Goal: Task Accomplishment & Management: Use online tool/utility

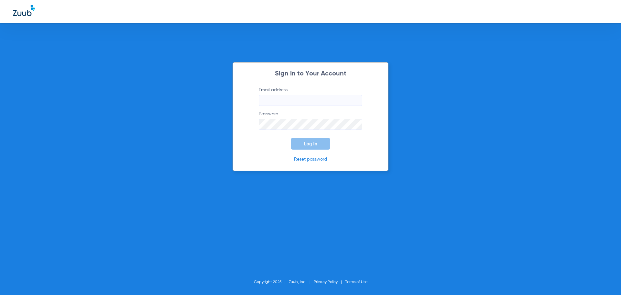
type input "[EMAIL_ADDRESS][DOMAIN_NAME]"
click at [324, 142] on button "Log In" at bounding box center [310, 144] width 39 height 12
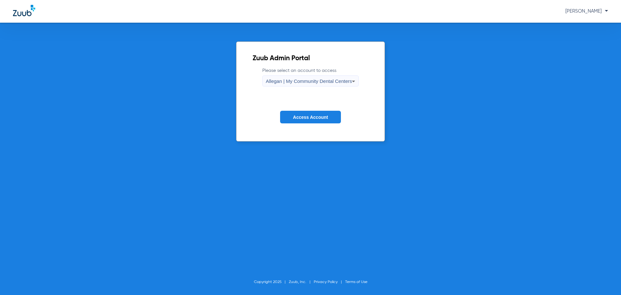
click at [275, 81] on span "Allegan | My Community Dental Centers" at bounding box center [309, 81] width 86 height 6
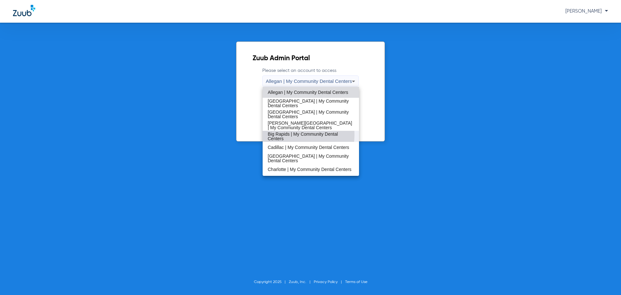
click at [288, 135] on span "Big Rapids | My Community Dental Centers" at bounding box center [311, 136] width 86 height 9
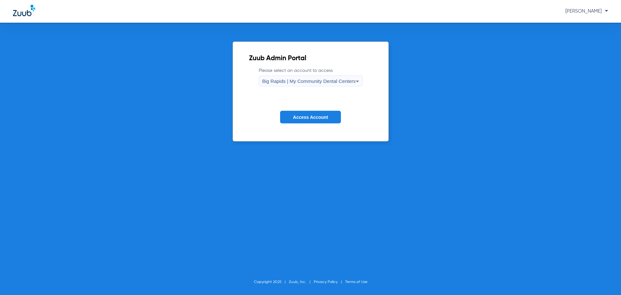
click at [300, 122] on button "Access Account" at bounding box center [310, 117] width 61 height 13
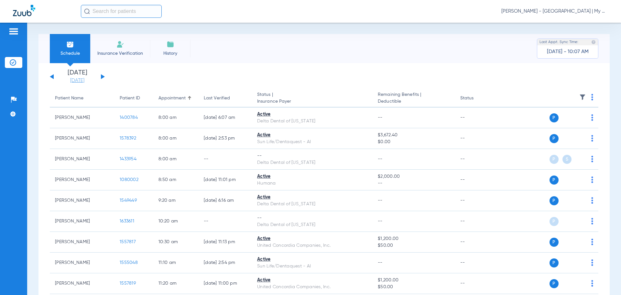
click at [73, 81] on link "[DATE]" at bounding box center [77, 80] width 39 height 6
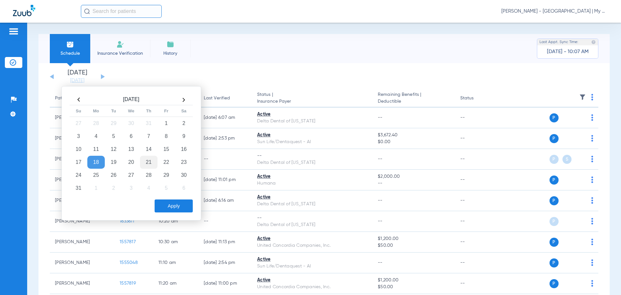
click at [148, 164] on td "21" at bounding box center [148, 162] width 17 height 13
click at [174, 206] on button "Apply" at bounding box center [174, 205] width 38 height 13
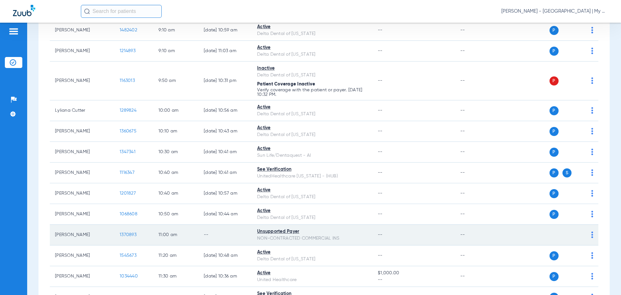
scroll to position [226, 0]
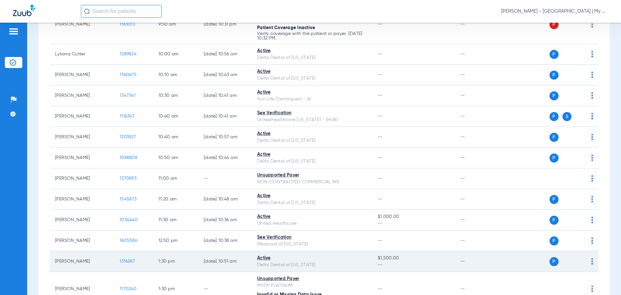
click at [125, 260] on span "1316267" at bounding box center [127, 261] width 15 height 5
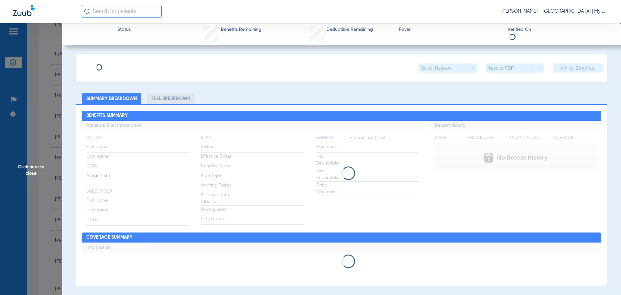
click at [25, 163] on span "Click here to close" at bounding box center [31, 170] width 62 height 295
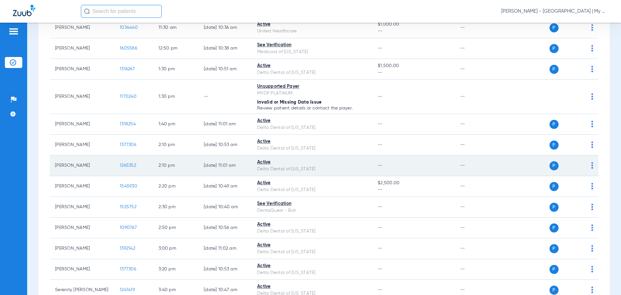
scroll to position [421, 0]
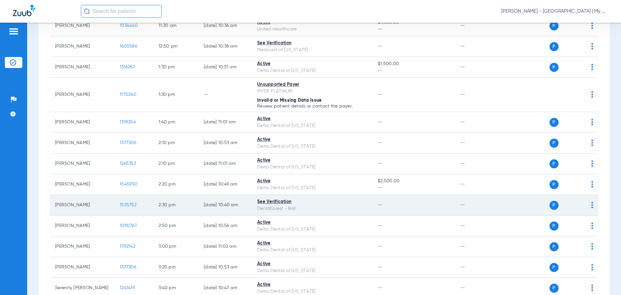
click at [124, 205] on span "1525752" at bounding box center [128, 205] width 17 height 5
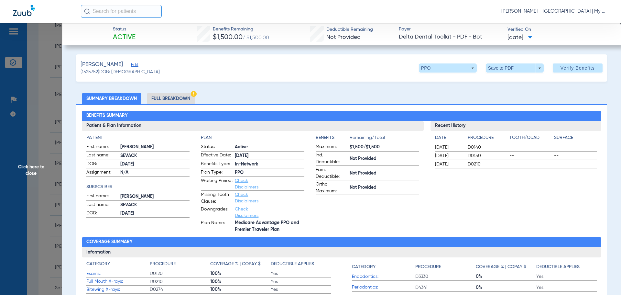
click at [530, 197] on div "Recent History Date Procedure Tooth/Quad Surface 10/01/2024 D0140 -- -- 09/25/2…" at bounding box center [516, 175] width 171 height 109
click at [27, 174] on span "Click here to close" at bounding box center [31, 170] width 62 height 295
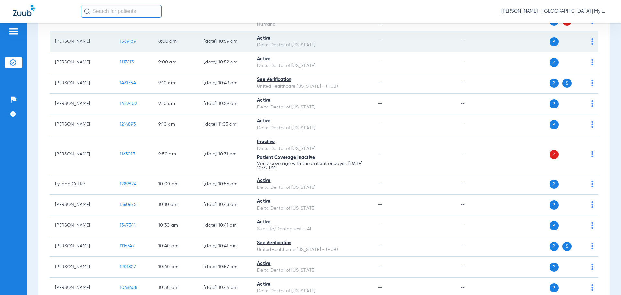
scroll to position [0, 0]
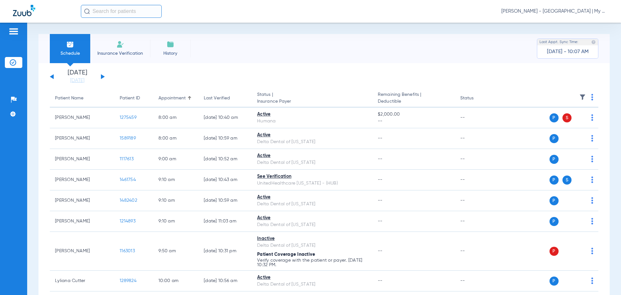
click at [101, 76] on div "Saturday 06-14-2025 Sunday 06-15-2025 Monday 06-16-2025 Tuesday 06-17-2025 Wedn…" at bounding box center [77, 77] width 55 height 14
click at [103, 76] on button at bounding box center [103, 76] width 4 height 5
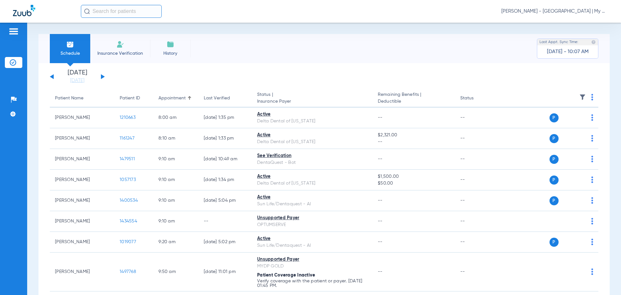
click at [591, 98] on img at bounding box center [592, 97] width 2 height 6
click at [557, 127] on button "Verify All" at bounding box center [562, 122] width 51 height 13
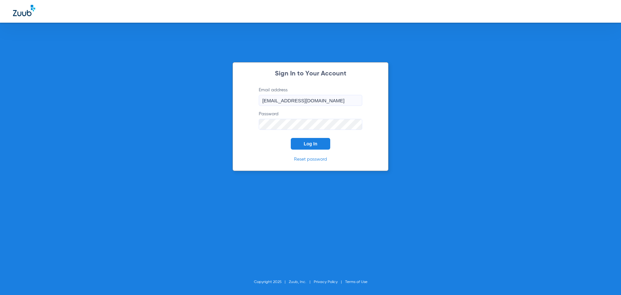
click at [323, 147] on button "Log In" at bounding box center [310, 144] width 39 height 12
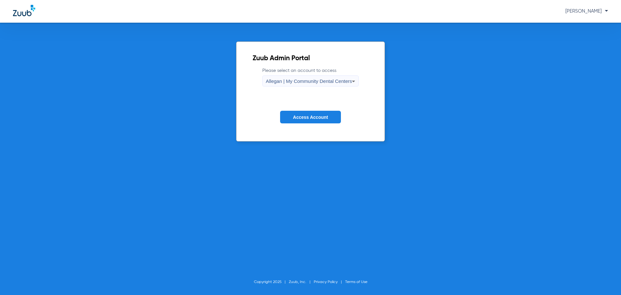
click at [304, 87] on div "Allegan | My Community Dental Centers" at bounding box center [309, 81] width 86 height 11
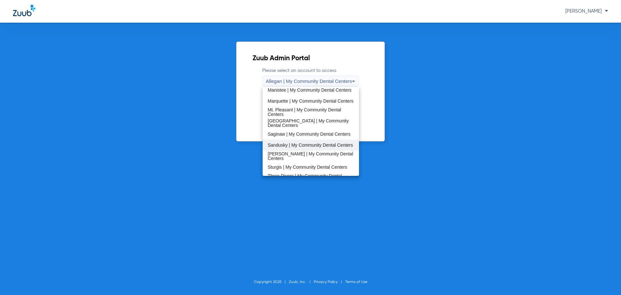
scroll to position [194, 0]
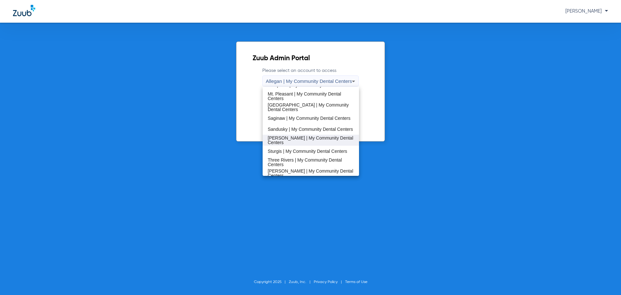
click at [295, 142] on span "[PERSON_NAME] | My Community Dental Centers" at bounding box center [311, 140] width 86 height 9
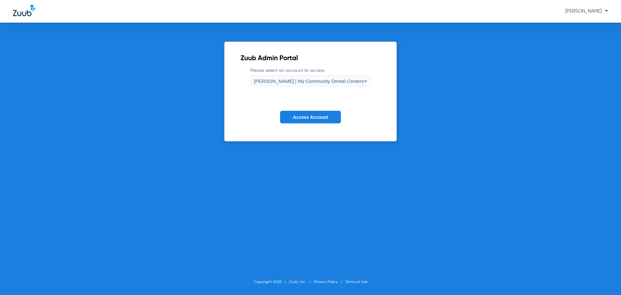
click at [305, 118] on span "Access Account" at bounding box center [310, 117] width 35 height 5
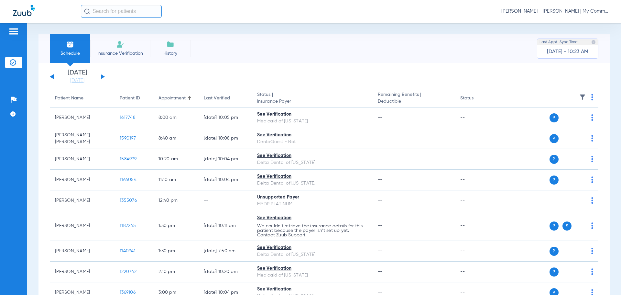
click at [73, 84] on div "Saturday 06-14-2025 Sunday 06-15-2025 Monday 06-16-2025 Tuesday 06-17-2025 Wedn…" at bounding box center [324, 208] width 571 height 291
click at [71, 82] on link "[DATE]" at bounding box center [77, 80] width 39 height 6
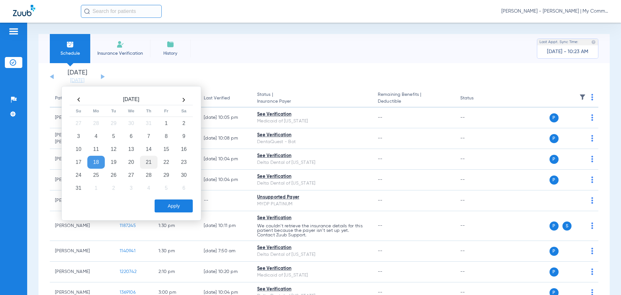
click at [149, 165] on td "21" at bounding box center [148, 162] width 17 height 13
click at [170, 212] on button "Apply" at bounding box center [174, 205] width 38 height 13
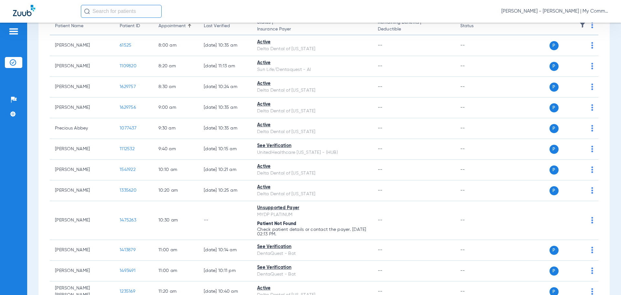
scroll to position [70, 0]
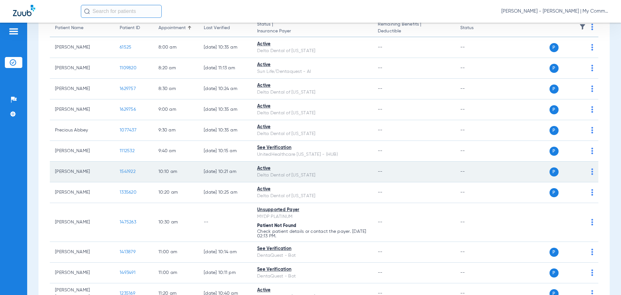
click at [123, 173] on span "1541922" at bounding box center [128, 171] width 16 height 5
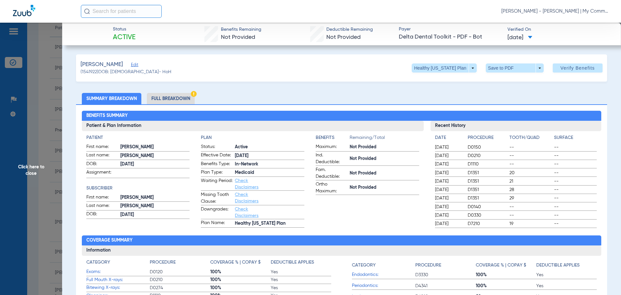
click at [170, 97] on li "Full Breakdown" at bounding box center [171, 98] width 48 height 11
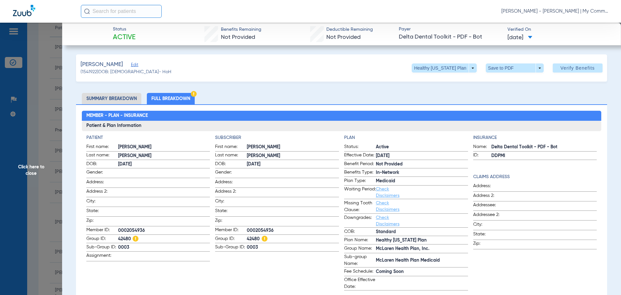
click at [36, 167] on span "Click here to close" at bounding box center [31, 170] width 62 height 295
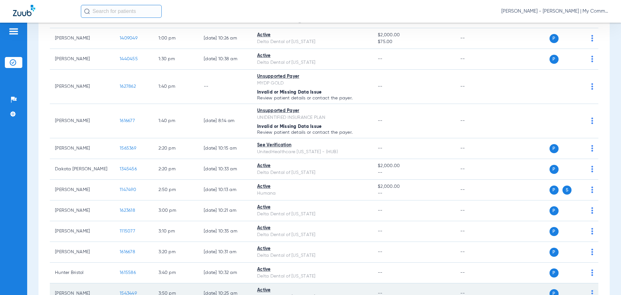
scroll to position [458, 0]
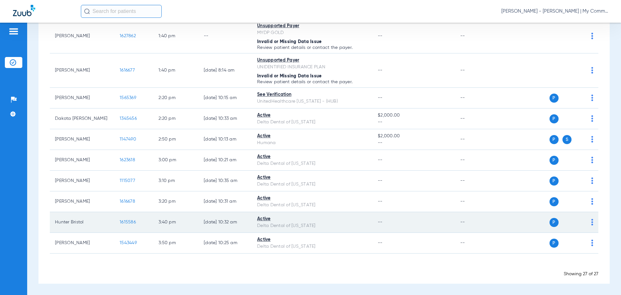
click at [124, 220] on span "1615586" at bounding box center [128, 222] width 16 height 5
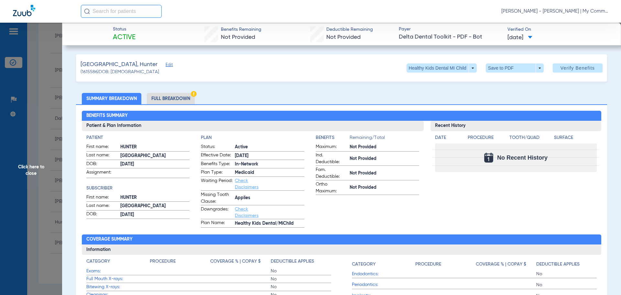
click at [20, 162] on span "Click here to close" at bounding box center [31, 170] width 62 height 295
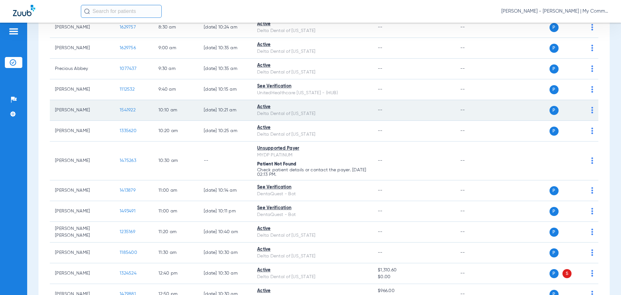
scroll to position [135, 0]
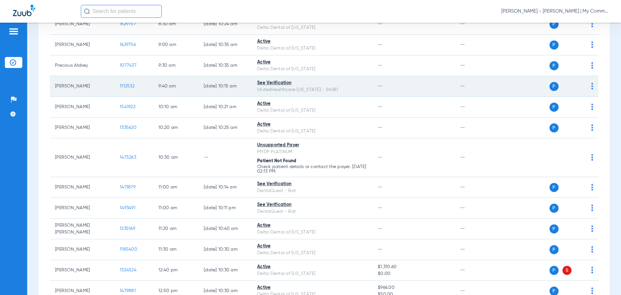
click at [125, 84] on span "1112532" at bounding box center [127, 86] width 15 height 5
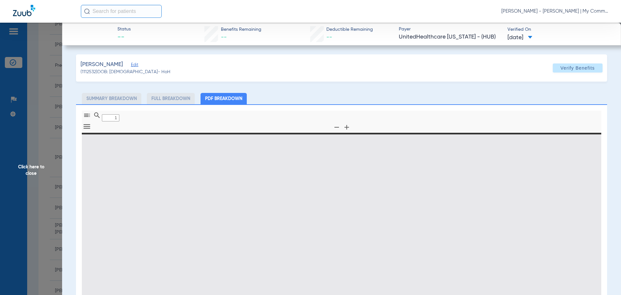
type input "0"
select select "page-width"
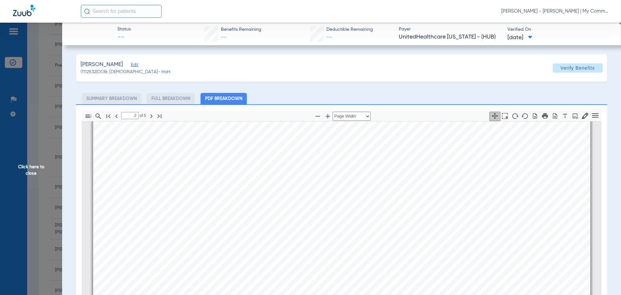
scroll to position [909, 0]
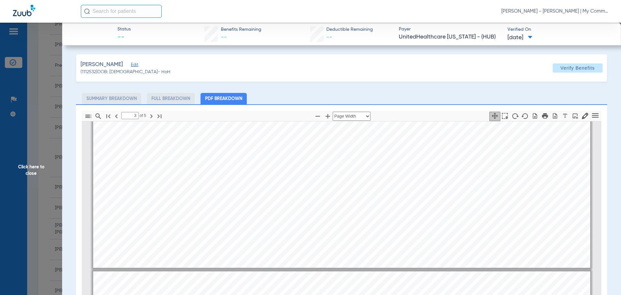
type input "4"
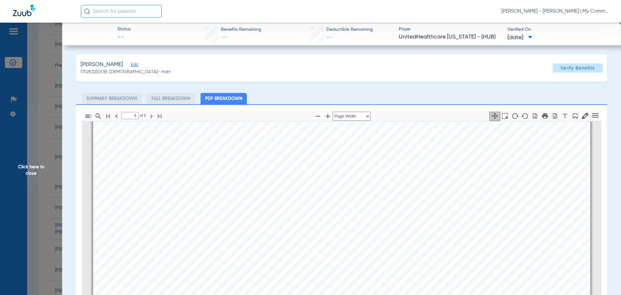
scroll to position [2203, 0]
drag, startPoint x: 38, startPoint y: 170, endPoint x: 46, endPoint y: 169, distance: 8.2
click at [38, 170] on span "Click here to close" at bounding box center [31, 170] width 62 height 295
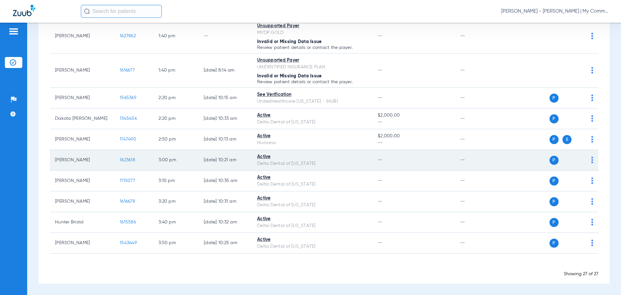
scroll to position [264, 0]
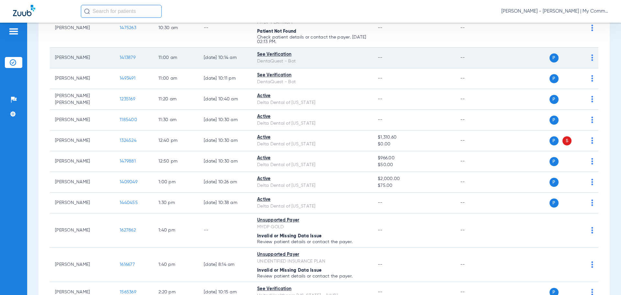
click at [126, 56] on span "1413879" at bounding box center [128, 57] width 16 height 5
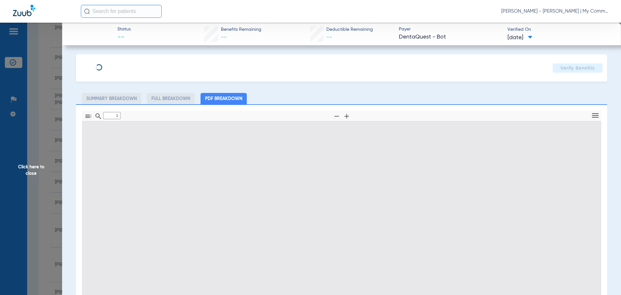
type input "0"
select select "page-width"
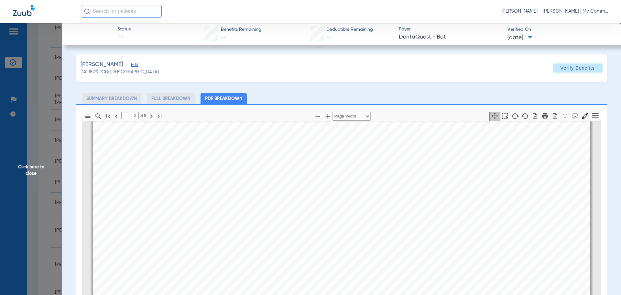
scroll to position [391, 0]
click at [239, 148] on span "Periodic oral evaluation - established patient" at bounding box center [247, 149] width 80 height 4
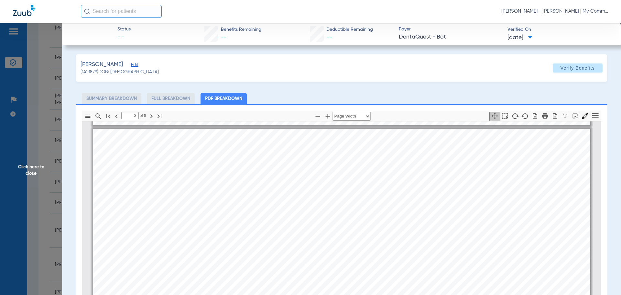
scroll to position [715, 0]
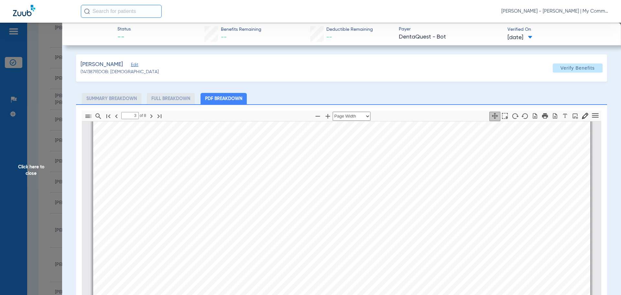
click at [543, 147] on div "Service History  Print Service Date  Procedure Code  Procedure Code Descript…" at bounding box center [341, 297] width 497 height 352
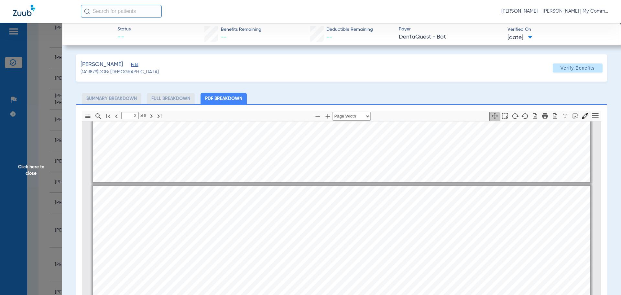
click at [513, 177] on div "BRAYDEN KRONKOWSKI Member is eligible: My Community Dental Centers Inc - Ammar …" at bounding box center [341, 6] width 497 height 352
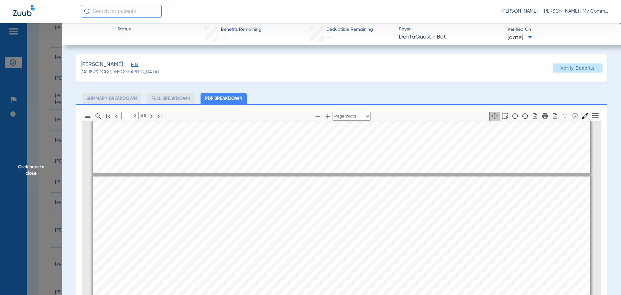
scroll to position [683, 0]
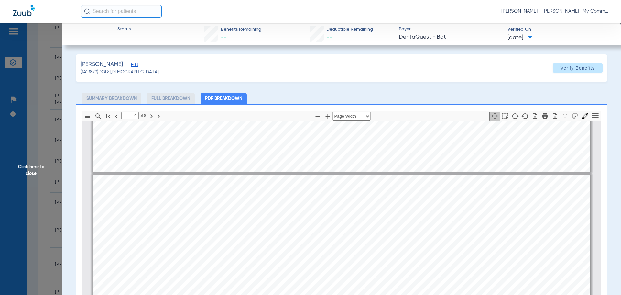
scroll to position [1103, 0]
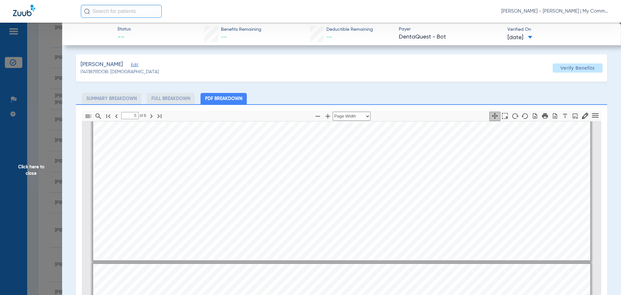
type input "4"
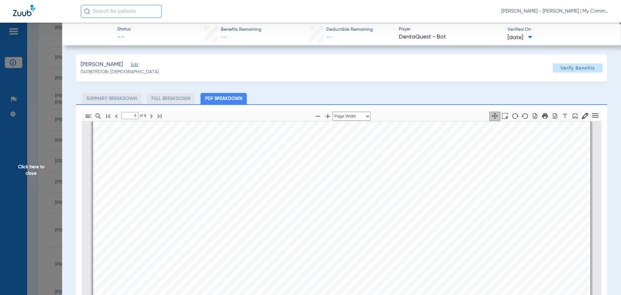
scroll to position [1071, 0]
click at [15, 172] on span "Click here to close" at bounding box center [31, 170] width 62 height 295
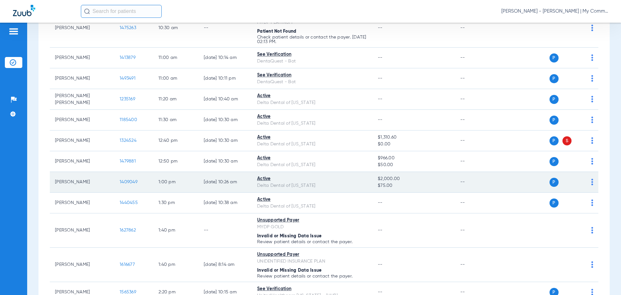
click at [137, 180] on span "1409049" at bounding box center [129, 182] width 18 height 5
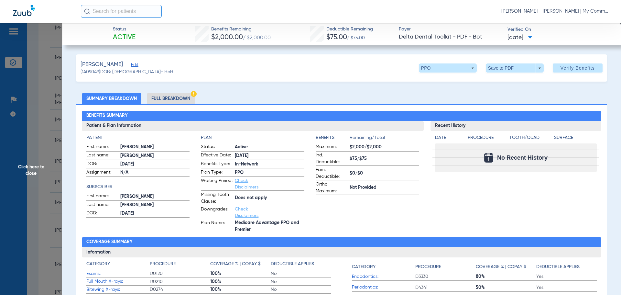
click at [35, 168] on span "Click here to close" at bounding box center [31, 170] width 62 height 295
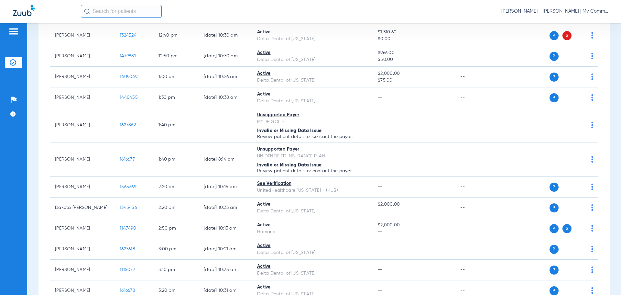
scroll to position [394, 0]
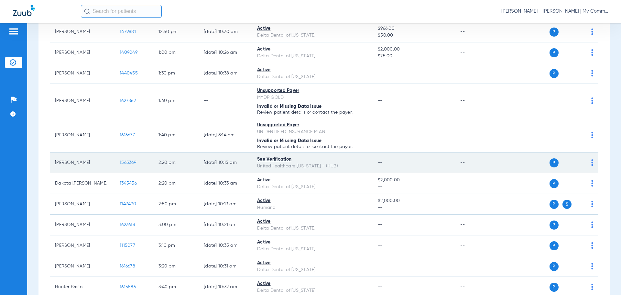
click at [132, 161] on span "1565369" at bounding box center [128, 162] width 17 height 5
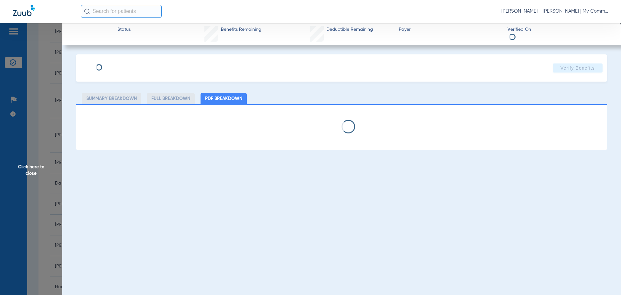
select select "page-width"
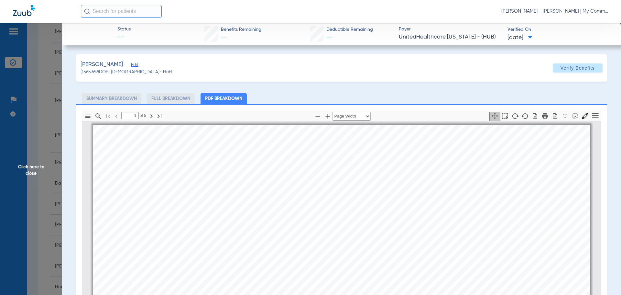
scroll to position [3, 0]
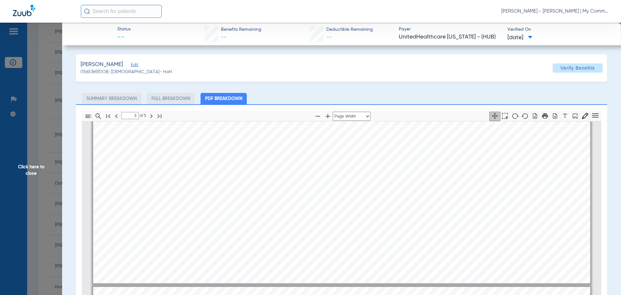
type input "4"
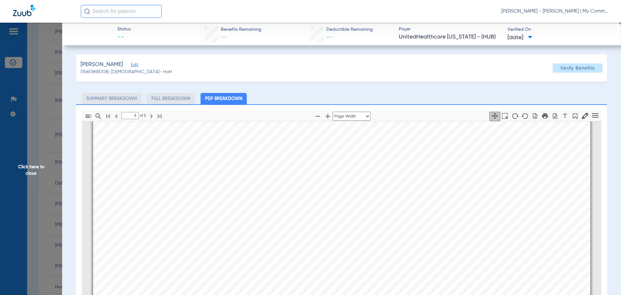
scroll to position [2236, 0]
click at [22, 165] on span "Click here to close" at bounding box center [31, 170] width 62 height 295
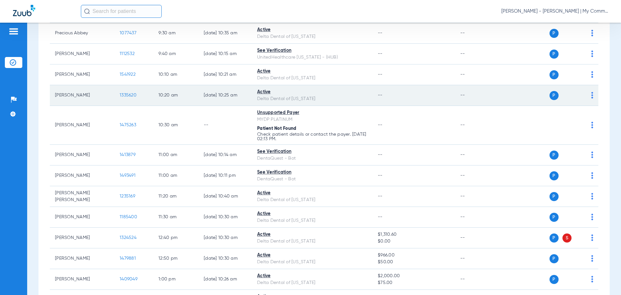
scroll to position [0, 0]
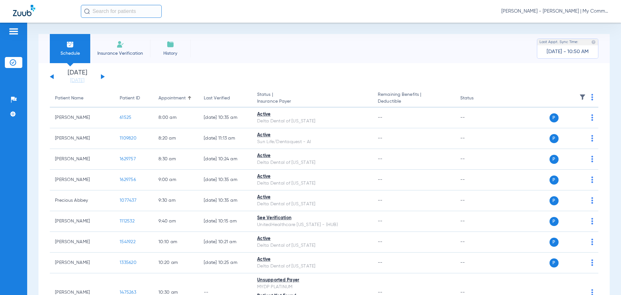
click at [102, 76] on button at bounding box center [103, 76] width 4 height 5
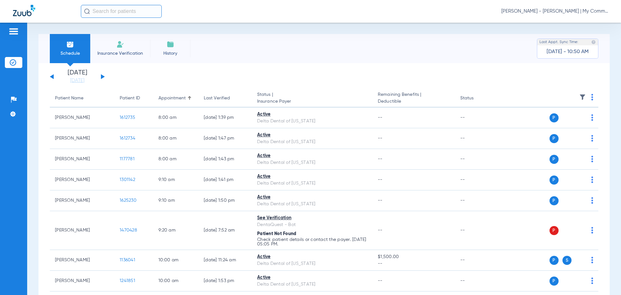
click at [591, 96] on img at bounding box center [592, 97] width 2 height 6
click at [575, 123] on span "Verify All" at bounding box center [563, 122] width 40 height 5
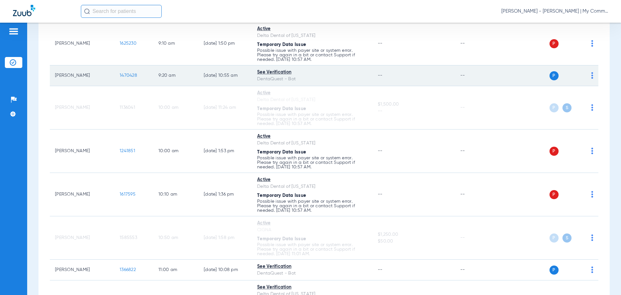
scroll to position [32, 0]
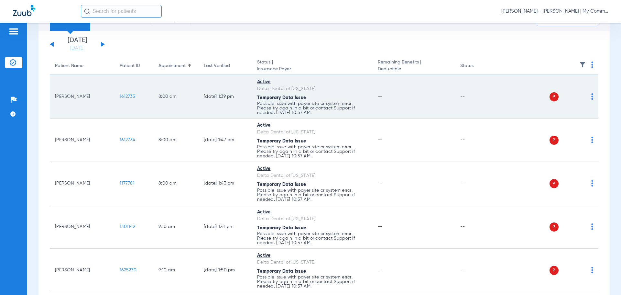
click at [591, 98] on img at bounding box center [592, 96] width 2 height 6
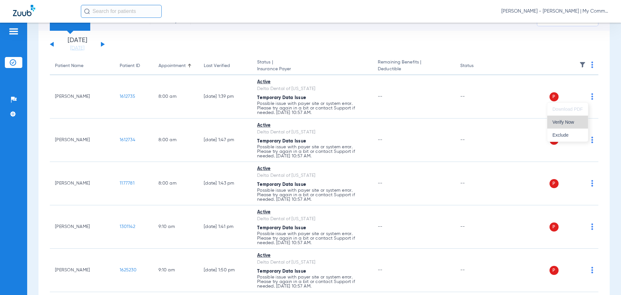
click at [564, 125] on button "Verify Now" at bounding box center [567, 122] width 41 height 13
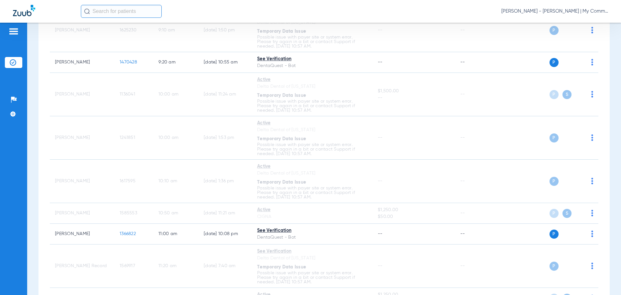
scroll to position [0, 0]
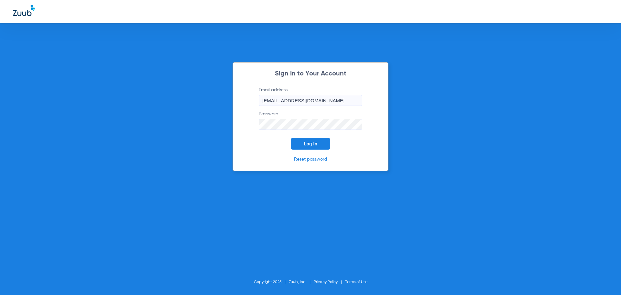
click at [302, 138] on button "Log In" at bounding box center [310, 144] width 39 height 12
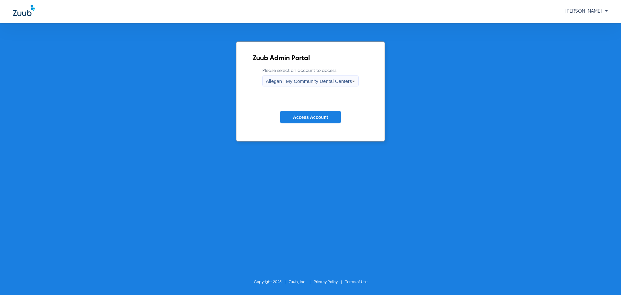
click at [296, 81] on span "Allegan | My Community Dental Centers" at bounding box center [309, 81] width 86 height 6
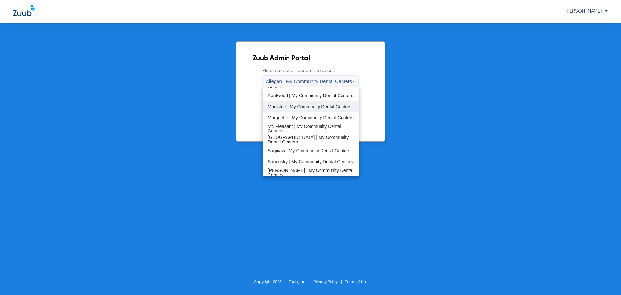
scroll to position [97, 0]
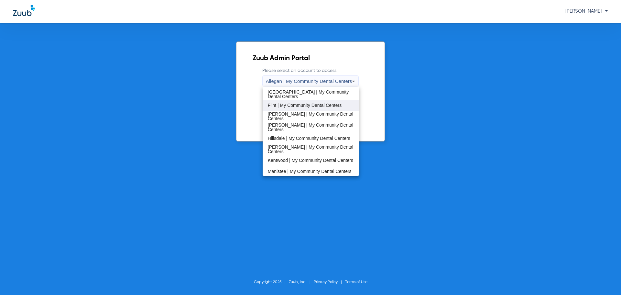
click at [279, 107] on span "Flint | My Community Dental Centers" at bounding box center [305, 105] width 74 height 5
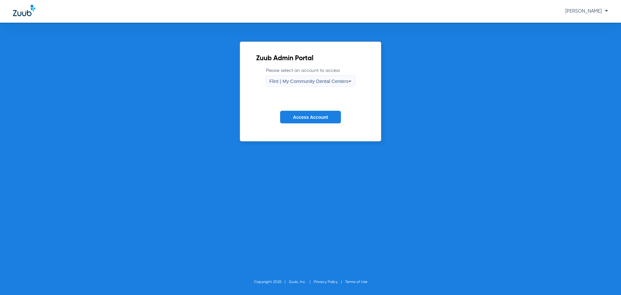
click at [300, 119] on span "Access Account" at bounding box center [310, 117] width 35 height 5
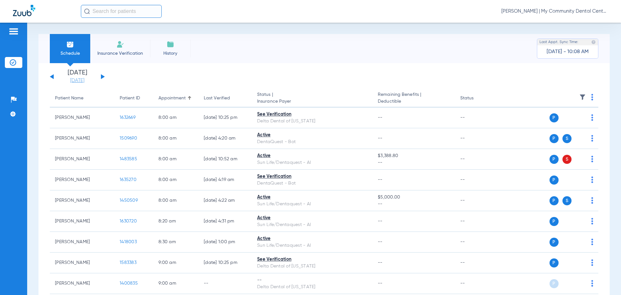
drag, startPoint x: 73, startPoint y: 84, endPoint x: 73, endPoint y: 79, distance: 5.2
click at [73, 79] on link "[DATE]" at bounding box center [77, 80] width 39 height 6
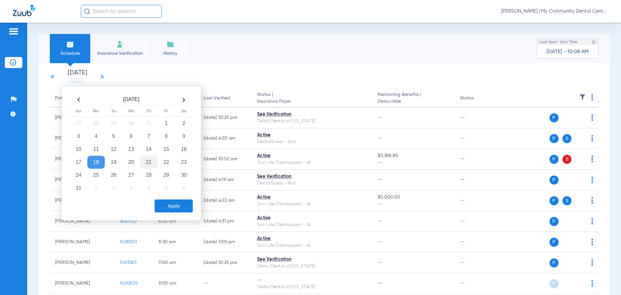
drag, startPoint x: 146, startPoint y: 162, endPoint x: 148, endPoint y: 166, distance: 4.1
click at [147, 162] on td "21" at bounding box center [148, 162] width 17 height 13
click at [165, 207] on button "Apply" at bounding box center [174, 205] width 38 height 13
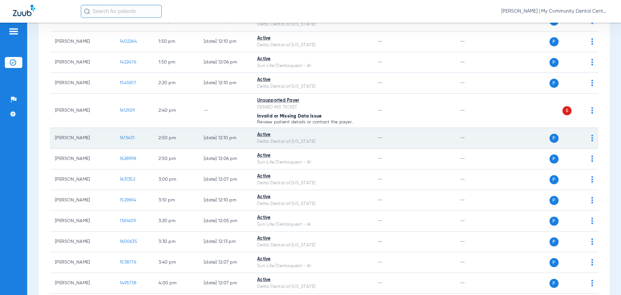
scroll to position [507, 0]
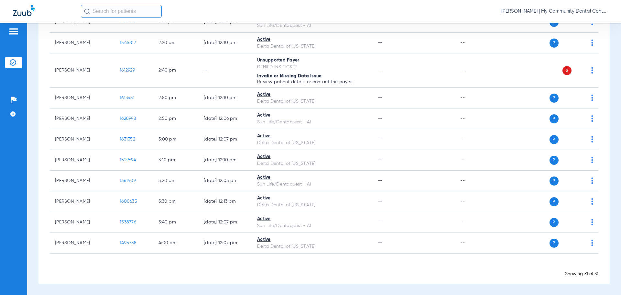
click at [12, 152] on div "Patients Insurance Verification Setup Help Center Settings" at bounding box center [13, 170] width 27 height 295
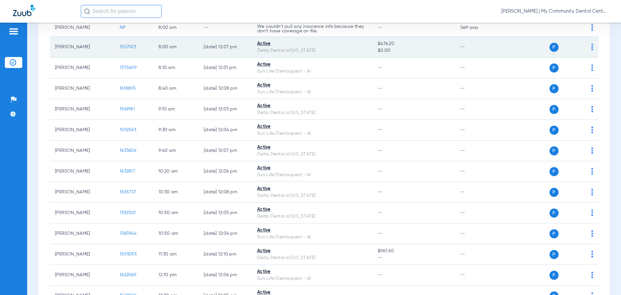
scroll to position [22, 0]
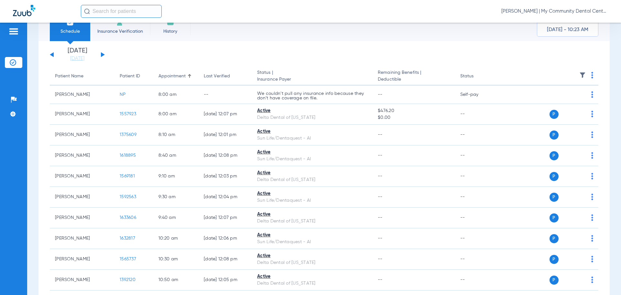
click at [100, 55] on div "Saturday 06-14-2025 Sunday 06-15-2025 Monday 06-16-2025 Tuesday 06-17-2025 Wedn…" at bounding box center [77, 55] width 55 height 14
click at [102, 55] on button at bounding box center [103, 54] width 4 height 5
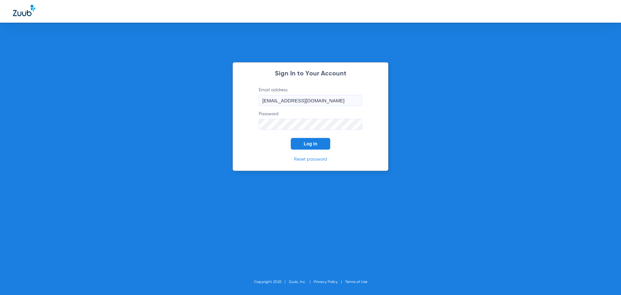
click at [309, 144] on span "Log In" at bounding box center [311, 143] width 14 height 5
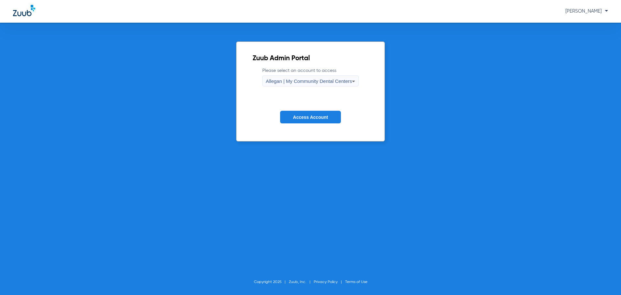
click at [289, 80] on span "Allegan | My Community Dental Centers" at bounding box center [309, 81] width 86 height 6
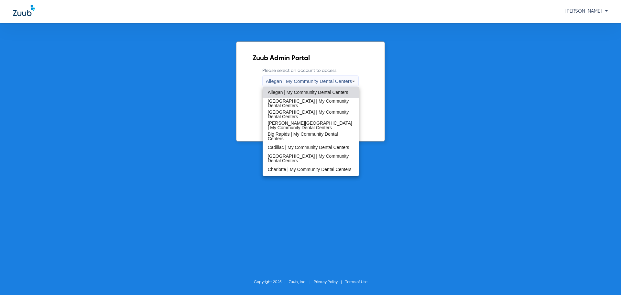
scroll to position [208, 0]
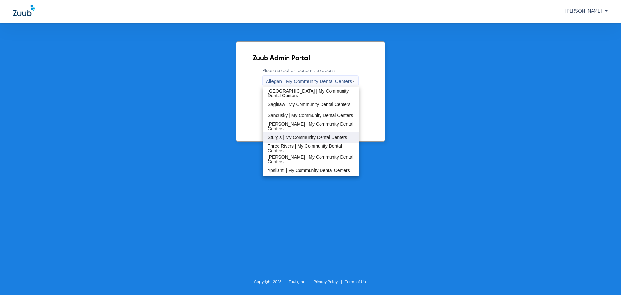
click at [301, 136] on span "Sturgis | My Community Dental Centers" at bounding box center [308, 137] width 80 height 5
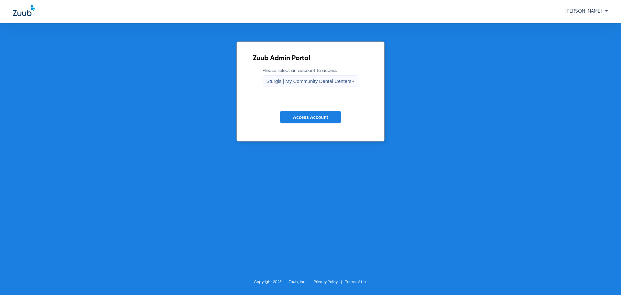
click at [294, 129] on form "Please select an account to access Sturgis | My Community Dental Centers Access…" at bounding box center [310, 100] width 115 height 66
click at [291, 118] on button "Access Account" at bounding box center [310, 117] width 61 height 13
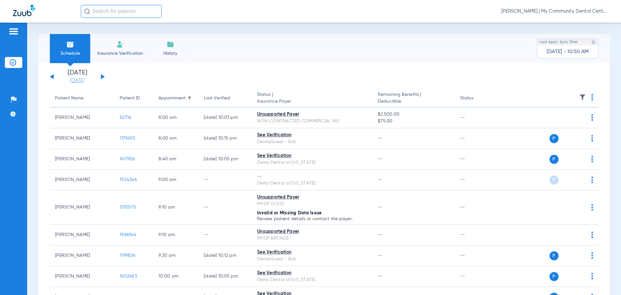
drag, startPoint x: 74, startPoint y: 85, endPoint x: 72, endPoint y: 82, distance: 3.5
click at [72, 82] on link "[DATE]" at bounding box center [77, 80] width 39 height 6
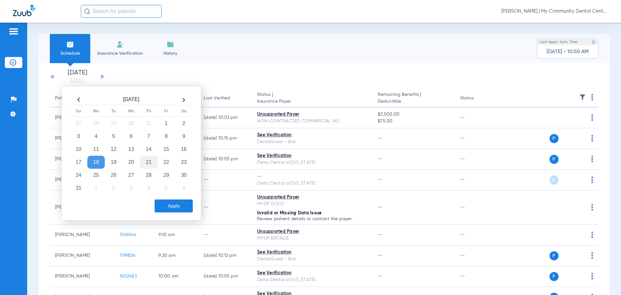
click at [150, 164] on td "21" at bounding box center [148, 162] width 17 height 13
click at [176, 208] on button "Apply" at bounding box center [174, 205] width 38 height 13
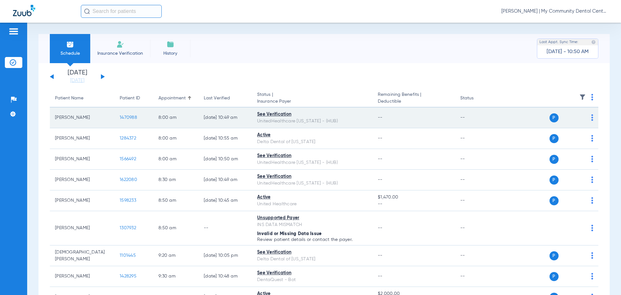
click at [123, 116] on span "1470988" at bounding box center [128, 117] width 17 height 5
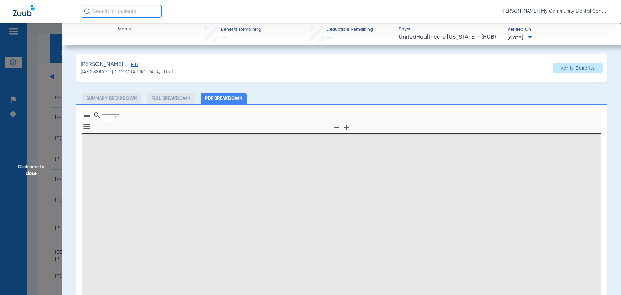
type input "0"
select select "page-width"
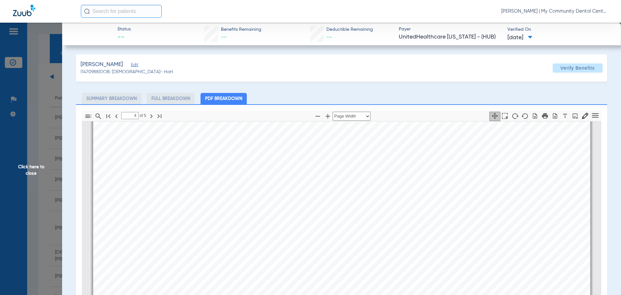
scroll to position [2333, 0]
click at [546, 225] on div "Service History CRYSTAL STEWART | DOB: 12/07/1977 Payer UnitedHealthcare Michig…" at bounding box center [341, 261] width 497 height 702
type input "5"
click at [32, 169] on span "Click here to close" at bounding box center [31, 170] width 62 height 295
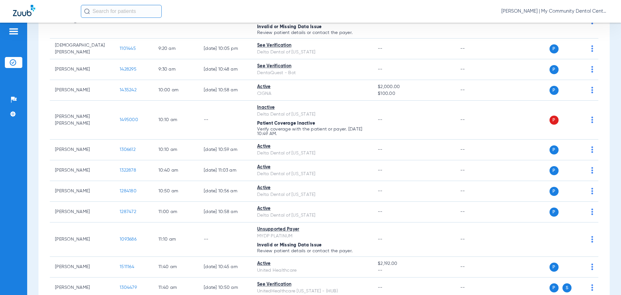
scroll to position [226, 0]
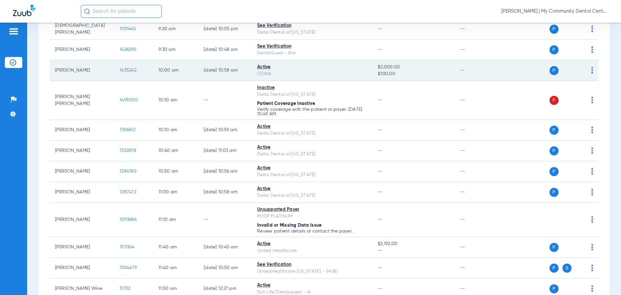
click at [120, 70] on span "1435242" at bounding box center [128, 70] width 17 height 5
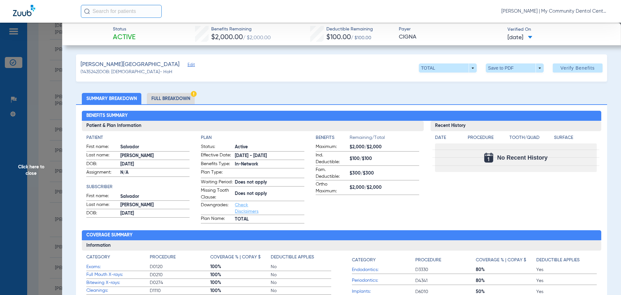
click at [28, 171] on span "Click here to close" at bounding box center [31, 170] width 62 height 295
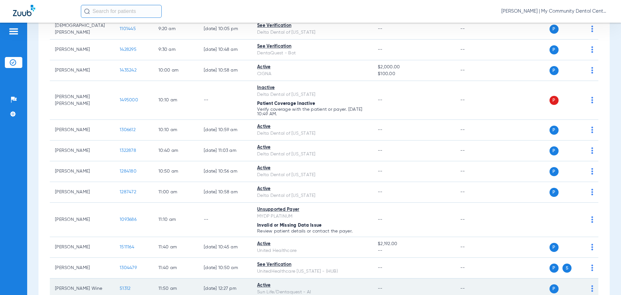
click at [123, 288] on span "51312" at bounding box center [125, 288] width 11 height 5
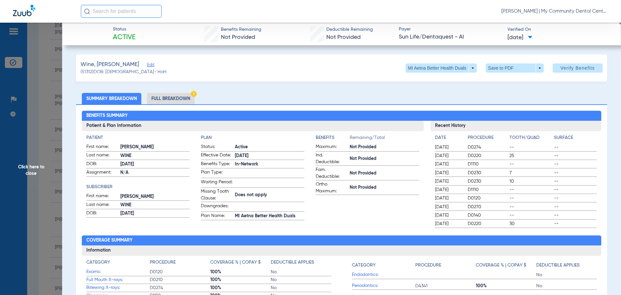
click at [35, 174] on span "Click here to close" at bounding box center [31, 170] width 62 height 295
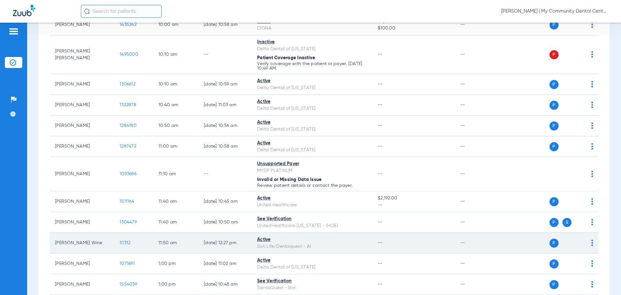
scroll to position [324, 0]
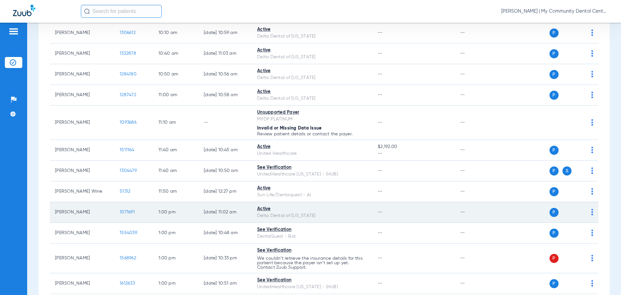
click at [128, 212] on span "1071691" at bounding box center [127, 212] width 15 height 5
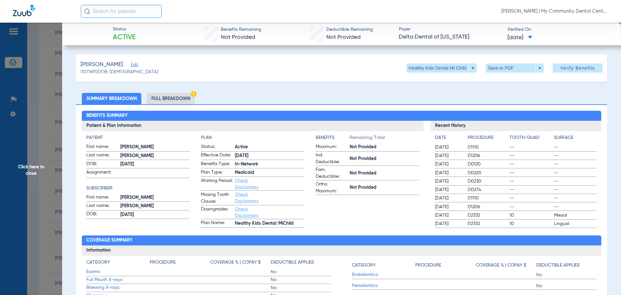
click at [23, 173] on span "Click here to close" at bounding box center [31, 170] width 62 height 295
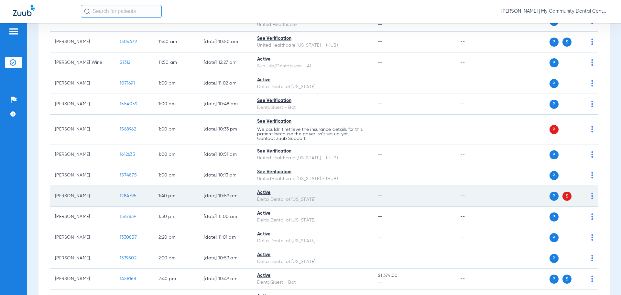
scroll to position [453, 0]
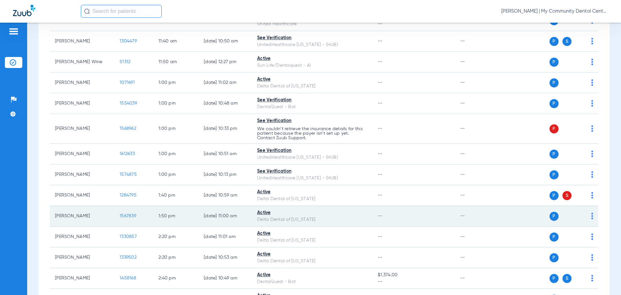
click at [133, 215] on span "1567839" at bounding box center [128, 216] width 17 height 5
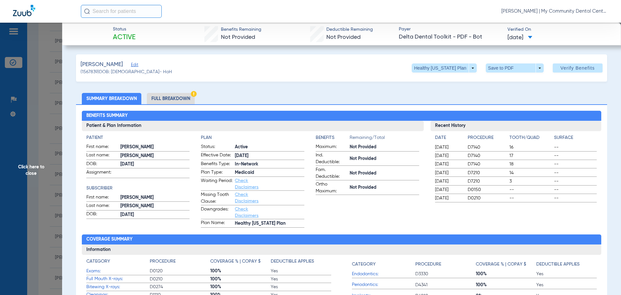
click at [24, 170] on span "Click here to close" at bounding box center [31, 170] width 62 height 295
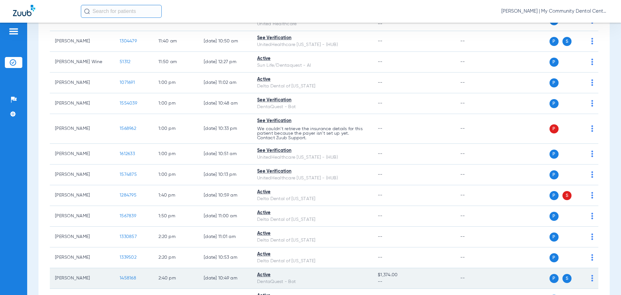
click at [131, 279] on span "1458168" at bounding box center [128, 278] width 17 height 5
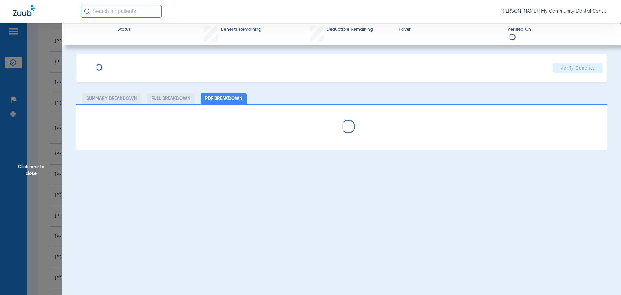
select select "page-width"
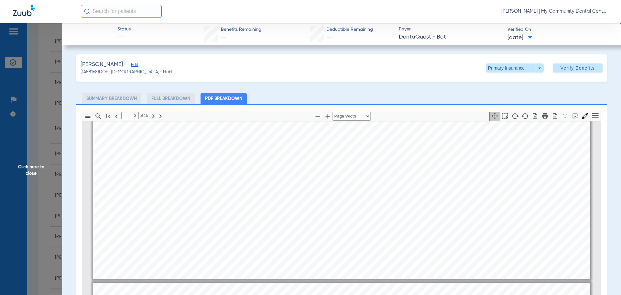
scroll to position [715, 0]
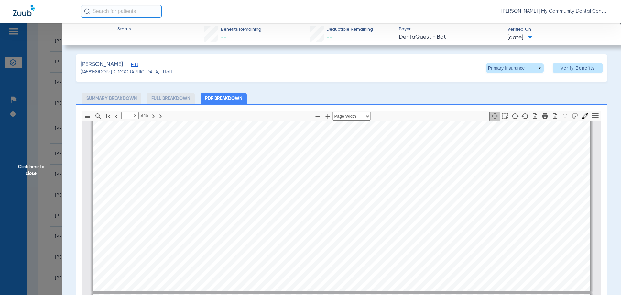
type input "4"
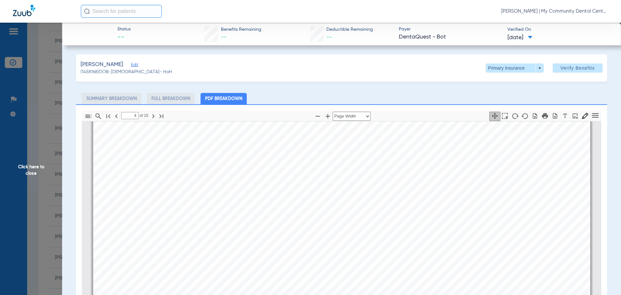
scroll to position [1103, 0]
click at [534, 72] on span at bounding box center [515, 67] width 58 height 9
click at [525, 94] on span "Secondary Insurance" at bounding box center [508, 94] width 43 height 5
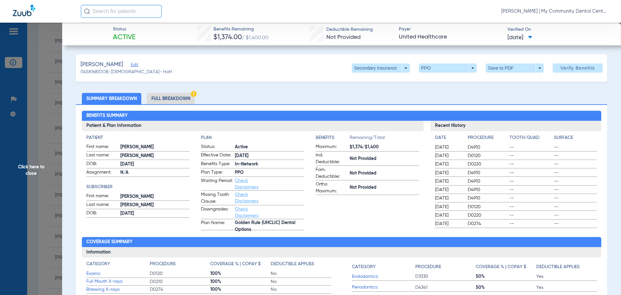
click at [572, 101] on ul "Summary Breakdown Full Breakdown" at bounding box center [341, 98] width 531 height 11
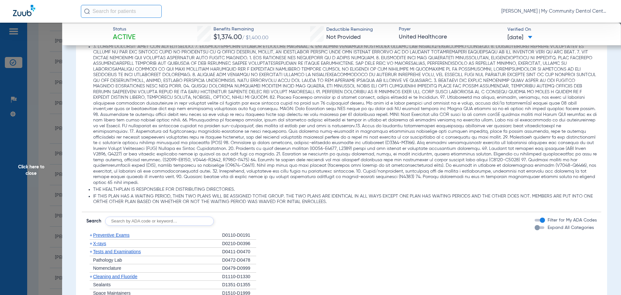
scroll to position [485, 0]
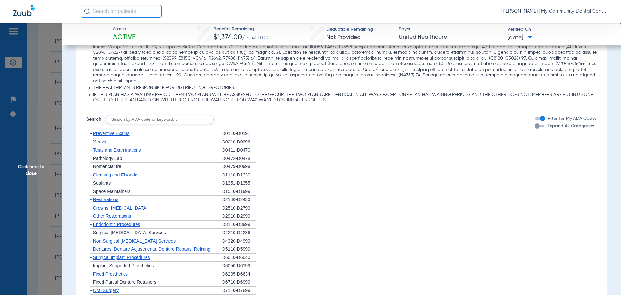
click at [98, 139] on span "X-rays" at bounding box center [99, 141] width 13 height 5
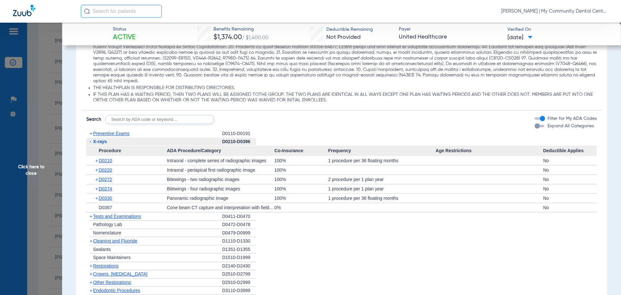
click at [108, 159] on div "+ D0210" at bounding box center [129, 160] width 76 height 9
click at [105, 158] on span "D0210" at bounding box center [105, 160] width 13 height 5
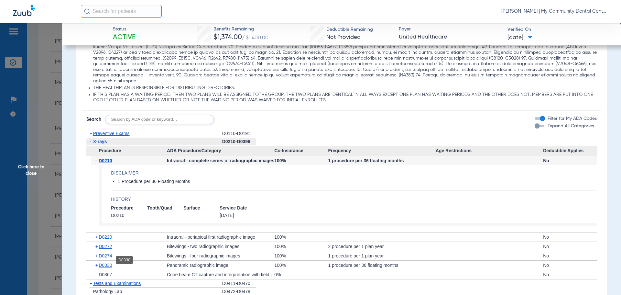
click at [109, 262] on span "D0330" at bounding box center [105, 264] width 13 height 5
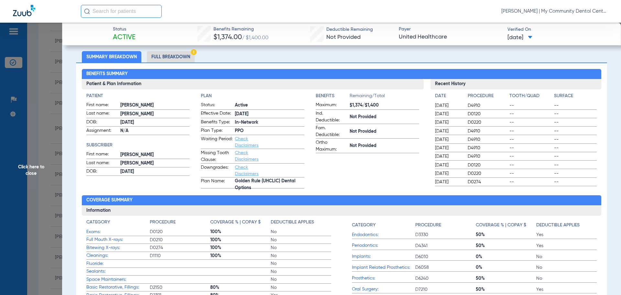
scroll to position [0, 0]
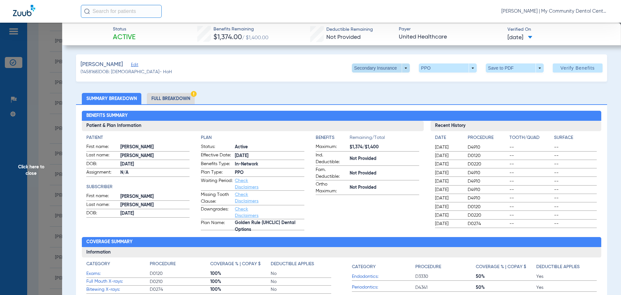
click at [380, 71] on span at bounding box center [381, 68] width 16 height 16
click at [377, 82] on span "Primary Insurance" at bounding box center [374, 81] width 43 height 5
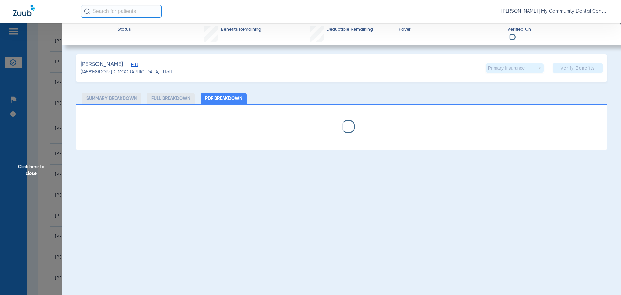
select select "page-width"
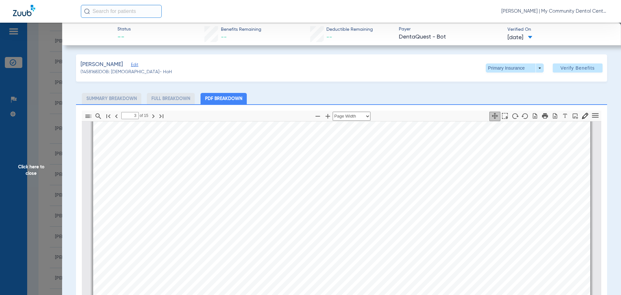
scroll to position [747, 0]
type input "5"
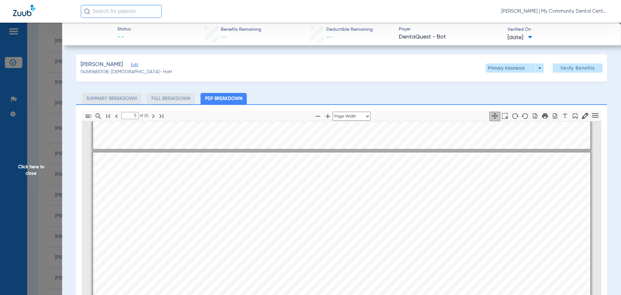
click at [32, 176] on span "Click here to close" at bounding box center [31, 170] width 62 height 295
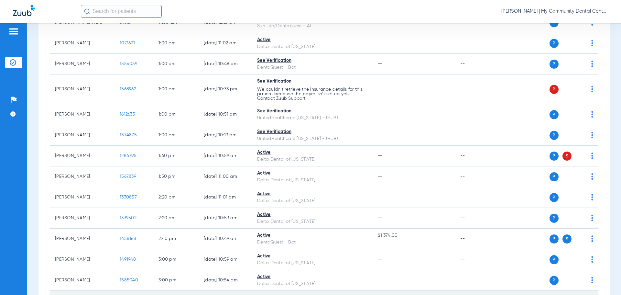
scroll to position [615, 0]
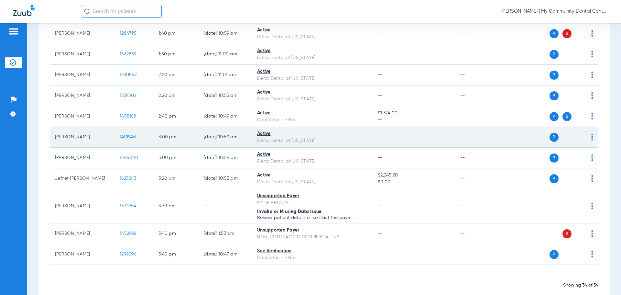
click at [125, 135] on span "1491948" at bounding box center [128, 137] width 16 height 5
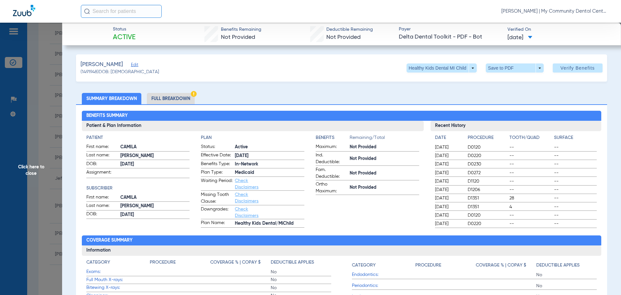
drag, startPoint x: 25, startPoint y: 164, endPoint x: 31, endPoint y: 164, distance: 5.8
click at [28, 164] on span "Click here to close" at bounding box center [31, 170] width 62 height 295
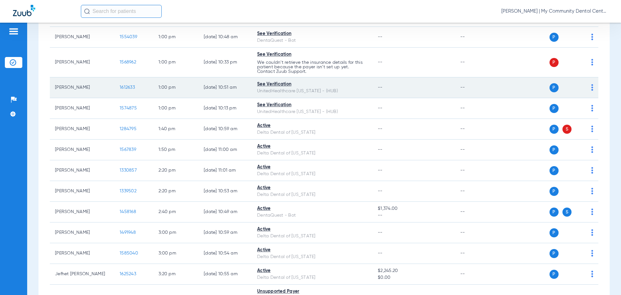
scroll to position [485, 0]
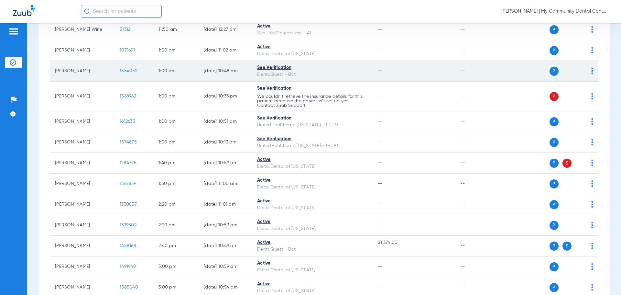
click at [127, 69] on span "1554039" at bounding box center [128, 71] width 17 height 5
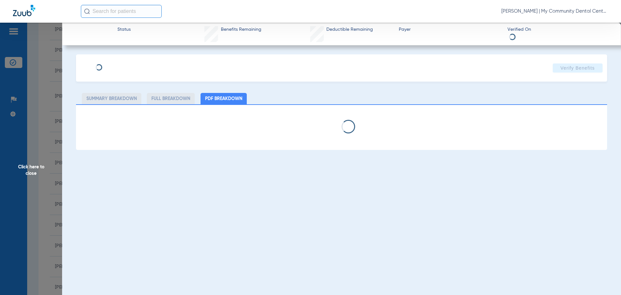
select select "page-width"
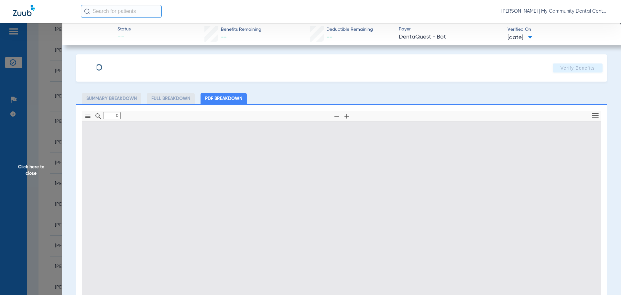
type input "1"
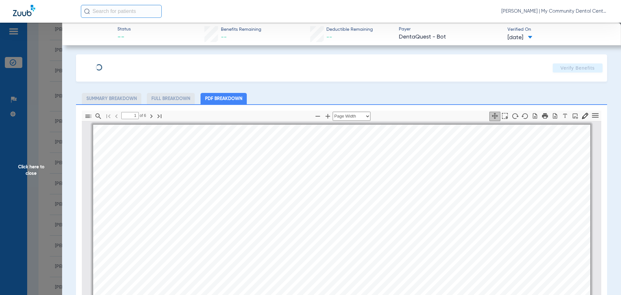
scroll to position [3, 0]
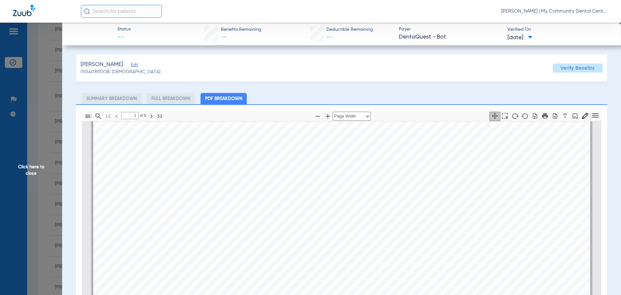
click at [31, 174] on span "Click here to close" at bounding box center [31, 170] width 62 height 295
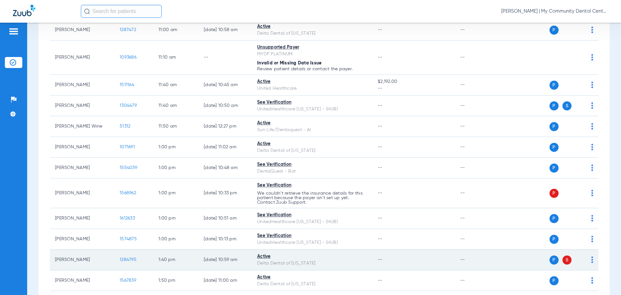
scroll to position [388, 0]
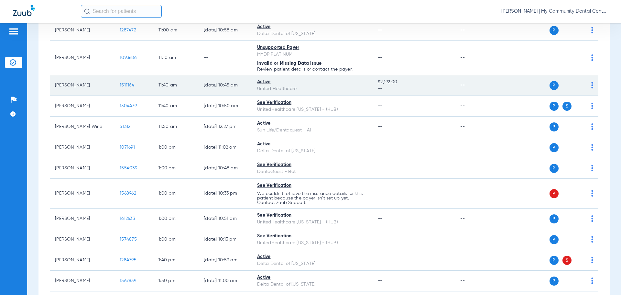
click at [127, 86] on span "1511164" at bounding box center [127, 85] width 15 height 5
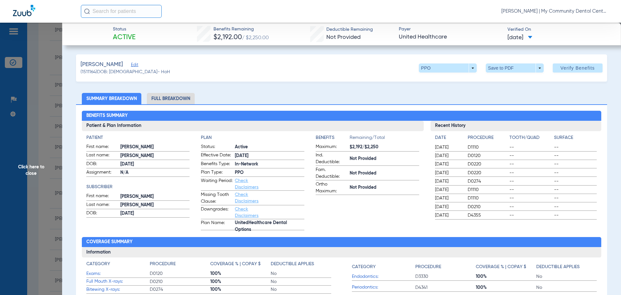
click at [31, 175] on span "Click here to close" at bounding box center [31, 170] width 62 height 295
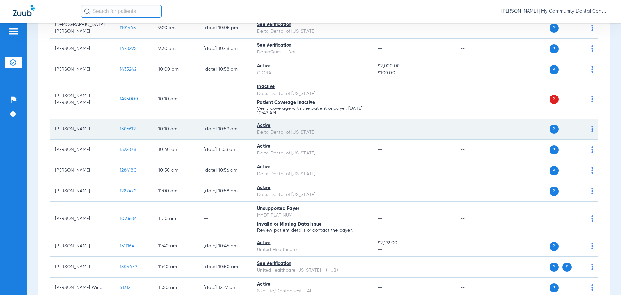
scroll to position [226, 0]
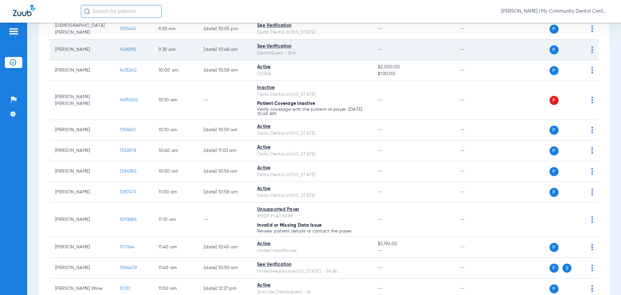
click at [127, 47] on span "1428295" at bounding box center [128, 49] width 17 height 5
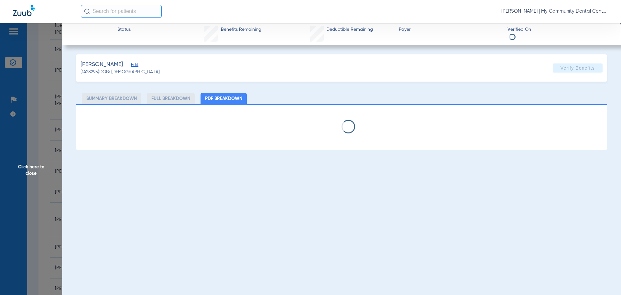
select select "page-width"
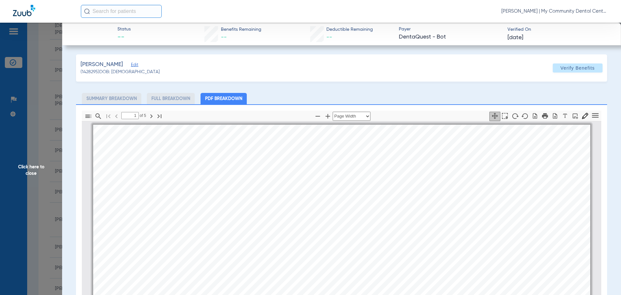
scroll to position [3, 0]
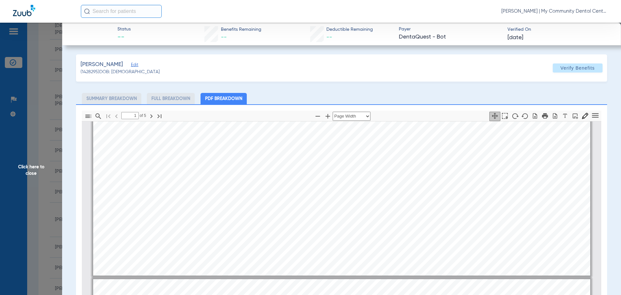
type input "2"
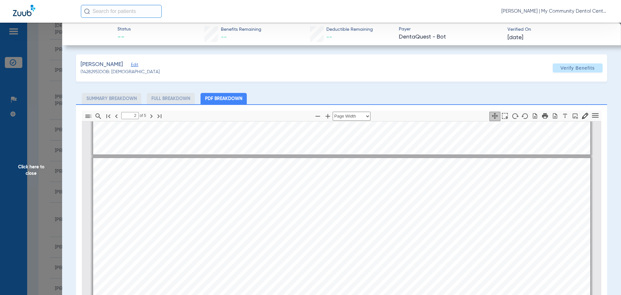
scroll to position [359, 0]
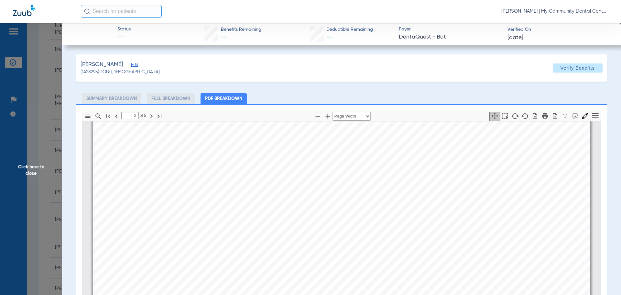
click at [466, 199] on div "Service History This member does not have any past service history." at bounding box center [341, 297] width 497 height 352
click at [502, 194] on div "Service History This member does not have any past service history." at bounding box center [341, 297] width 497 height 352
click at [33, 171] on span "Click here to close" at bounding box center [31, 170] width 62 height 295
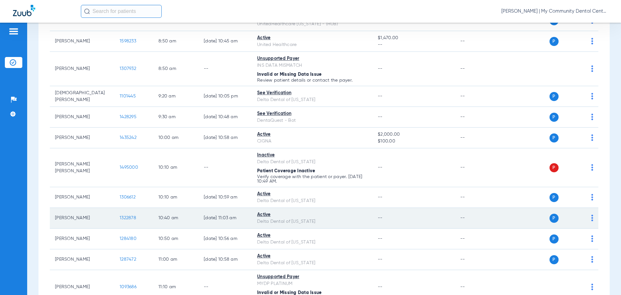
scroll to position [32, 0]
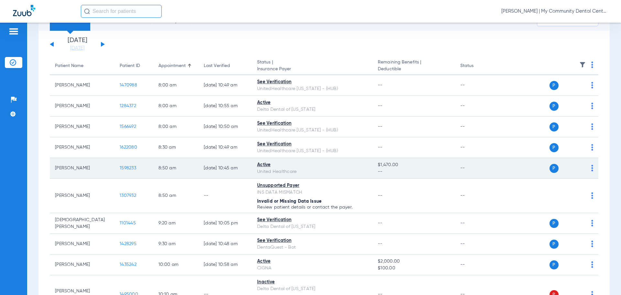
click at [132, 168] on span "1598233" at bounding box center [128, 168] width 17 height 5
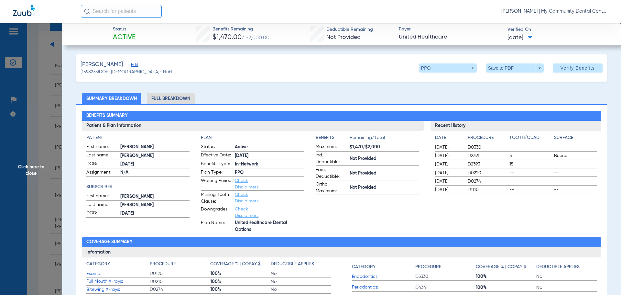
drag, startPoint x: 496, startPoint y: 228, endPoint x: 474, endPoint y: 230, distance: 21.8
click at [496, 228] on div "Recent History Date Procedure Tooth/Quad Surface 08/08/2025 D0330 -- -- 06/13/2…" at bounding box center [516, 175] width 171 height 109
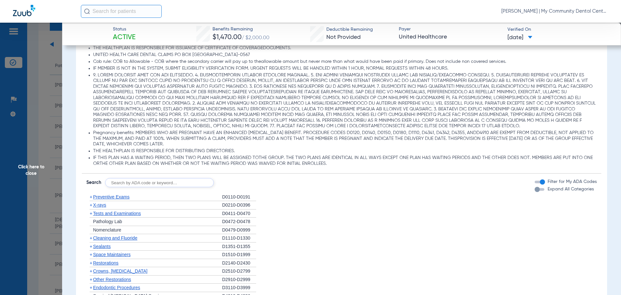
scroll to position [453, 0]
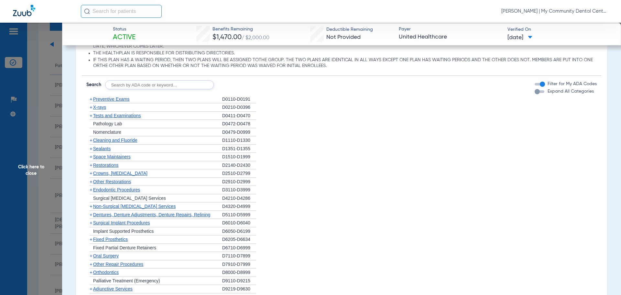
click at [104, 108] on span "X-rays" at bounding box center [99, 107] width 13 height 5
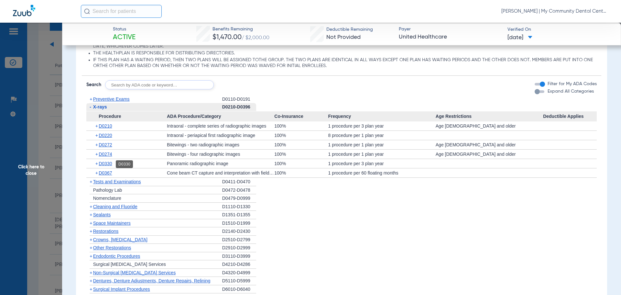
click at [106, 162] on span "D0330" at bounding box center [105, 163] width 13 height 5
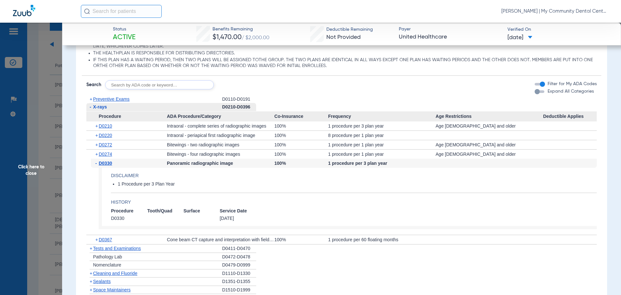
scroll to position [421, 0]
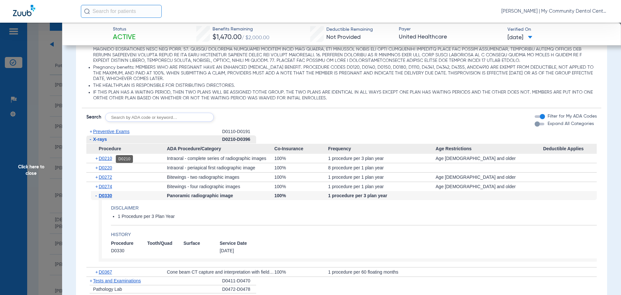
click at [103, 159] on span "D0210" at bounding box center [105, 158] width 13 height 5
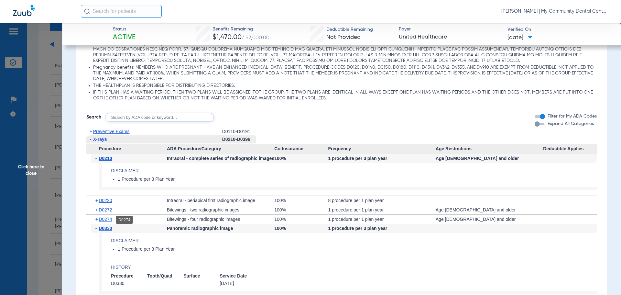
click at [107, 219] on span "D0274" at bounding box center [105, 218] width 13 height 5
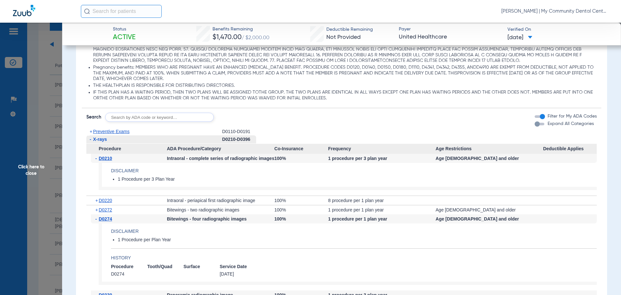
click at [538, 191] on div "- D0210 Intraoral - complete series of radiographic images 100% 1 procedure per…" at bounding box center [341, 175] width 511 height 42
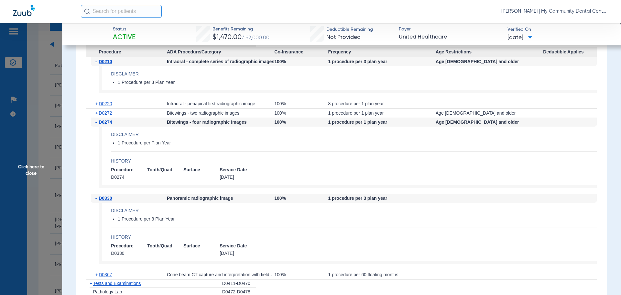
scroll to position [518, 0]
click at [36, 169] on span "Click here to close" at bounding box center [31, 170] width 62 height 295
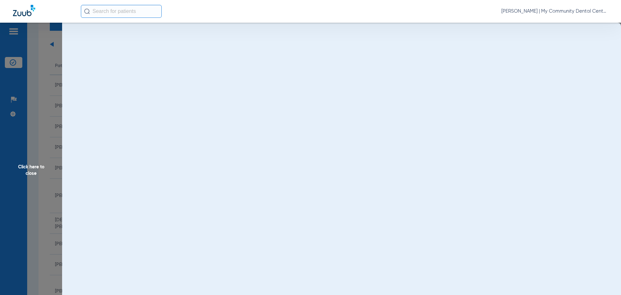
scroll to position [0, 0]
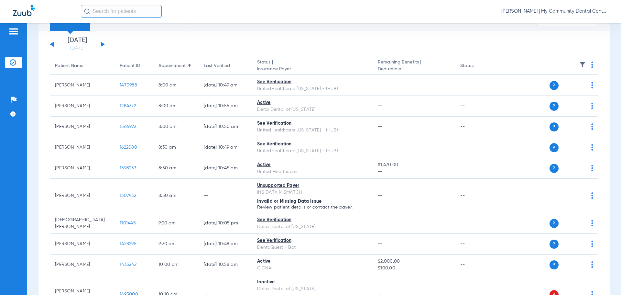
click at [102, 45] on button at bounding box center [103, 44] width 4 height 5
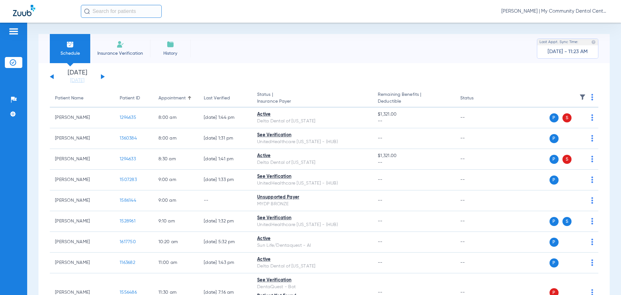
click at [591, 98] on img at bounding box center [592, 97] width 2 height 6
click at [576, 125] on button "Verify All" at bounding box center [562, 122] width 51 height 13
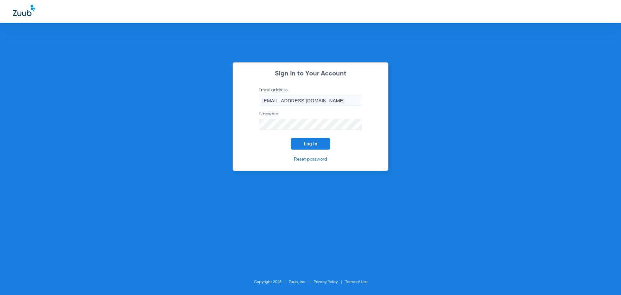
click at [317, 145] on button "Log In" at bounding box center [310, 144] width 39 height 12
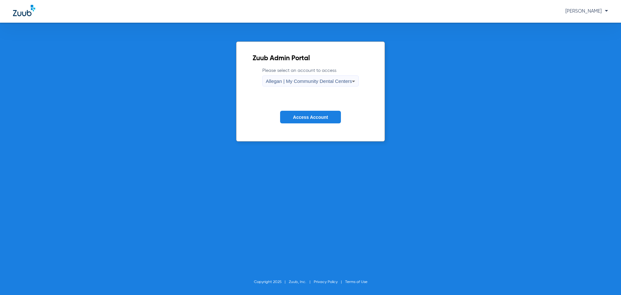
click at [295, 83] on span "Allegan | My Community Dental Centers" at bounding box center [309, 81] width 86 height 6
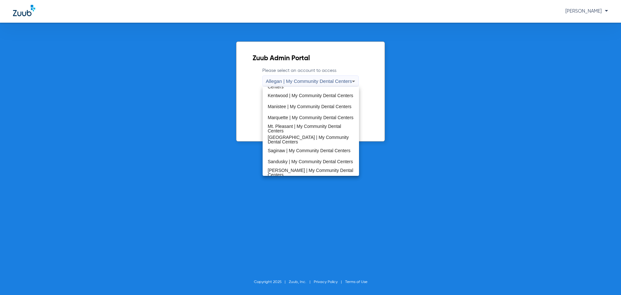
scroll to position [208, 0]
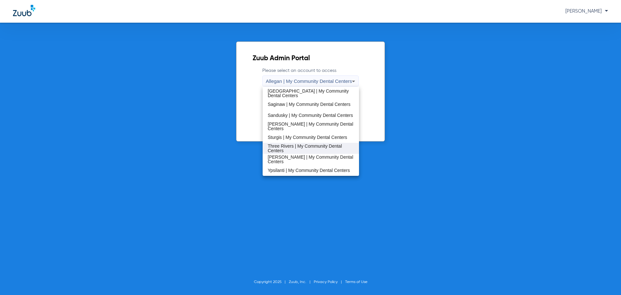
click at [298, 144] on span "Three Rivers | My Community Dental Centers" at bounding box center [311, 148] width 86 height 9
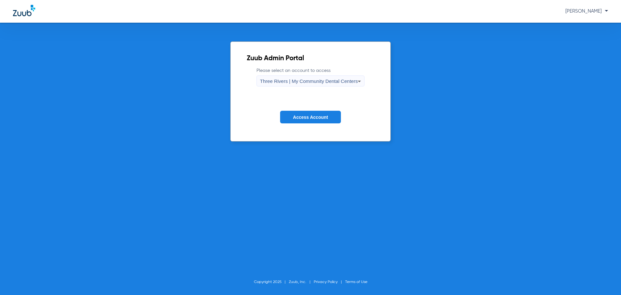
click at [299, 116] on span "Access Account" at bounding box center [310, 117] width 35 height 5
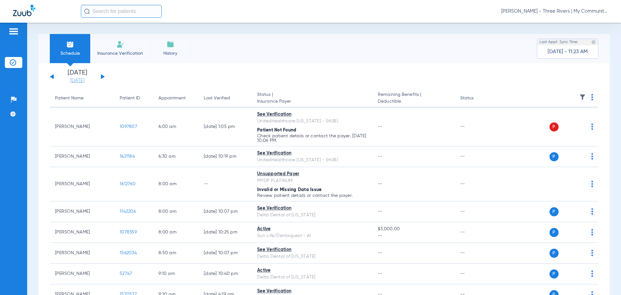
click at [72, 79] on link "[DATE]" at bounding box center [77, 80] width 39 height 6
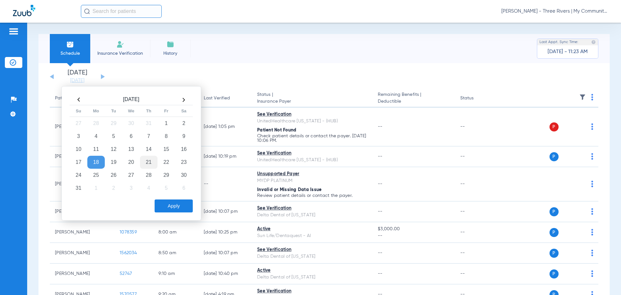
click at [147, 163] on td "21" at bounding box center [148, 162] width 17 height 13
click at [171, 204] on button "Apply" at bounding box center [174, 205] width 38 height 13
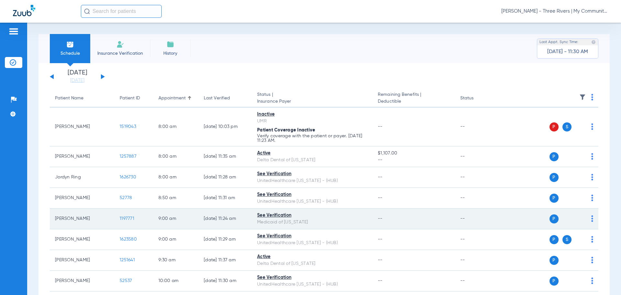
click at [127, 217] on span "1197771" at bounding box center [127, 218] width 15 height 5
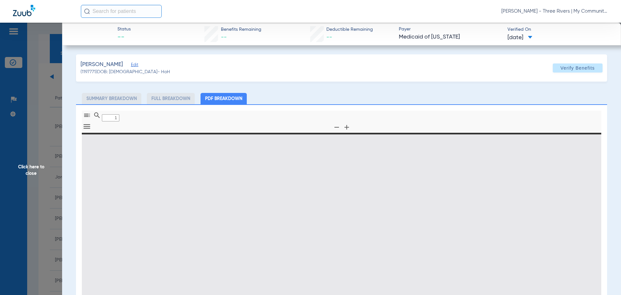
type input "0"
select select "page-width"
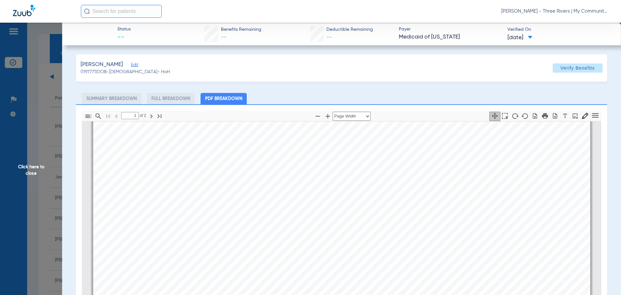
scroll to position [230, 0]
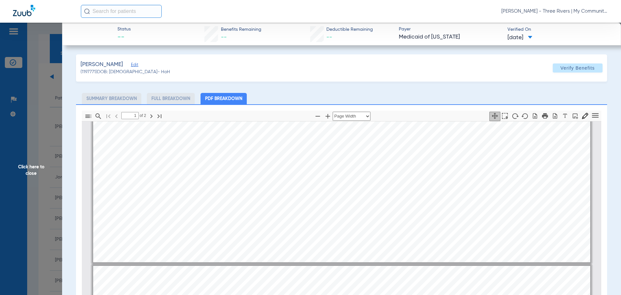
type input "2"
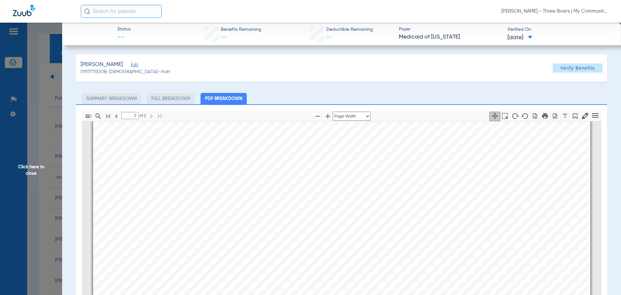
scroll to position [941, 0]
click at [21, 176] on span "Click here to close" at bounding box center [31, 170] width 62 height 295
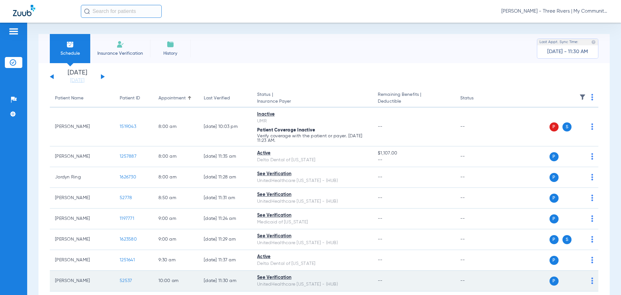
scroll to position [32, 0]
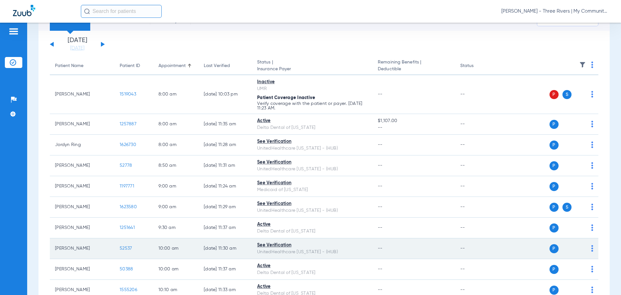
click at [124, 248] on span "52537" at bounding box center [126, 248] width 12 height 5
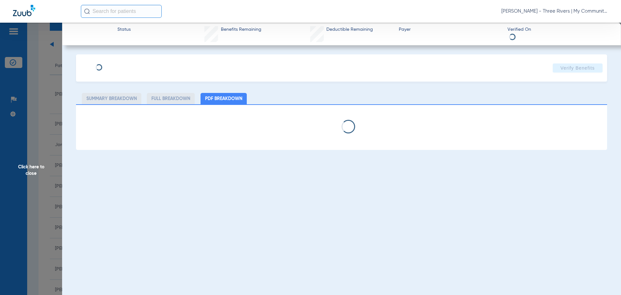
select select "page-width"
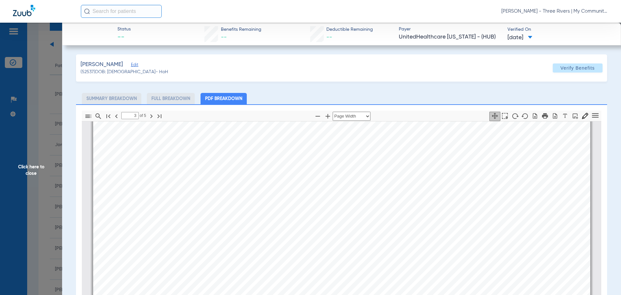
type input "4"
click at [25, 166] on span "Click here to close" at bounding box center [31, 170] width 62 height 295
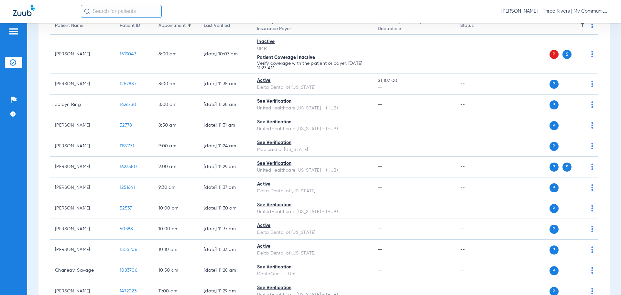
scroll to position [162, 0]
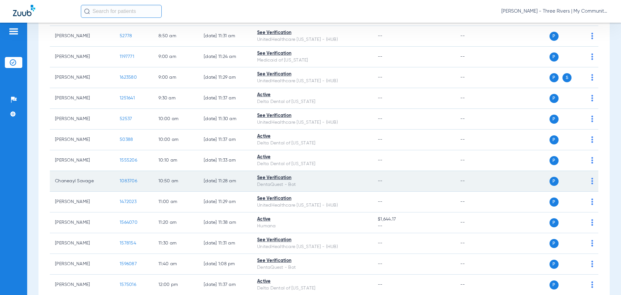
click at [129, 178] on td "1083706" at bounding box center [134, 181] width 39 height 21
click at [129, 179] on span "1083706" at bounding box center [128, 181] width 17 height 5
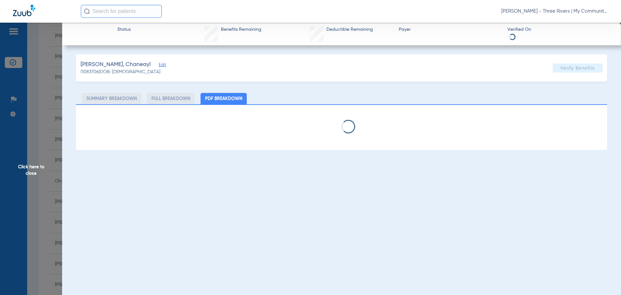
select select "page-width"
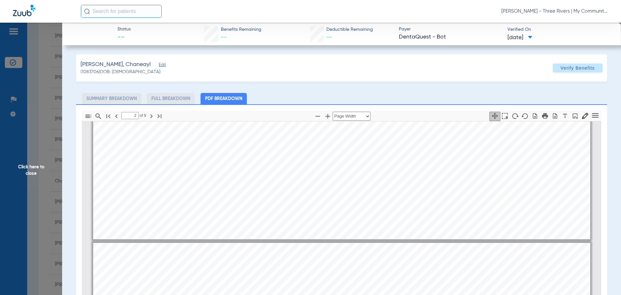
scroll to position [359, 0]
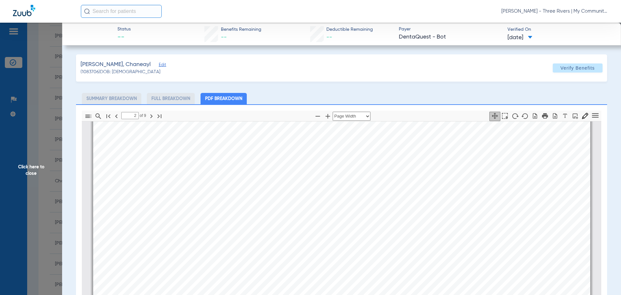
click at [286, 188] on span "Periodic oral evaluation - established patient" at bounding box center [276, 187] width 80 height 4
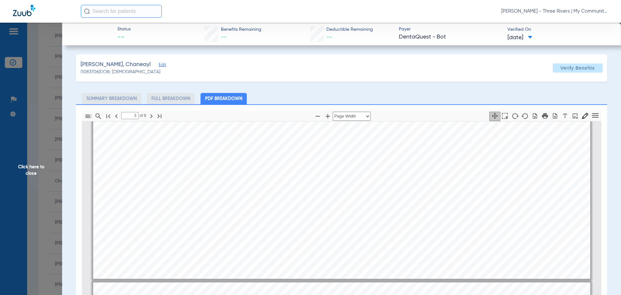
type input "4"
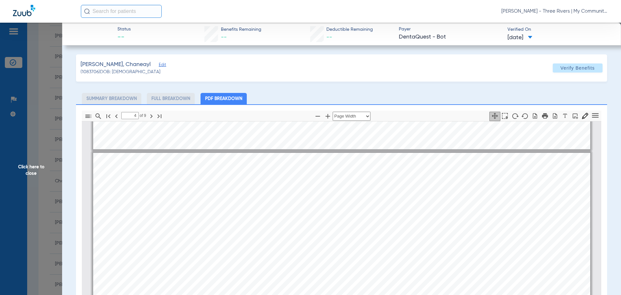
click at [34, 170] on span "Click here to close" at bounding box center [31, 170] width 62 height 295
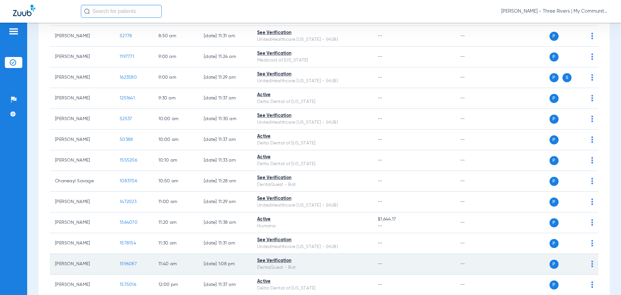
click at [121, 264] on span "1596087" at bounding box center [128, 263] width 17 height 5
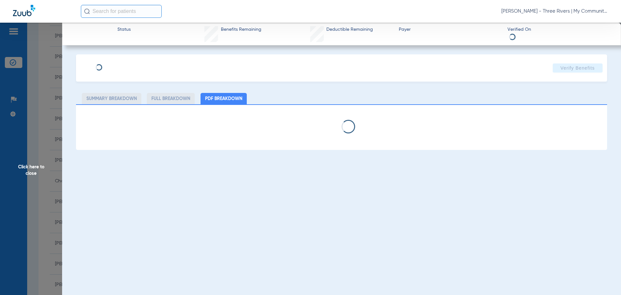
select select "page-width"
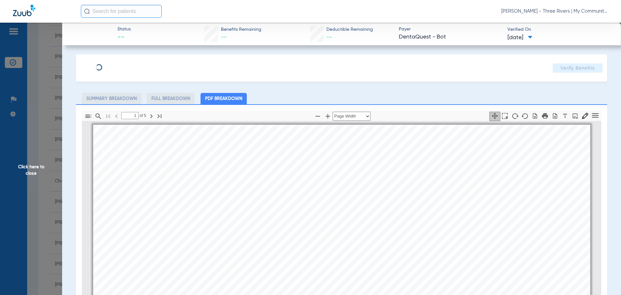
scroll to position [3, 0]
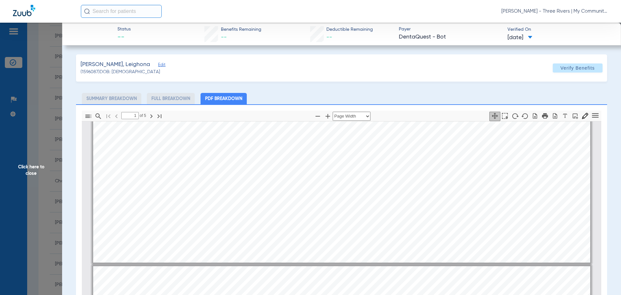
type input "2"
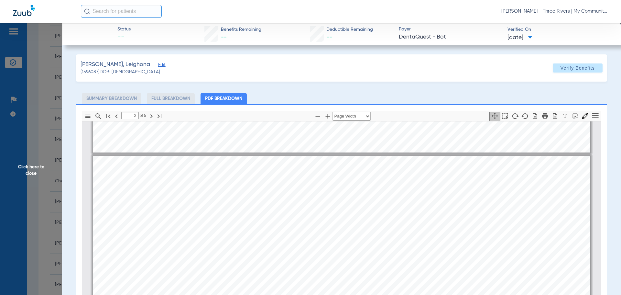
scroll to position [327, 0]
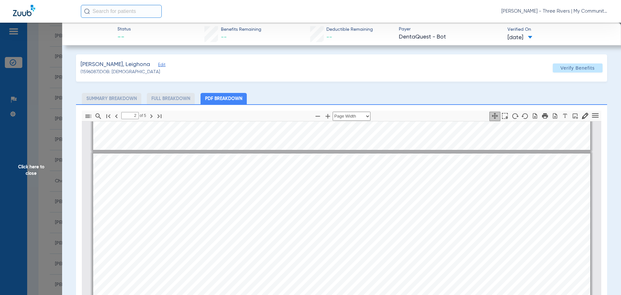
click at [5, 172] on span "Click here to close" at bounding box center [31, 170] width 62 height 295
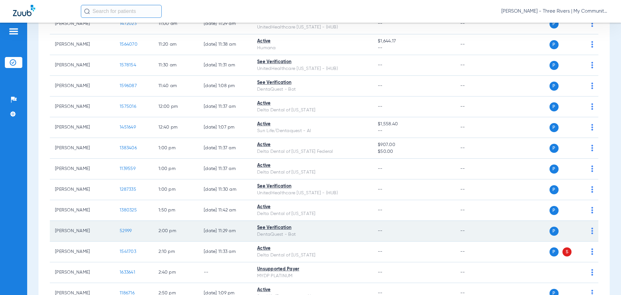
scroll to position [356, 0]
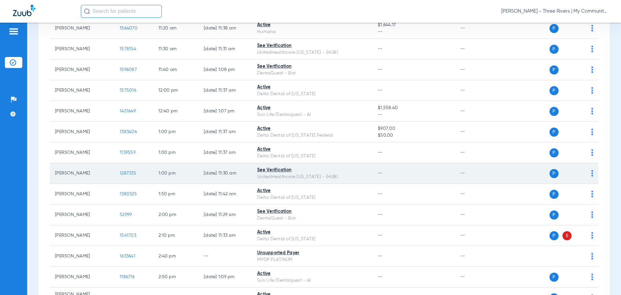
click at [130, 175] on span "1287335" at bounding box center [128, 173] width 17 height 5
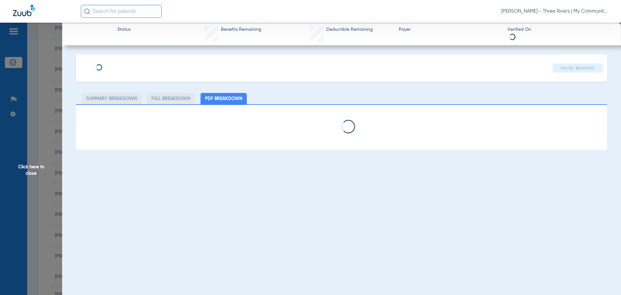
select select "page-width"
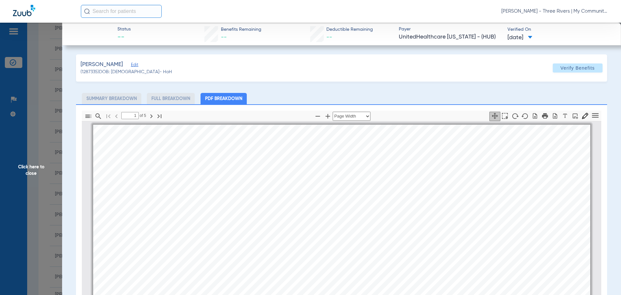
scroll to position [3, 0]
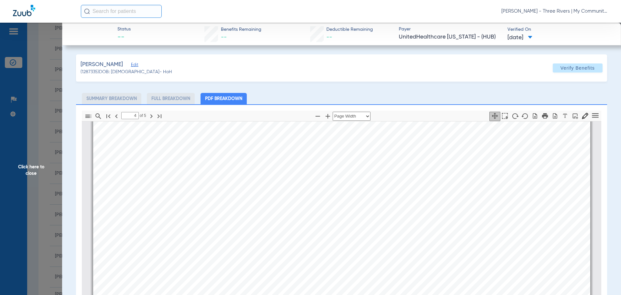
type input "5"
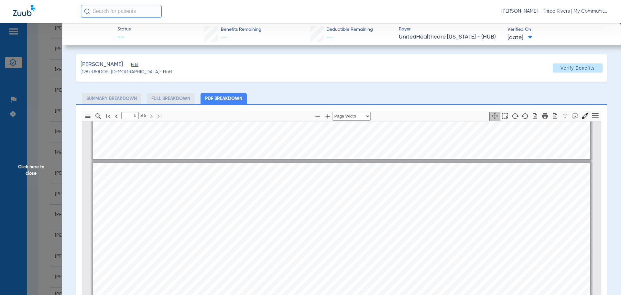
click at [40, 174] on span "Click here to close" at bounding box center [31, 170] width 62 height 295
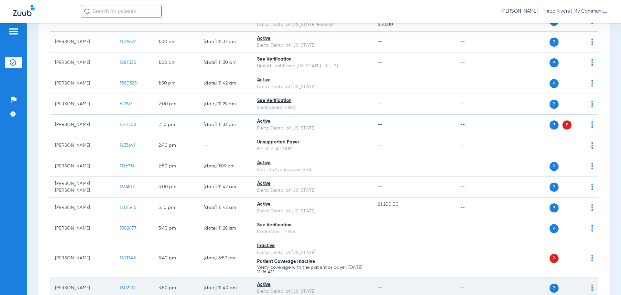
scroll to position [485, 0]
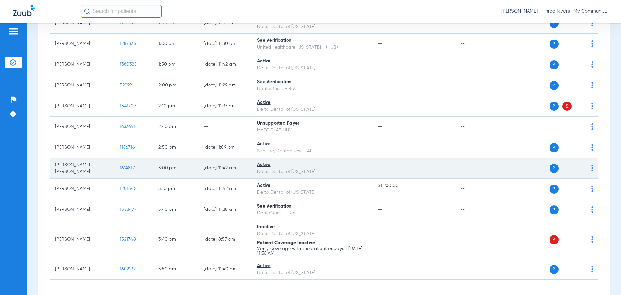
click at [125, 169] on span "1614817" at bounding box center [127, 168] width 15 height 5
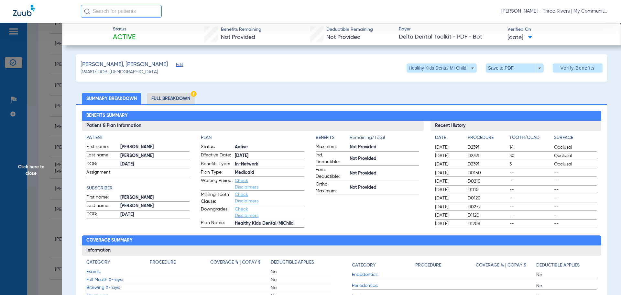
click at [22, 177] on span "Click here to close" at bounding box center [31, 170] width 62 height 295
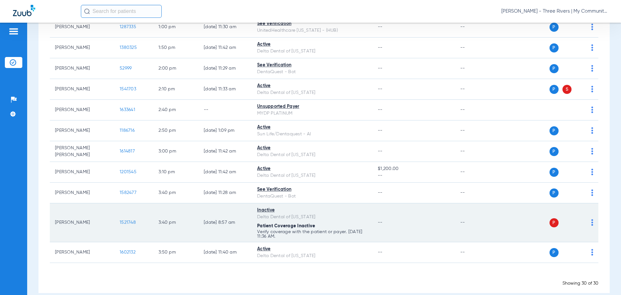
scroll to position [512, 0]
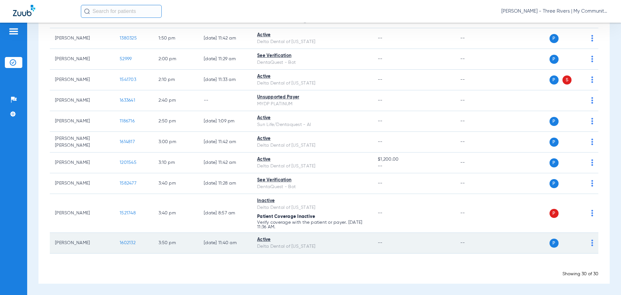
click at [130, 242] on span "1602132" at bounding box center [128, 242] width 16 height 5
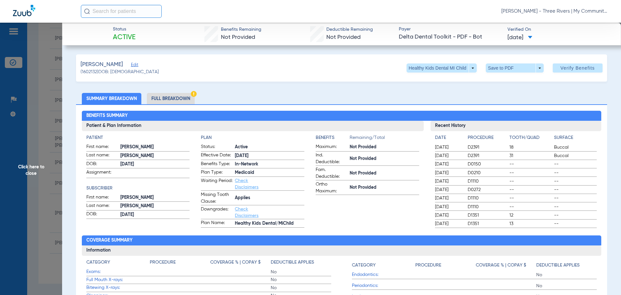
drag, startPoint x: 33, startPoint y: 167, endPoint x: 162, endPoint y: 177, distance: 129.5
click at [33, 167] on span "Click here to close" at bounding box center [31, 170] width 62 height 295
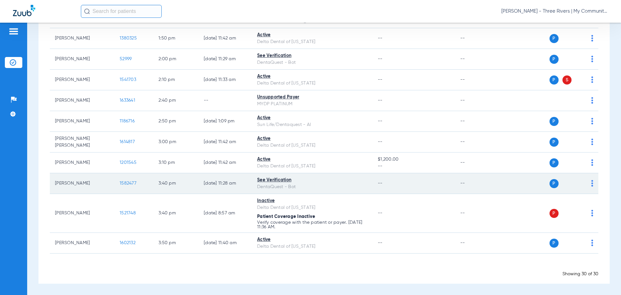
click at [126, 182] on span "1582477" at bounding box center [128, 183] width 17 height 5
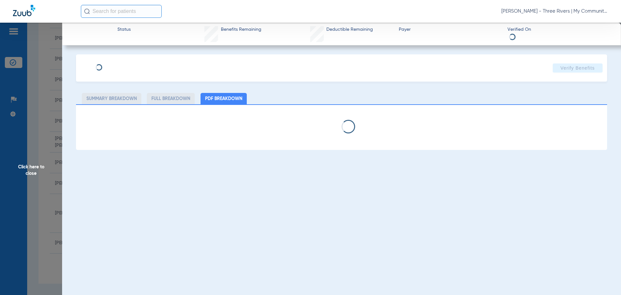
select select "page-width"
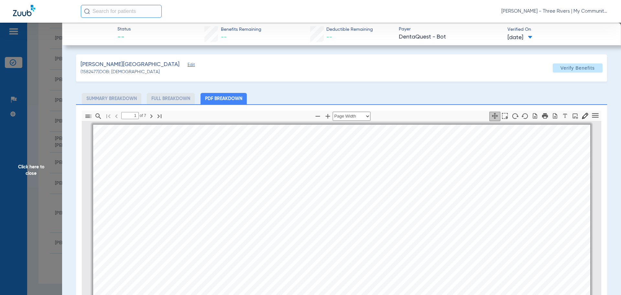
scroll to position [3, 0]
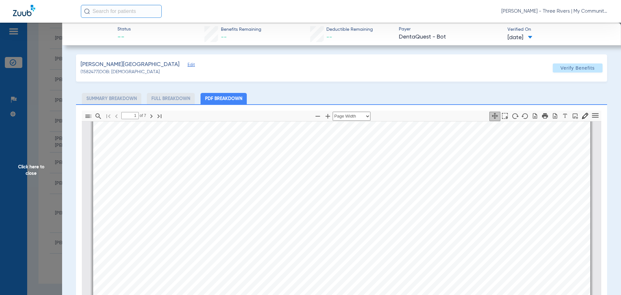
click at [491, 191] on div "[PERSON_NAME] Member is eligible: My Community Dental Centers Inc - [PERSON_NAM…" at bounding box center [341, 297] width 497 height 352
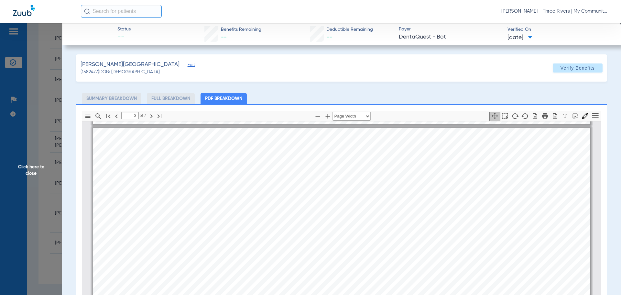
scroll to position [715, 0]
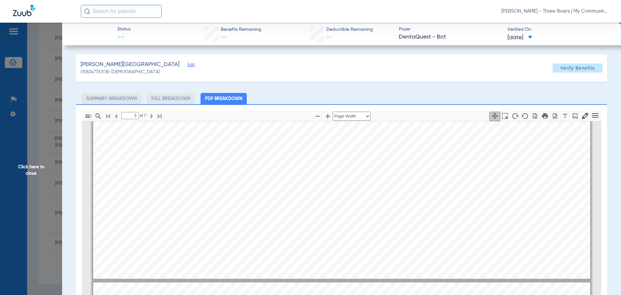
type input "4"
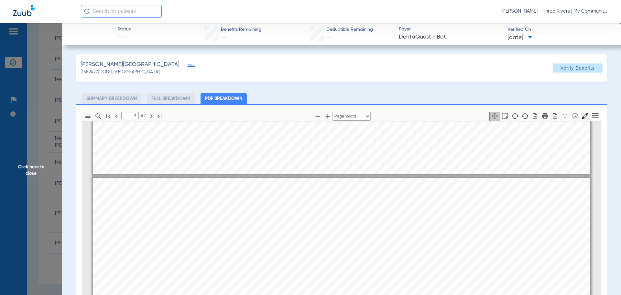
scroll to position [1071, 0]
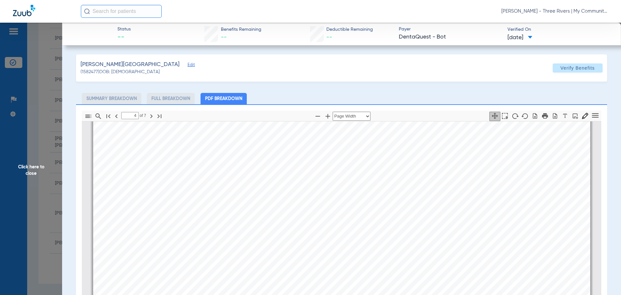
drag, startPoint x: 503, startPoint y: 67, endPoint x: 495, endPoint y: 71, distance: 9.1
click at [503, 67] on div "[PERSON_NAME] Edit (1582477) DOB: [DEMOGRAPHIC_DATA] Verify Benefits" at bounding box center [341, 67] width 531 height 27
click at [26, 172] on span "Click here to close" at bounding box center [31, 170] width 62 height 295
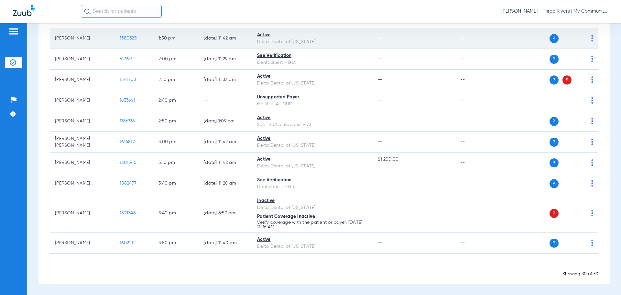
click at [129, 36] on span "1380325" at bounding box center [128, 38] width 17 height 5
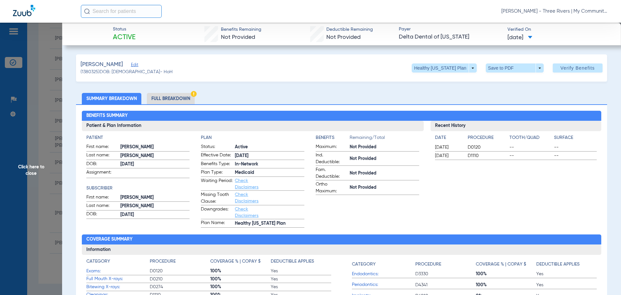
click at [468, 181] on div "Recent History Date Procedure Tooth/Quad Surface [DATE] D0120 -- -- [DATE] D111…" at bounding box center [516, 174] width 171 height 107
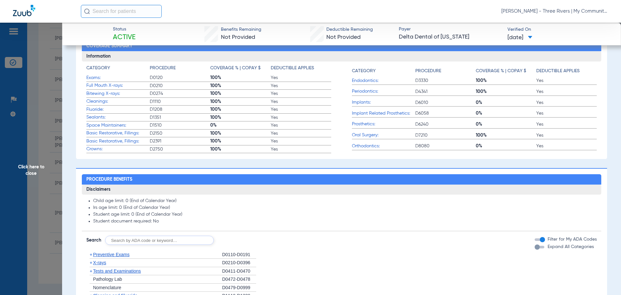
scroll to position [226, 0]
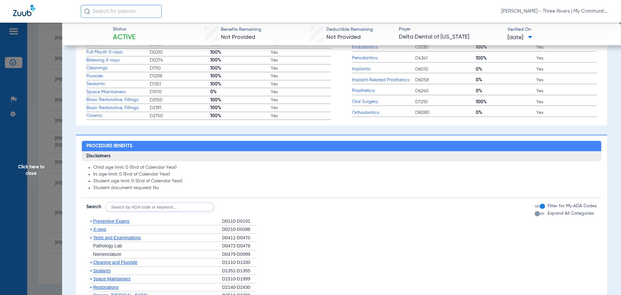
click at [102, 231] on span "X-rays" at bounding box center [99, 228] width 13 height 5
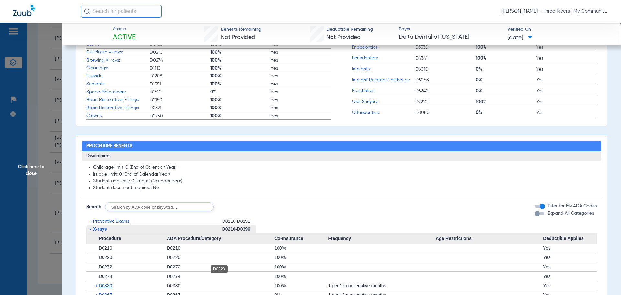
scroll to position [259, 0]
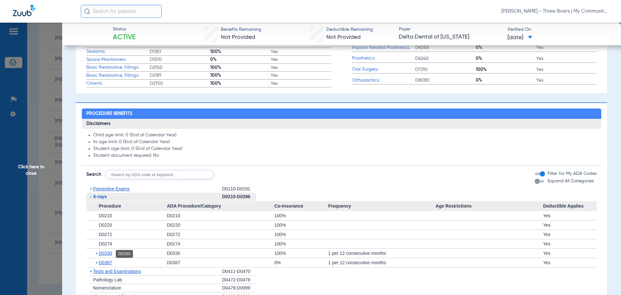
click at [110, 254] on span "D0330" at bounding box center [105, 252] width 13 height 5
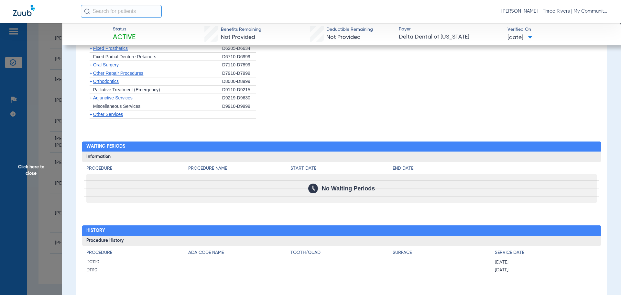
scroll to position [645, 0]
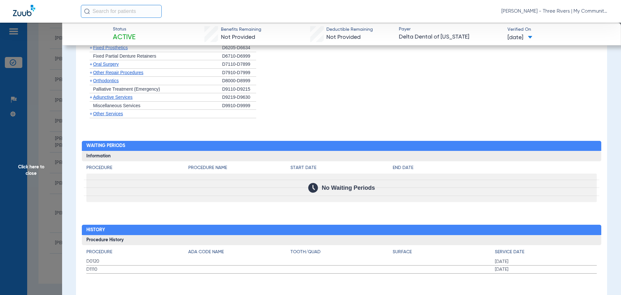
click at [28, 141] on span "Click here to close" at bounding box center [31, 170] width 62 height 295
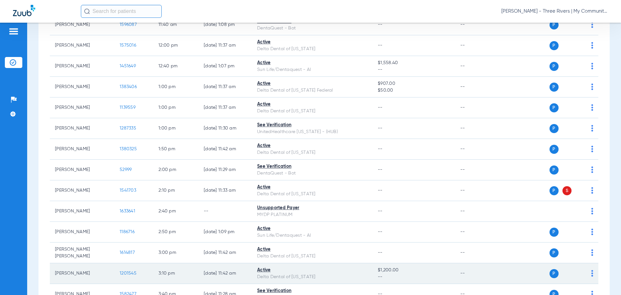
scroll to position [350, 0]
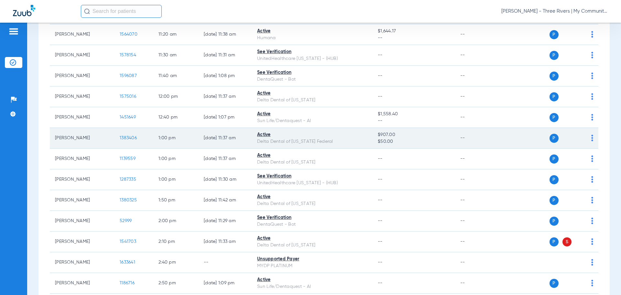
click at [126, 137] on span "1383406" at bounding box center [128, 138] width 17 height 5
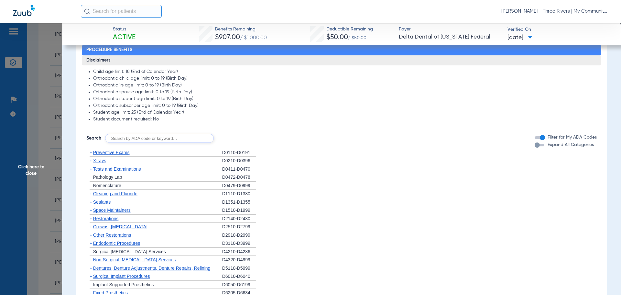
scroll to position [324, 0]
click at [103, 159] on span "X-rays" at bounding box center [99, 160] width 13 height 5
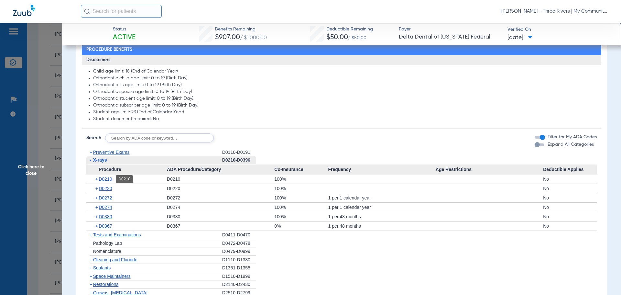
click at [105, 177] on span "D0210" at bounding box center [105, 178] width 13 height 5
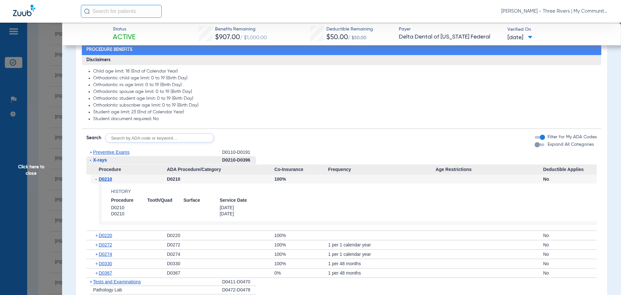
click at [104, 266] on div "+ D0330" at bounding box center [129, 263] width 76 height 9
click at [104, 265] on span "D0330" at bounding box center [105, 263] width 13 height 5
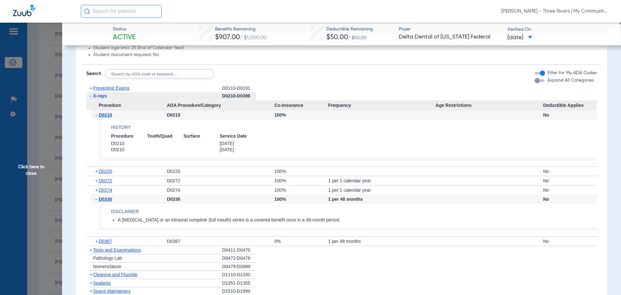
scroll to position [388, 0]
click at [12, 167] on span "Click here to close" at bounding box center [31, 170] width 62 height 295
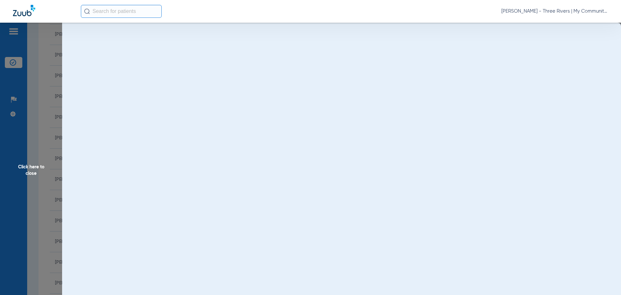
scroll to position [0, 0]
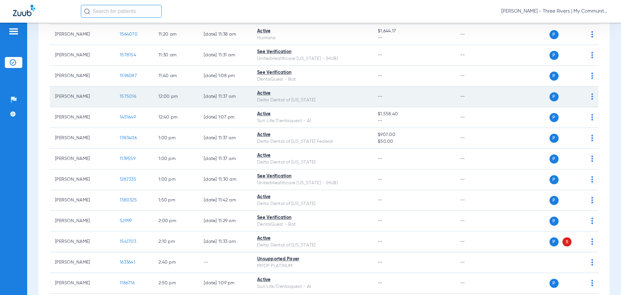
click at [125, 95] on span "1575016" at bounding box center [128, 96] width 17 height 5
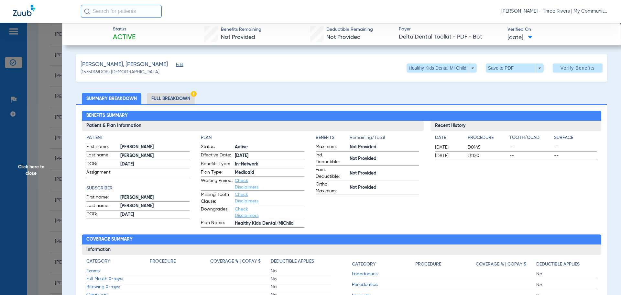
click at [30, 172] on span "Click here to close" at bounding box center [31, 170] width 62 height 295
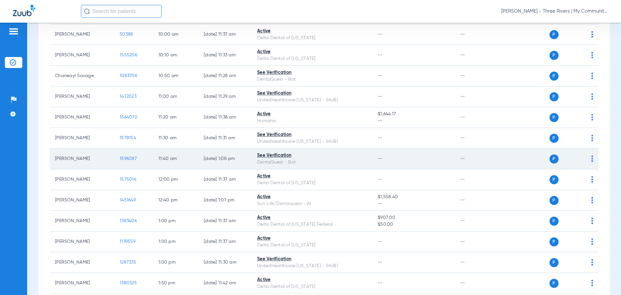
scroll to position [253, 0]
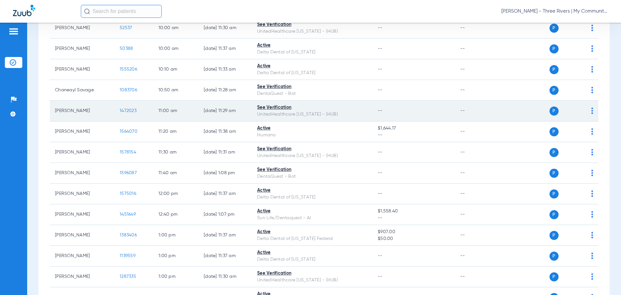
click at [125, 110] on span "1472023" at bounding box center [128, 110] width 17 height 5
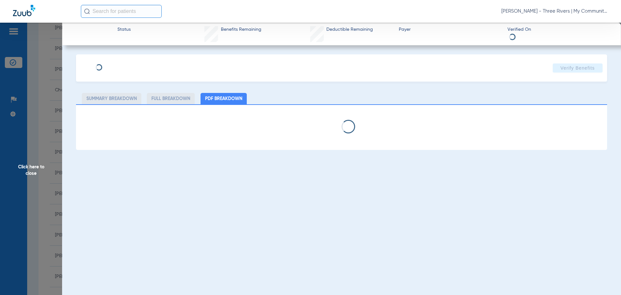
select select "page-width"
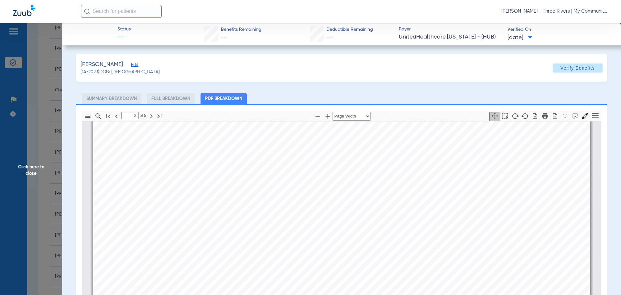
scroll to position [877, 0]
type input "4"
drag, startPoint x: 486, startPoint y: 81, endPoint x: 506, endPoint y: 80, distance: 20.7
click at [486, 81] on div "Mayberry, Emily Edit (1472023) DOB: 08/18/1997 Verify Benefits" at bounding box center [341, 67] width 531 height 27
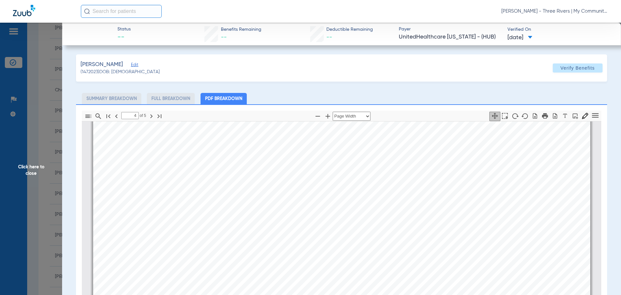
click at [44, 167] on span "Click here to close" at bounding box center [31, 170] width 62 height 295
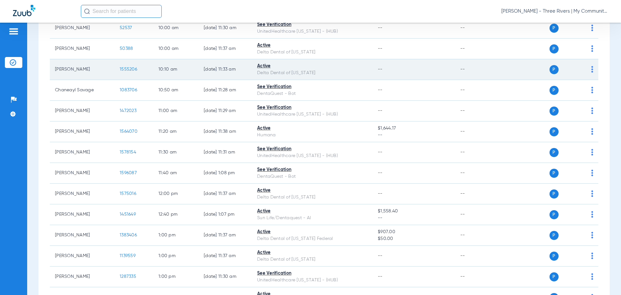
click at [123, 70] on span "1555206" at bounding box center [128, 69] width 17 height 5
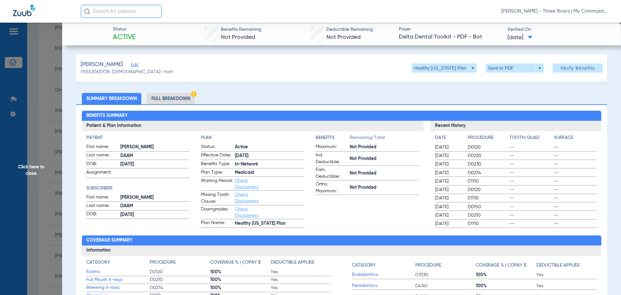
click at [32, 39] on span "Click here to close" at bounding box center [31, 170] width 62 height 295
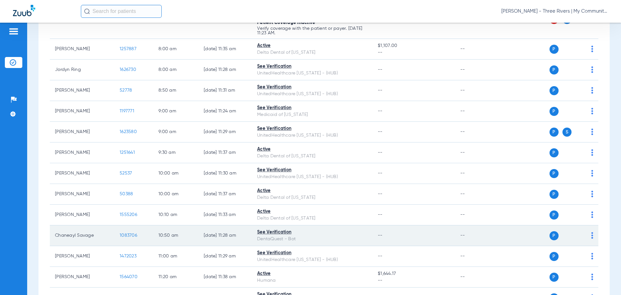
scroll to position [26, 0]
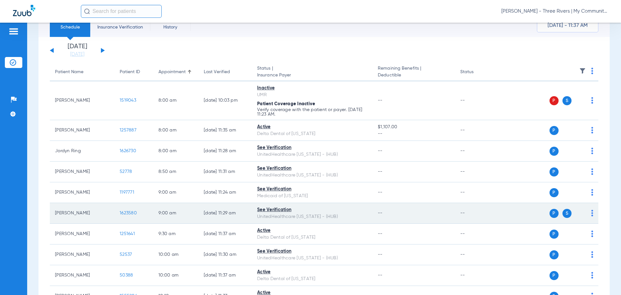
click at [126, 213] on span "1623580" at bounding box center [128, 213] width 17 height 5
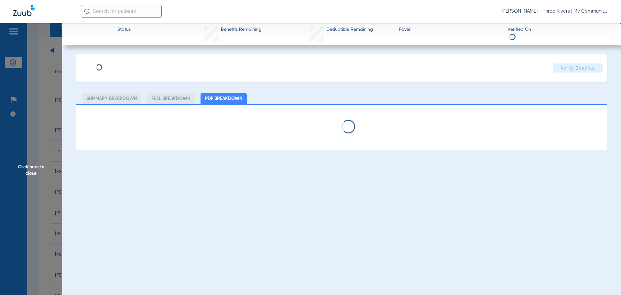
select select "page-width"
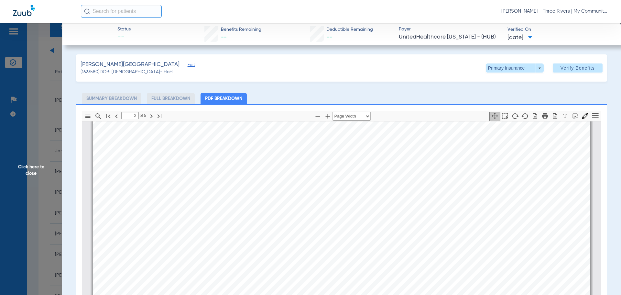
scroll to position [974, 0]
type input "4"
click at [39, 168] on span "Click here to close" at bounding box center [31, 170] width 62 height 295
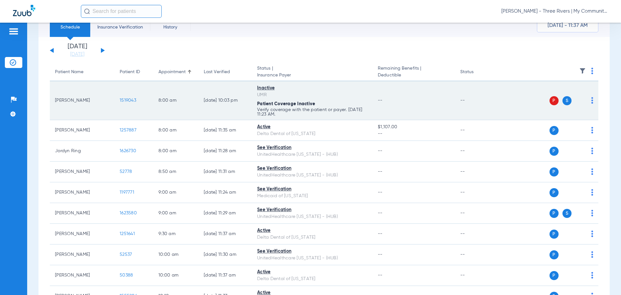
click at [133, 100] on span "1519043" at bounding box center [128, 100] width 17 height 5
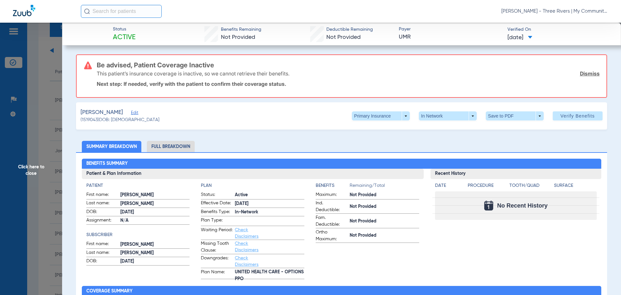
click at [50, 169] on span "Click here to close" at bounding box center [31, 170] width 62 height 295
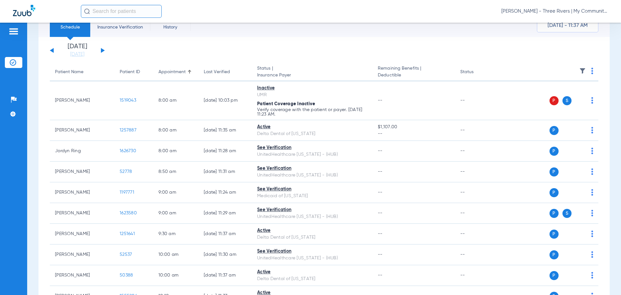
click at [101, 52] on button at bounding box center [103, 50] width 4 height 5
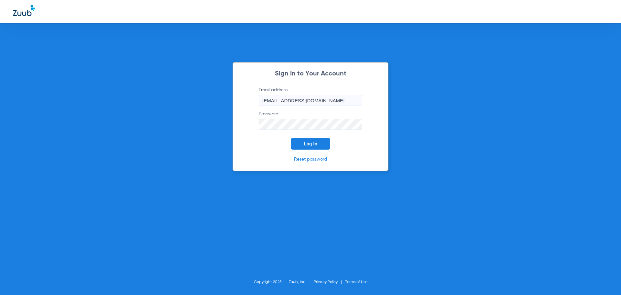
click at [312, 146] on button "Log In" at bounding box center [310, 144] width 39 height 12
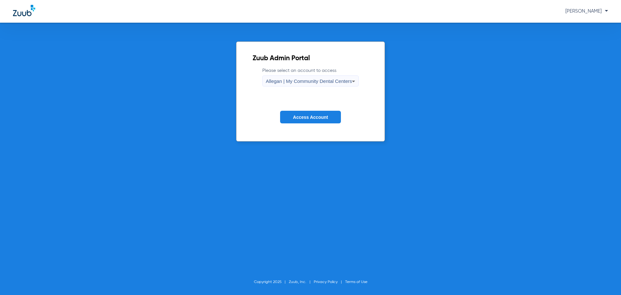
click at [277, 75] on label "Please select an account to access Allegan | My Community Dental Centers" at bounding box center [310, 76] width 97 height 19
click at [277, 80] on span "Allegan | My Community Dental Centers" at bounding box center [309, 81] width 86 height 6
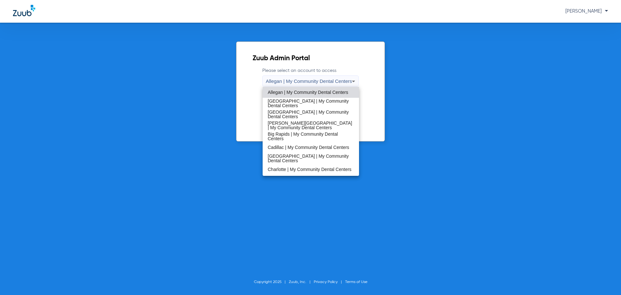
scroll to position [208, 0]
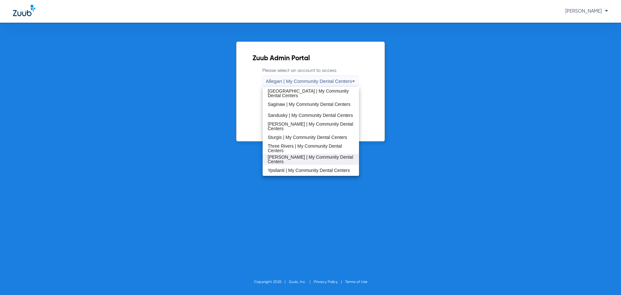
click at [306, 158] on span "[PERSON_NAME] | My Community Dental Centers" at bounding box center [311, 159] width 86 height 9
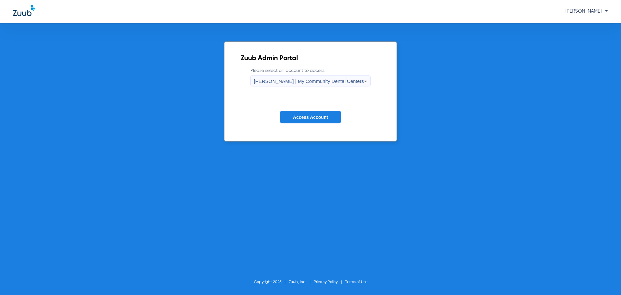
click at [308, 120] on button "Access Account" at bounding box center [310, 117] width 61 height 13
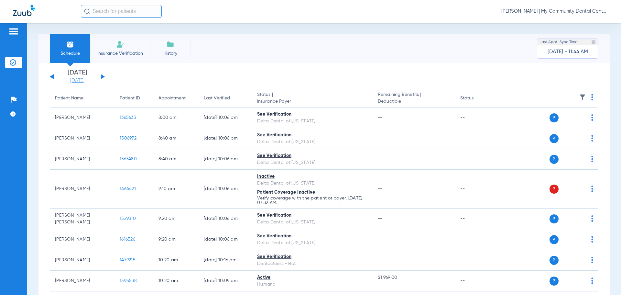
click at [78, 83] on link "[DATE]" at bounding box center [77, 80] width 39 height 6
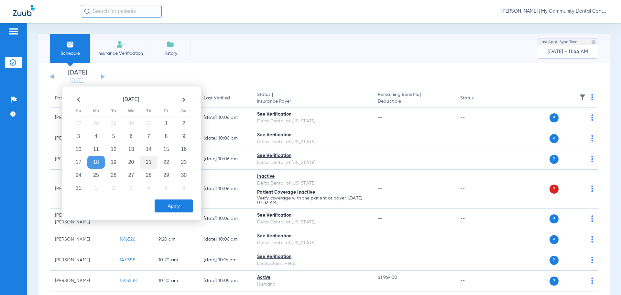
click at [148, 163] on td "21" at bounding box center [148, 162] width 17 height 13
click at [176, 211] on button "Apply" at bounding box center [174, 205] width 38 height 13
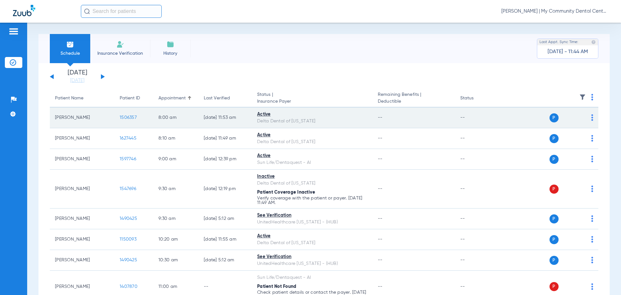
click at [126, 117] on span "1506357" at bounding box center [128, 117] width 17 height 5
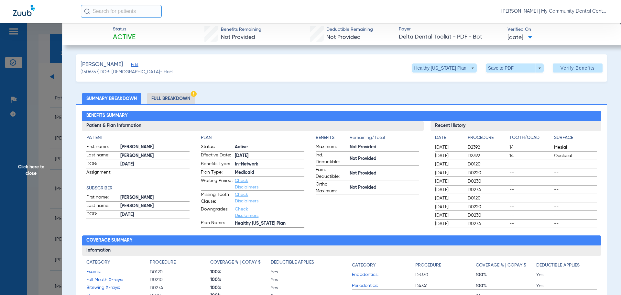
click at [29, 177] on span "Click here to close" at bounding box center [31, 170] width 62 height 295
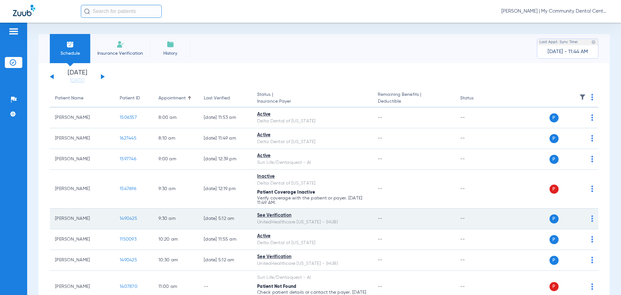
click at [128, 219] on span "1490425" at bounding box center [128, 218] width 17 height 5
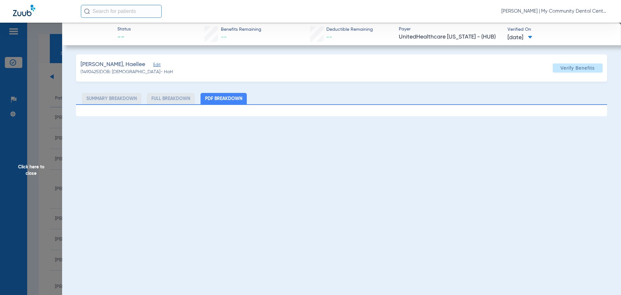
click at [43, 195] on span "Click here to close" at bounding box center [31, 170] width 62 height 295
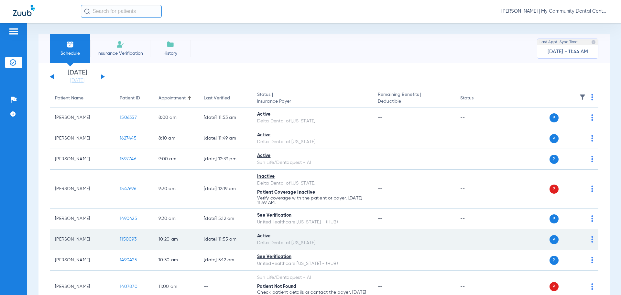
click at [122, 237] on span "1150093" at bounding box center [128, 239] width 17 height 5
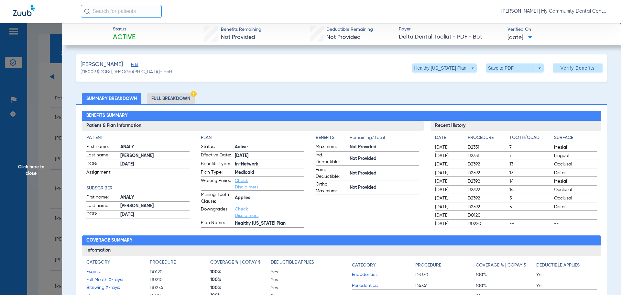
click at [31, 174] on span "Click here to close" at bounding box center [31, 170] width 62 height 295
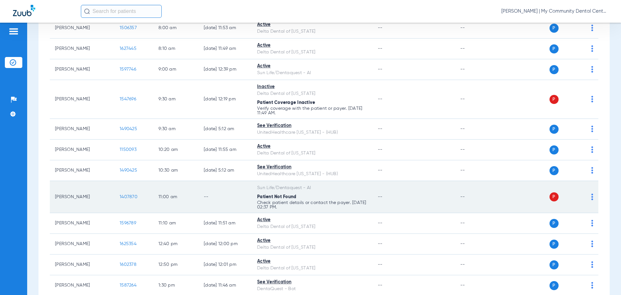
scroll to position [97, 0]
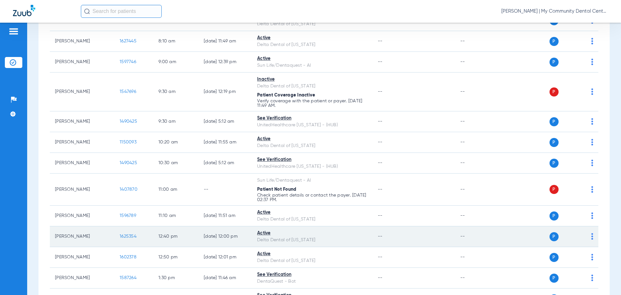
click at [131, 237] on span "1625354" at bounding box center [128, 236] width 17 height 5
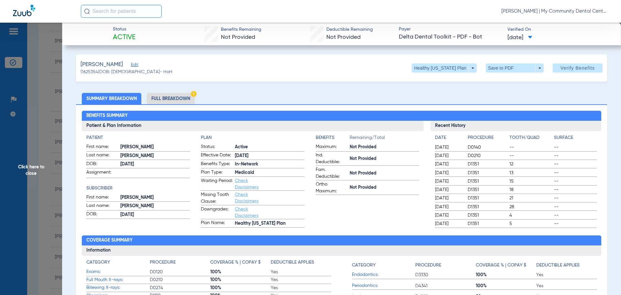
click at [33, 179] on span "Click here to close" at bounding box center [31, 170] width 62 height 295
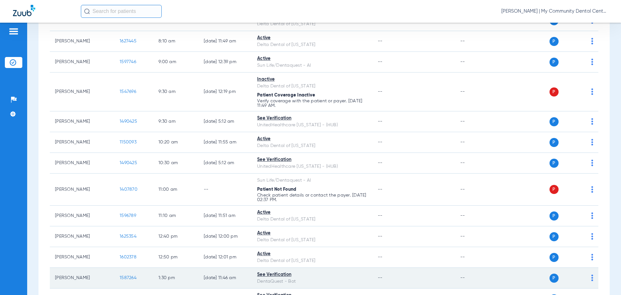
click at [125, 279] on span "1587264" at bounding box center [128, 277] width 17 height 5
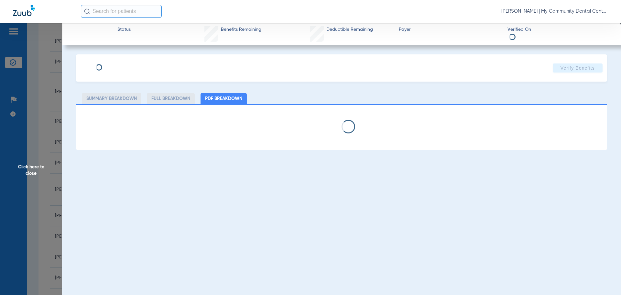
select select "page-width"
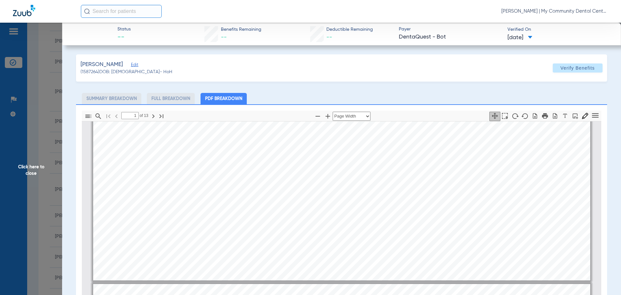
scroll to position [197, 0]
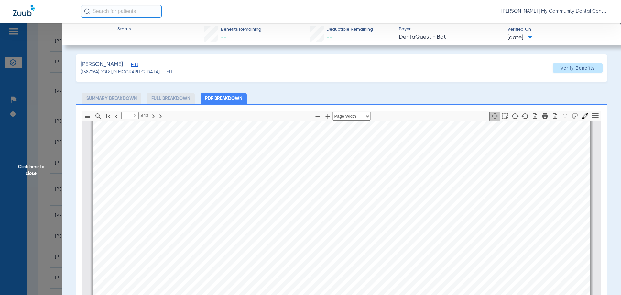
type input "3"
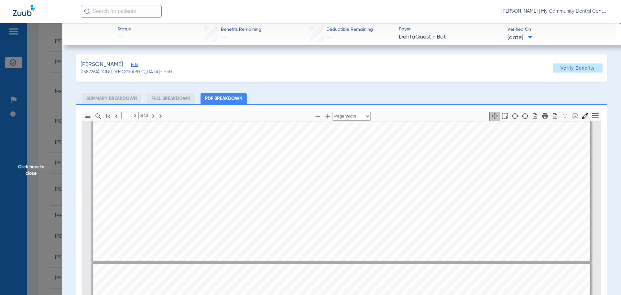
scroll to position [683, 0]
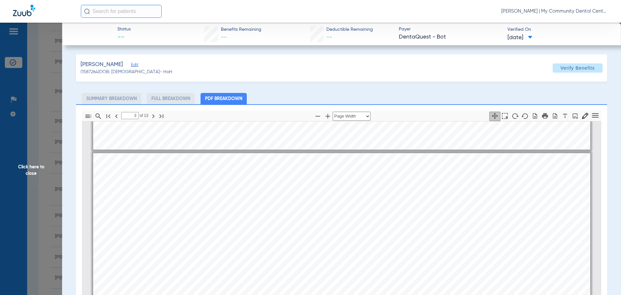
click at [17, 165] on span "Click here to close" at bounding box center [31, 170] width 62 height 295
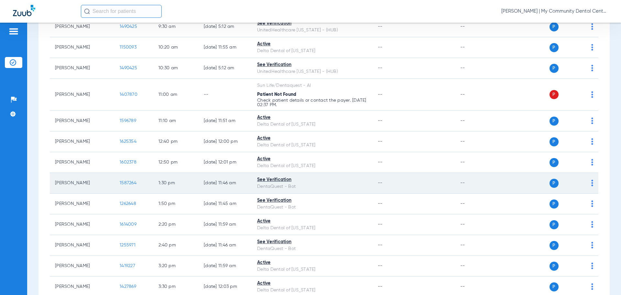
scroll to position [194, 0]
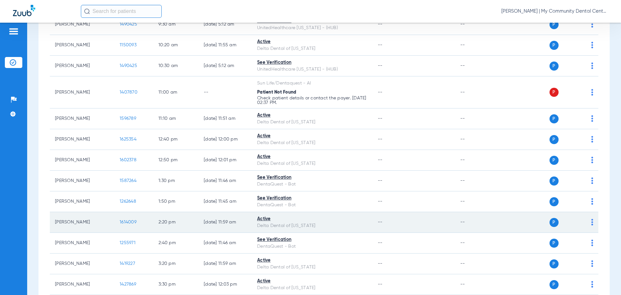
click at [133, 220] on span "1614009" at bounding box center [128, 222] width 17 height 5
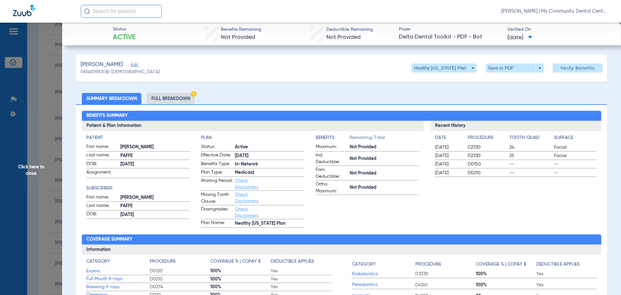
click at [23, 174] on span "Click here to close" at bounding box center [31, 170] width 62 height 295
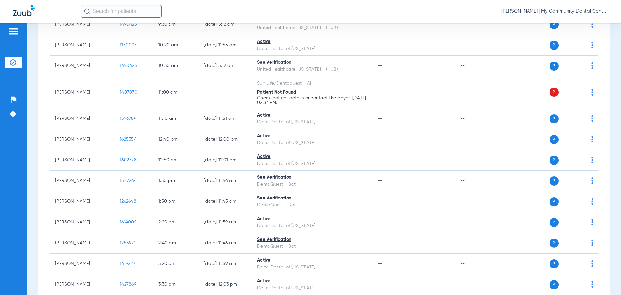
scroll to position [0, 0]
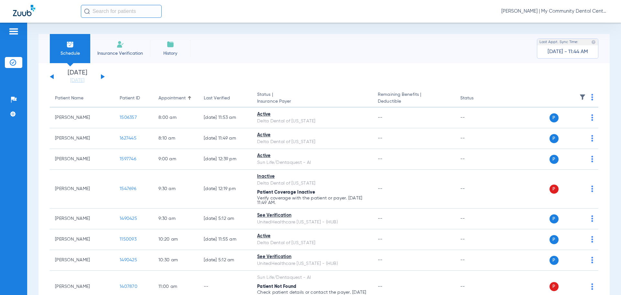
click at [101, 75] on button at bounding box center [103, 76] width 4 height 5
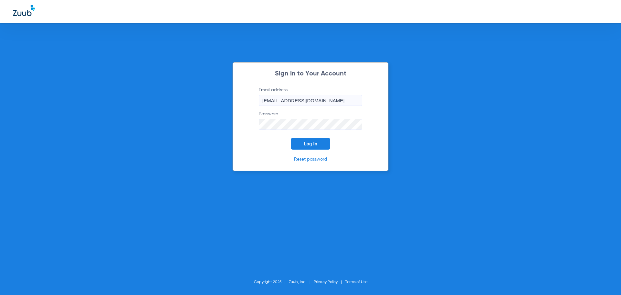
drag, startPoint x: 314, startPoint y: 145, endPoint x: 331, endPoint y: 160, distance: 23.0
click at [313, 144] on span "Log In" at bounding box center [311, 143] width 14 height 5
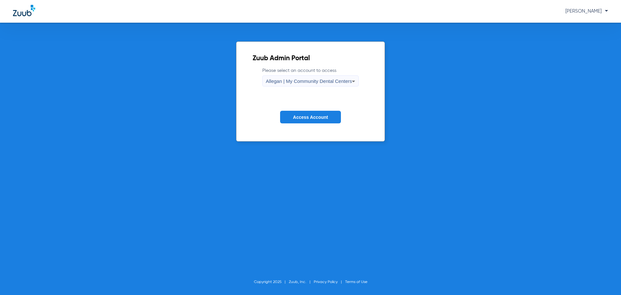
click at [340, 81] on span "Allegan | My Community Dental Centers" at bounding box center [309, 81] width 86 height 6
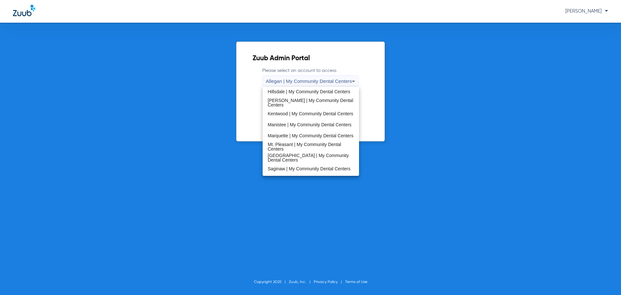
scroll to position [208, 0]
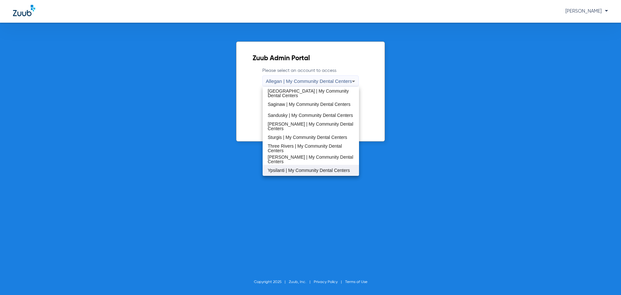
click at [285, 169] on span "Ypsilanti | My Community Dental Centers" at bounding box center [309, 170] width 82 height 5
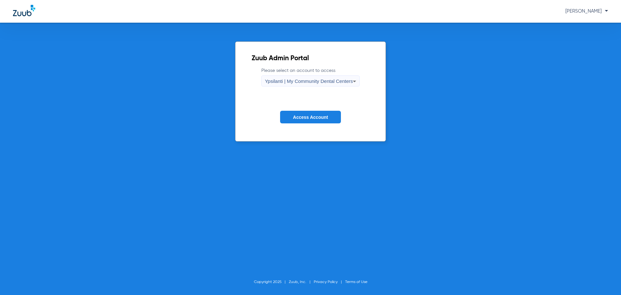
drag, startPoint x: 312, startPoint y: 124, endPoint x: 310, endPoint y: 121, distance: 3.8
click at [310, 122] on form "Please select an account to access Ypsilanti | My Community Dental Centers Acce…" at bounding box center [311, 100] width 118 height 66
click at [310, 119] on span "Access Account" at bounding box center [310, 117] width 35 height 5
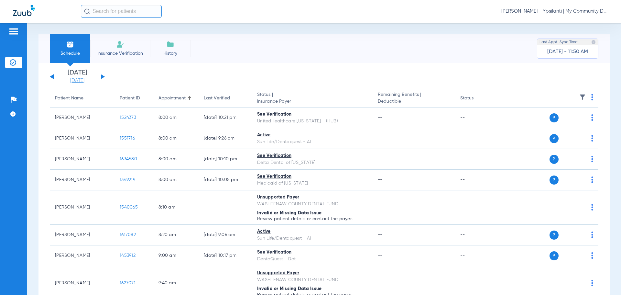
click at [72, 81] on link "[DATE]" at bounding box center [77, 80] width 39 height 6
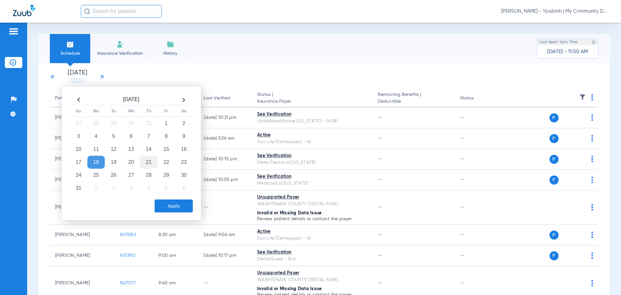
click at [150, 157] on td "21" at bounding box center [148, 162] width 17 height 13
drag, startPoint x: 162, startPoint y: 207, endPoint x: 166, endPoint y: 204, distance: 4.4
click at [163, 207] on button "Apply" at bounding box center [174, 205] width 38 height 13
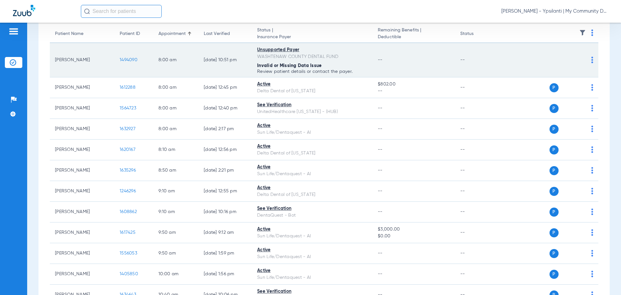
scroll to position [33, 0]
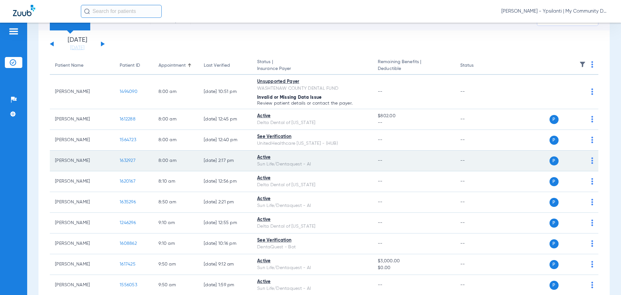
click at [130, 161] on span "1632927" at bounding box center [128, 160] width 16 height 5
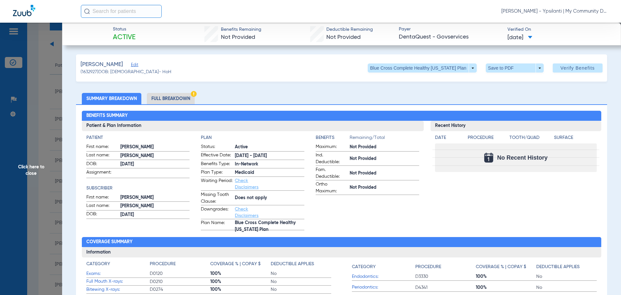
click at [28, 165] on span "Click here to close" at bounding box center [31, 170] width 62 height 295
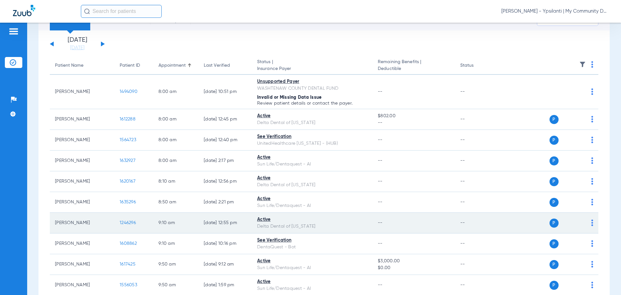
click at [129, 223] on span "1246296" at bounding box center [128, 222] width 16 height 5
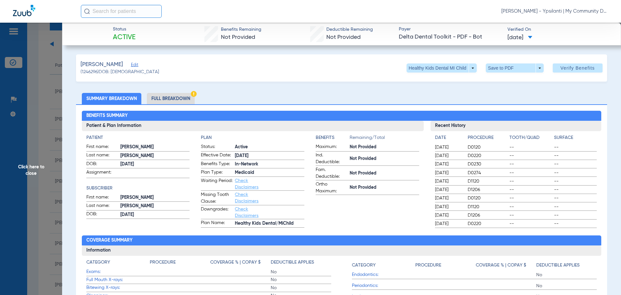
drag, startPoint x: 485, startPoint y: 95, endPoint x: 480, endPoint y: 95, distance: 4.5
click at [485, 95] on ul "Summary Breakdown Full Breakdown" at bounding box center [341, 98] width 531 height 11
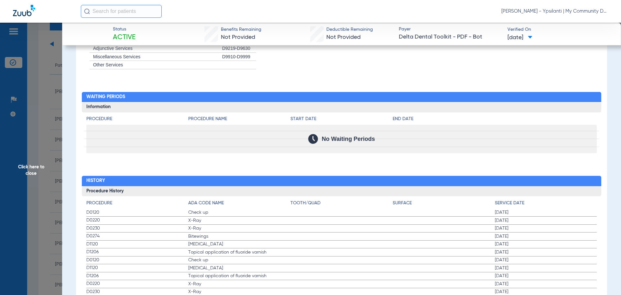
scroll to position [679, 0]
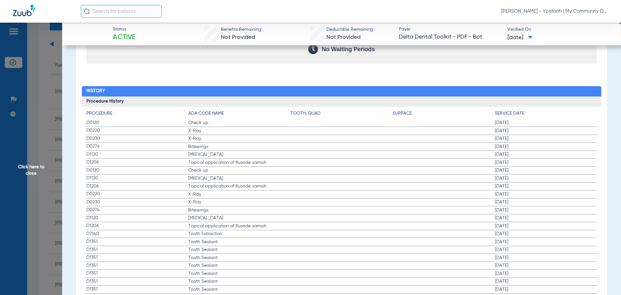
click at [34, 168] on span "Click here to close" at bounding box center [31, 170] width 62 height 295
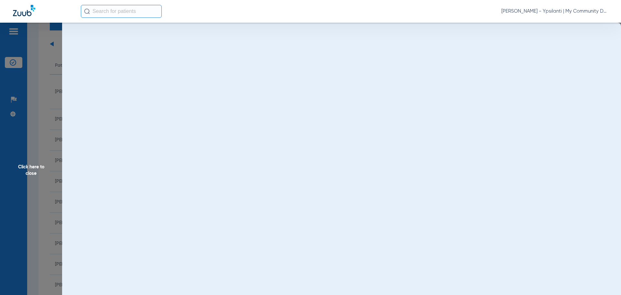
scroll to position [0, 0]
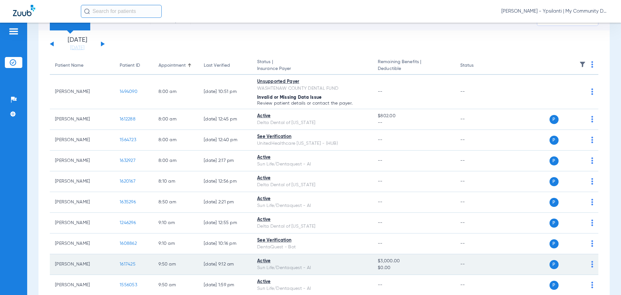
click at [130, 266] on span "1617425" at bounding box center [128, 264] width 16 height 5
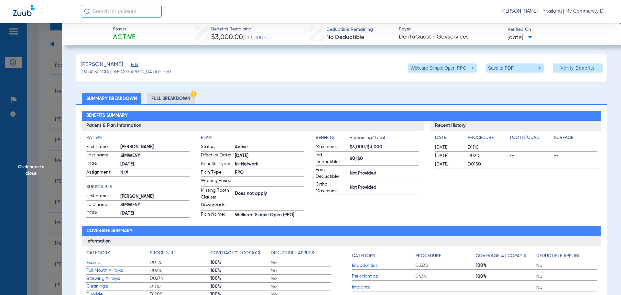
click at [45, 178] on span "Click here to close" at bounding box center [31, 170] width 62 height 295
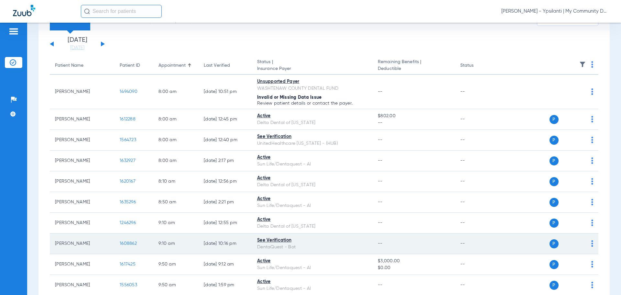
scroll to position [97, 0]
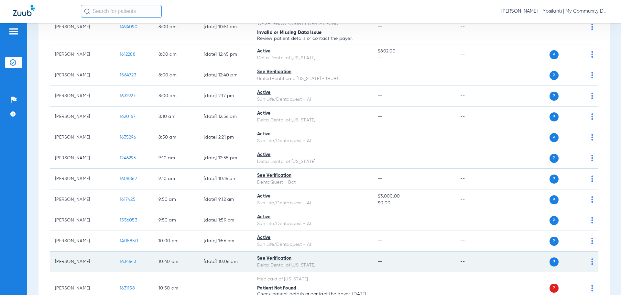
click at [129, 263] on span "1634643" at bounding box center [128, 261] width 17 height 5
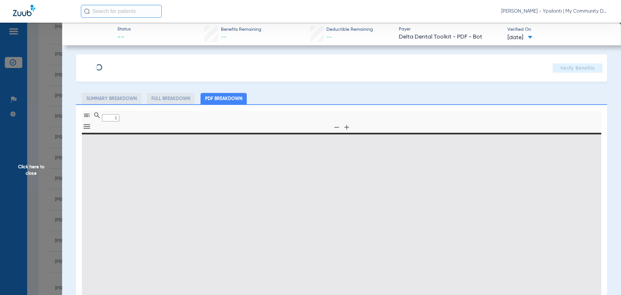
type input "0"
select select "page-width"
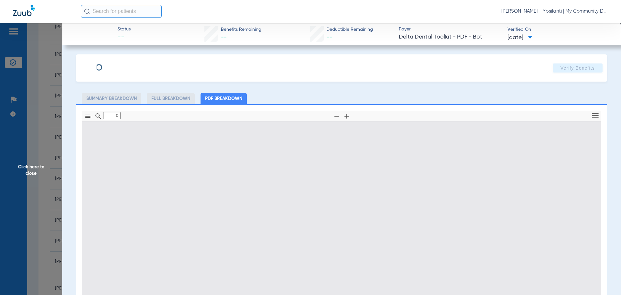
type input "1"
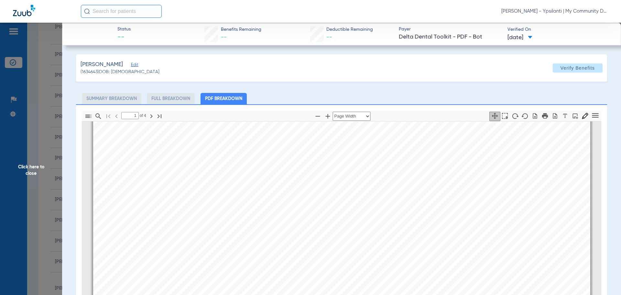
scroll to position [165, 0]
drag, startPoint x: 21, startPoint y: 176, endPoint x: 30, endPoint y: 176, distance: 9.7
click at [21, 177] on span "Click here to close" at bounding box center [31, 170] width 62 height 295
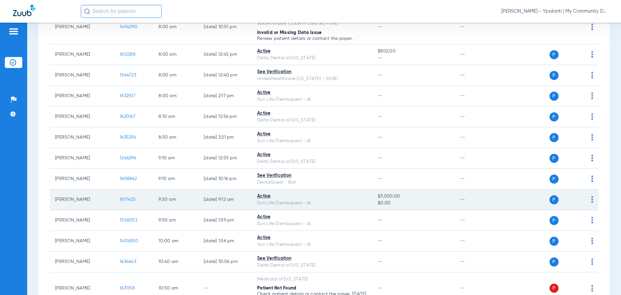
scroll to position [194, 0]
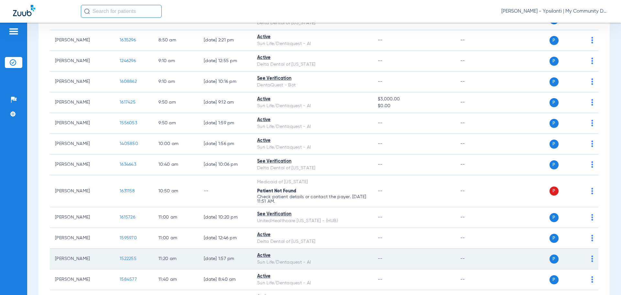
click at [127, 260] on span "1522255" at bounding box center [128, 258] width 17 height 5
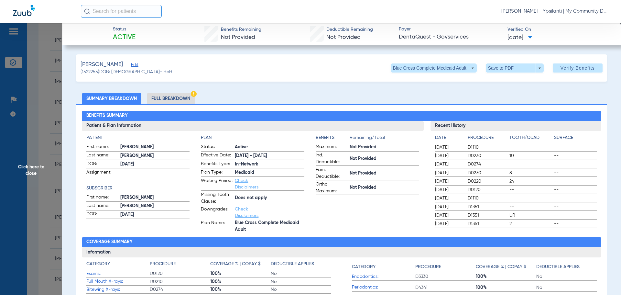
click at [25, 170] on span "Click here to close" at bounding box center [31, 170] width 62 height 295
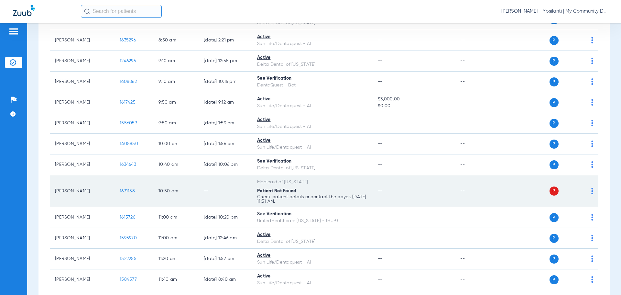
scroll to position [259, 0]
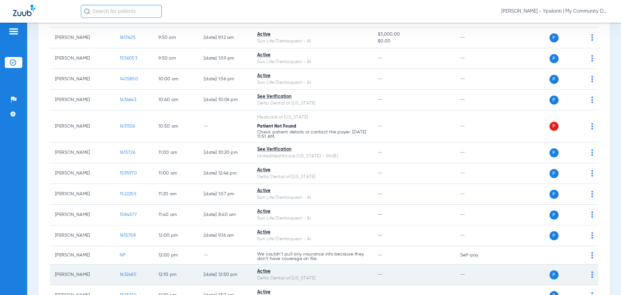
click at [127, 273] on span "1632485" at bounding box center [128, 274] width 17 height 5
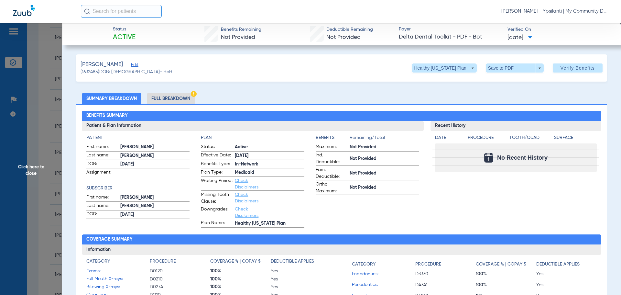
click at [41, 177] on span "Click here to close" at bounding box center [31, 170] width 62 height 295
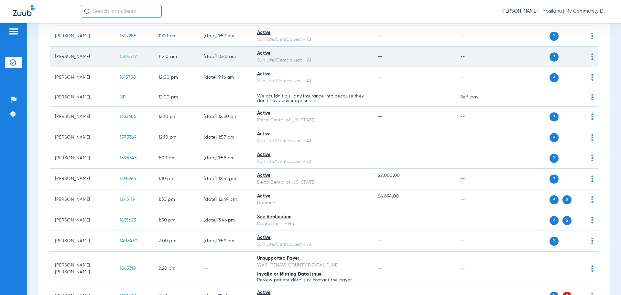
scroll to position [421, 0]
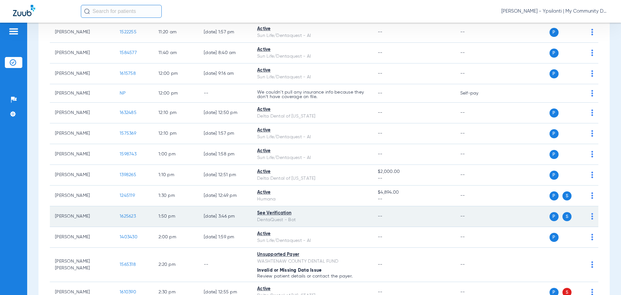
click at [132, 215] on span "1625623" at bounding box center [128, 216] width 16 height 5
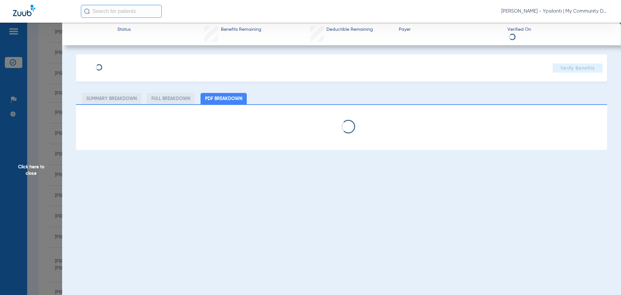
select select "page-width"
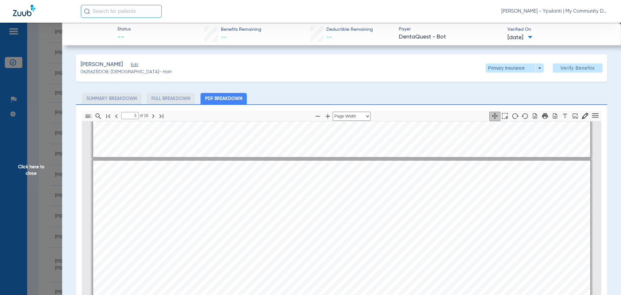
scroll to position [747, 0]
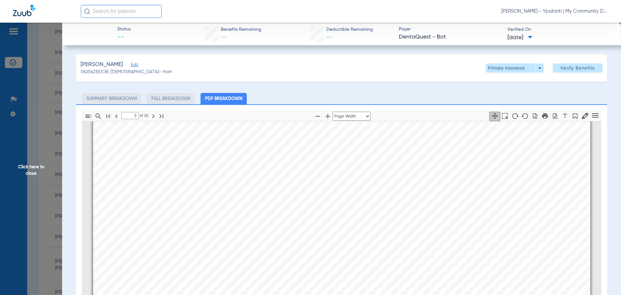
click at [487, 223] on div "Service History  Print Service Date  Procedure Code  Procedure Code Descript…" at bounding box center [341, 264] width 497 height 352
click at [508, 241] on div "Service History  Print Service Date  Procedure Code  Procedure Code Descript…" at bounding box center [341, 264] width 497 height 352
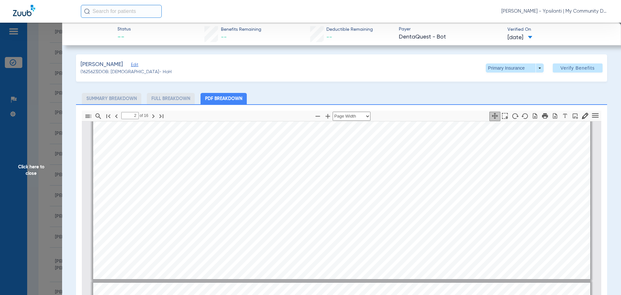
type input "3"
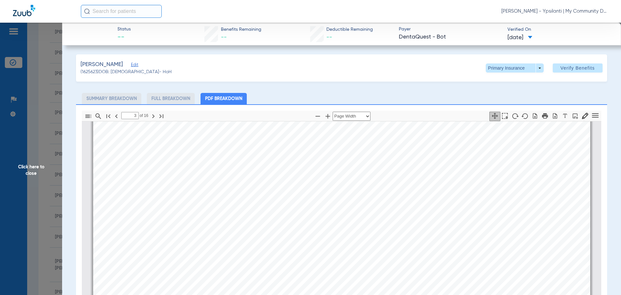
click at [27, 170] on span "Click here to close" at bounding box center [31, 170] width 62 height 295
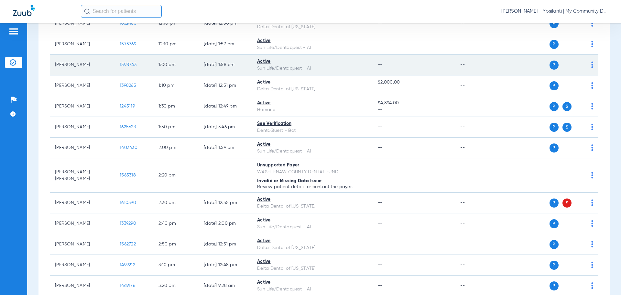
scroll to position [518, 0]
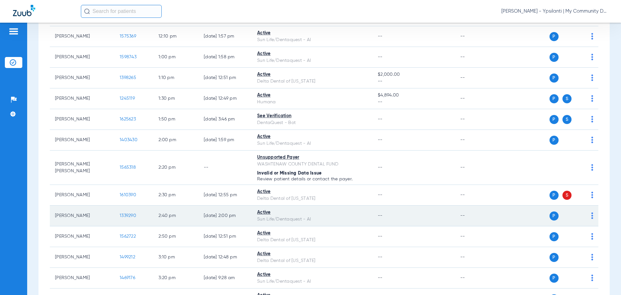
click at [125, 217] on span "1339290" at bounding box center [128, 215] width 17 height 5
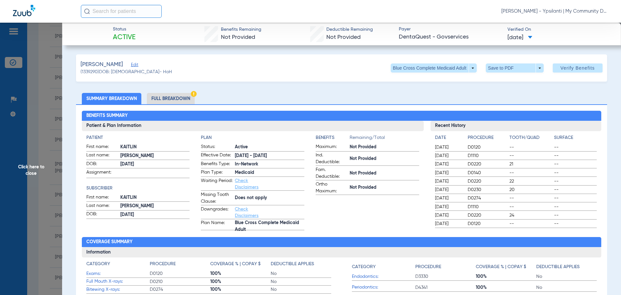
click at [47, 171] on span "Click here to close" at bounding box center [31, 170] width 62 height 295
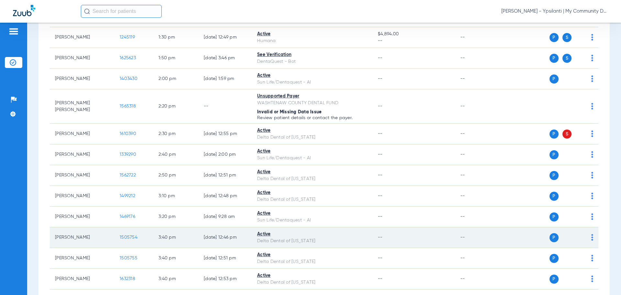
scroll to position [615, 0]
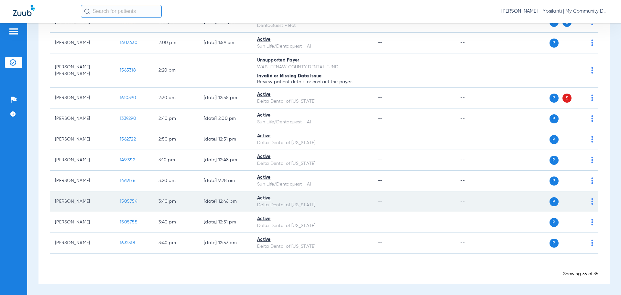
click at [131, 200] on span "1505754" at bounding box center [129, 201] width 18 height 5
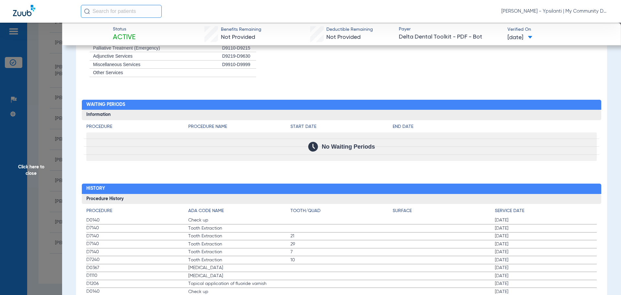
scroll to position [582, 0]
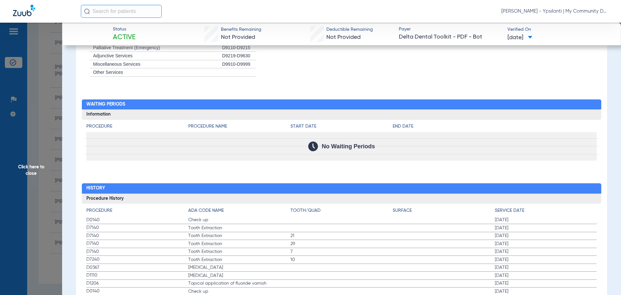
click at [36, 178] on span "Click here to close" at bounding box center [31, 170] width 62 height 295
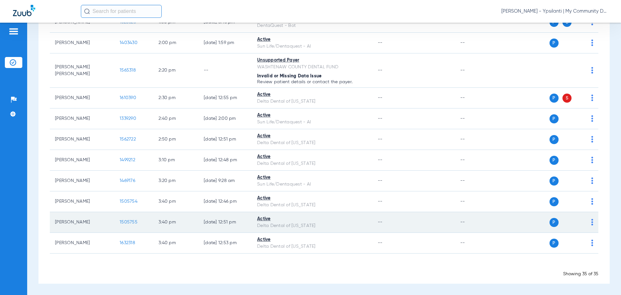
click at [130, 222] on span "1505755" at bounding box center [129, 222] width 18 height 5
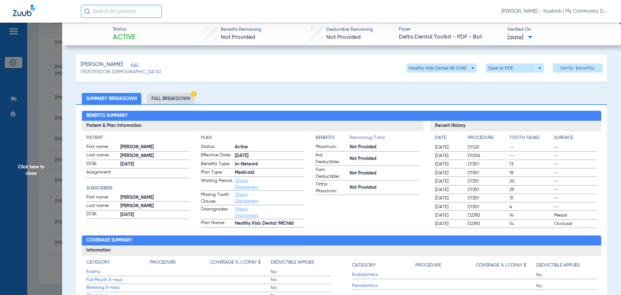
click at [23, 161] on span "Click here to close" at bounding box center [31, 170] width 62 height 295
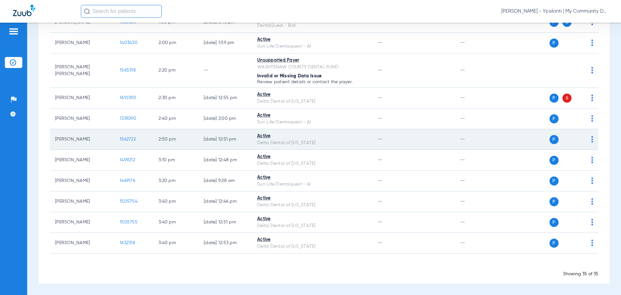
click at [126, 140] on span "1562722" at bounding box center [128, 139] width 16 height 5
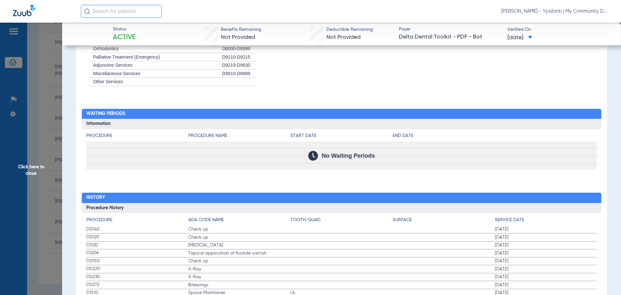
scroll to position [582, 0]
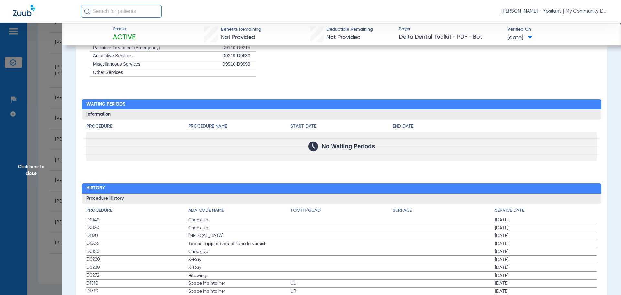
click at [23, 183] on span "Click here to close" at bounding box center [31, 170] width 62 height 295
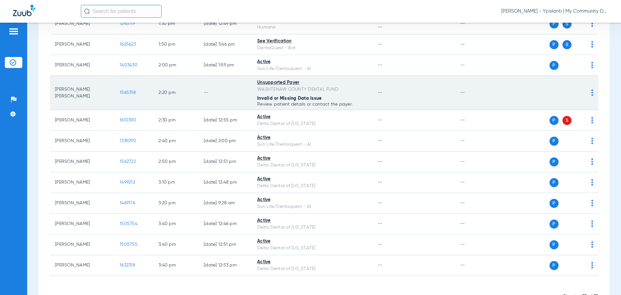
scroll to position [583, 0]
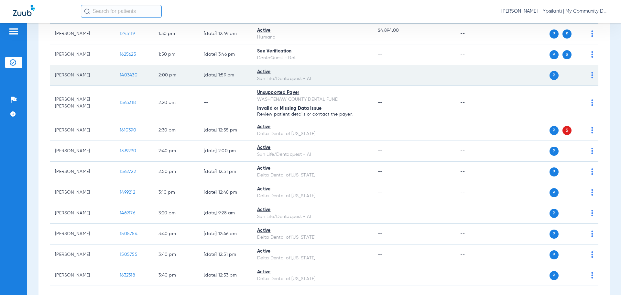
click at [126, 73] on span "1403430" at bounding box center [129, 75] width 18 height 5
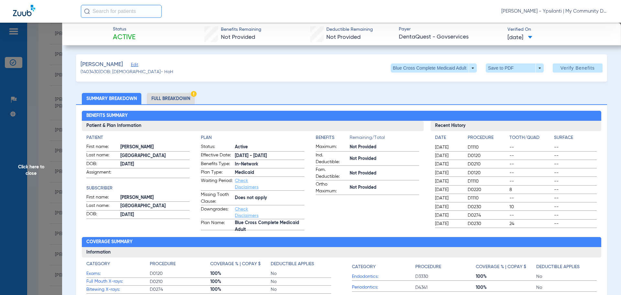
click at [25, 173] on span "Click here to close" at bounding box center [31, 170] width 62 height 295
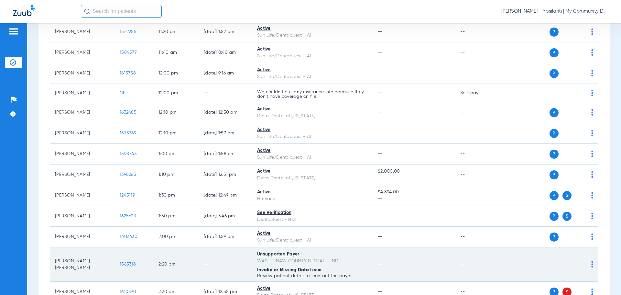
scroll to position [421, 0]
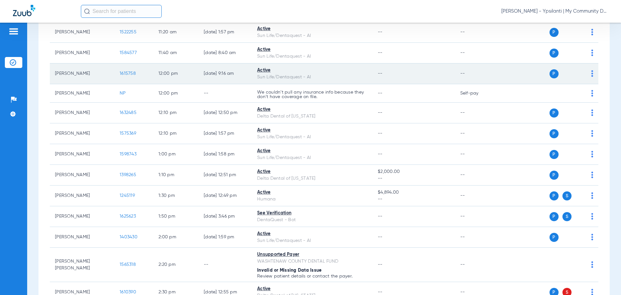
click at [124, 72] on span "1615758" at bounding box center [128, 73] width 16 height 5
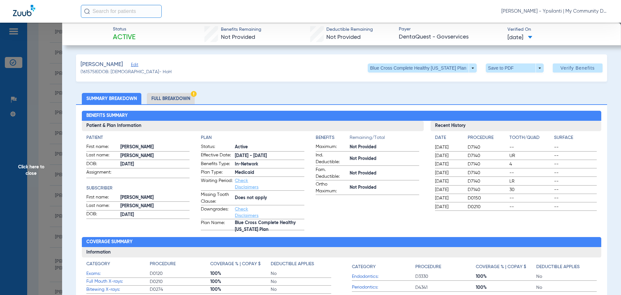
click at [30, 173] on span "Click here to close" at bounding box center [31, 170] width 62 height 295
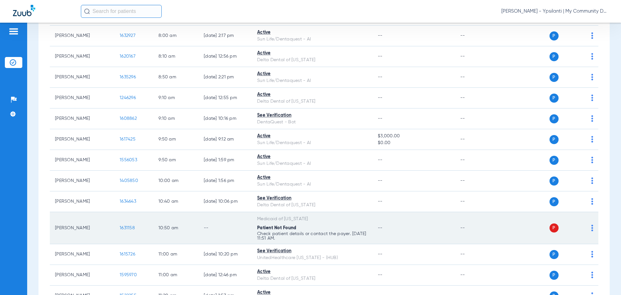
scroll to position [194, 0]
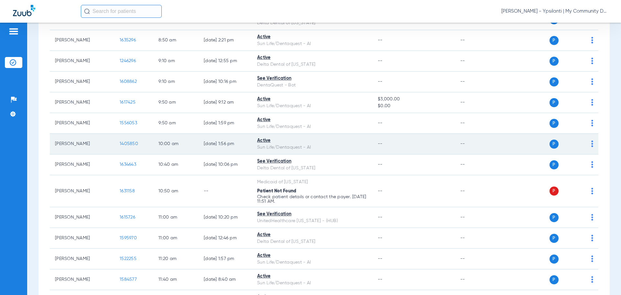
click at [123, 145] on span "1405850" at bounding box center [129, 143] width 18 height 5
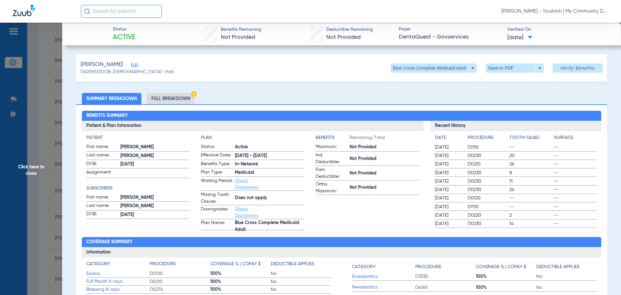
click at [529, 106] on div "Benefits Summary Patient & Plan Information Patient First name: KORRI Last name…" at bounding box center [341, 229] width 531 height 250
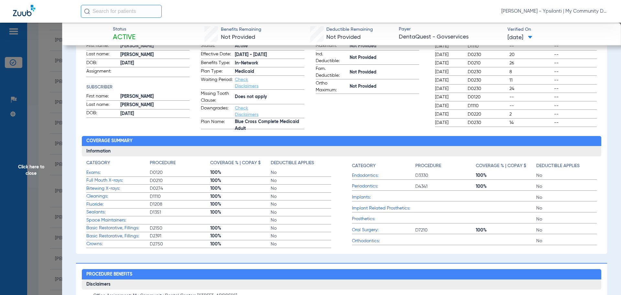
scroll to position [194, 0]
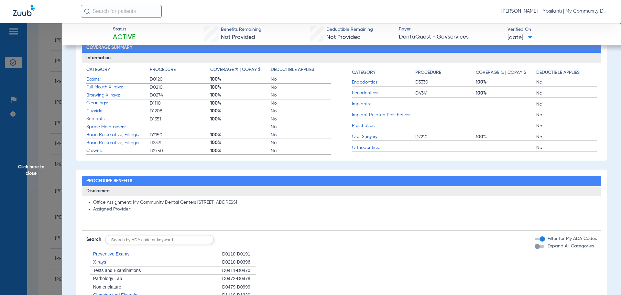
click at [98, 262] on span "X-rays" at bounding box center [99, 261] width 13 height 5
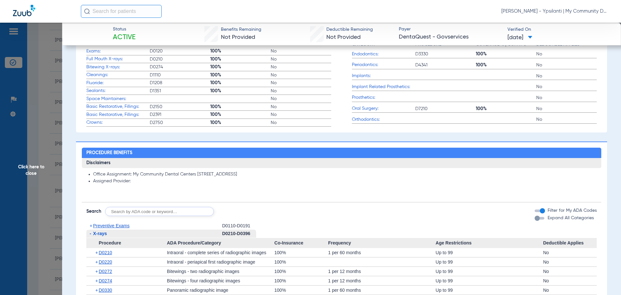
scroll to position [259, 0]
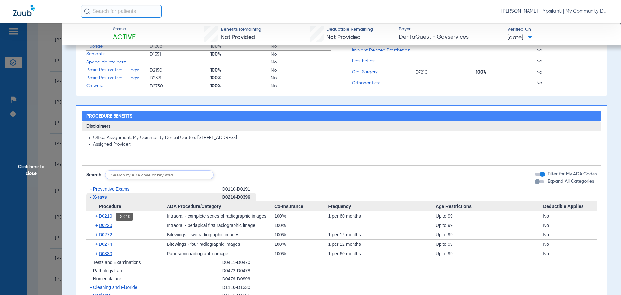
click at [105, 215] on span "D0210" at bounding box center [105, 215] width 13 height 5
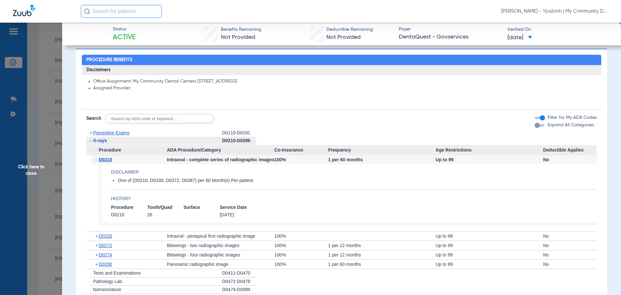
scroll to position [356, 0]
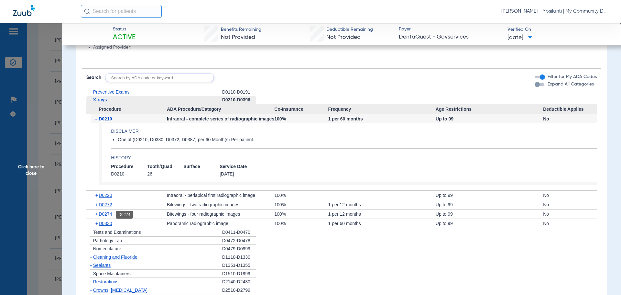
click at [111, 216] on span "D0274" at bounding box center [105, 213] width 13 height 5
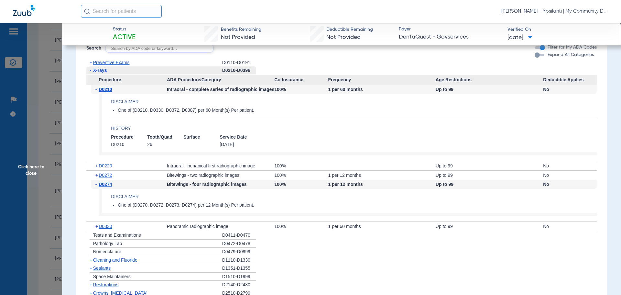
scroll to position [388, 0]
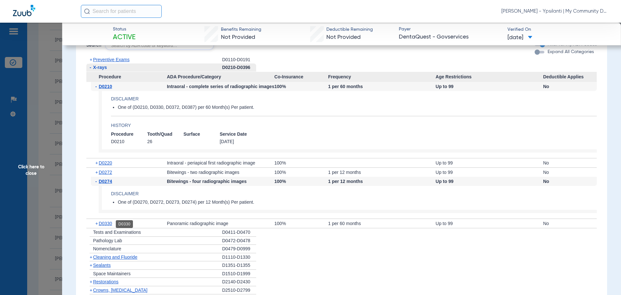
click at [108, 222] on span "D0330" at bounding box center [105, 223] width 13 height 5
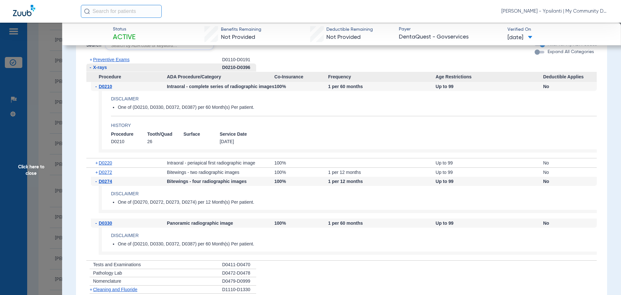
click at [50, 166] on span "Click here to close" at bounding box center [31, 170] width 62 height 295
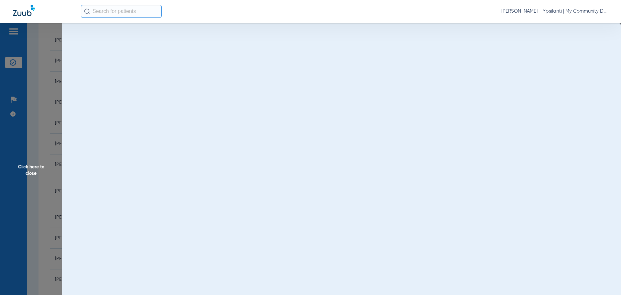
scroll to position [0, 0]
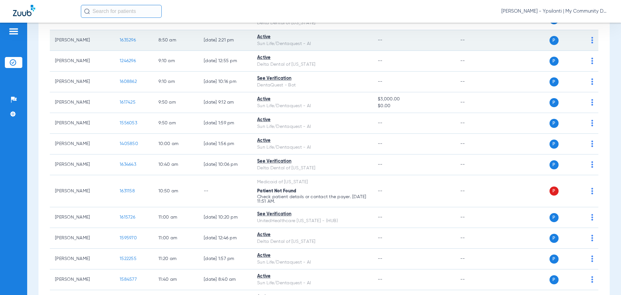
click at [133, 38] on span "1635296" at bounding box center [128, 40] width 16 height 5
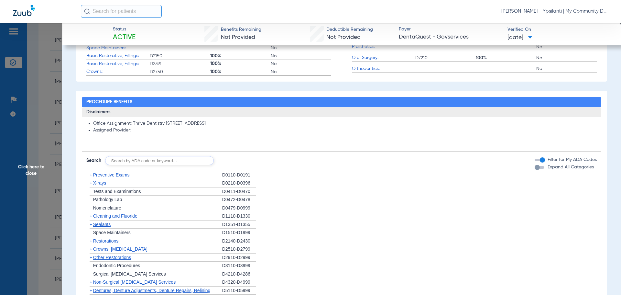
scroll to position [291, 0]
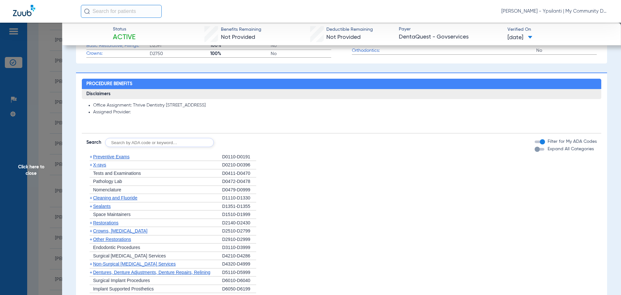
click at [101, 167] on span "X-rays" at bounding box center [99, 164] width 13 height 5
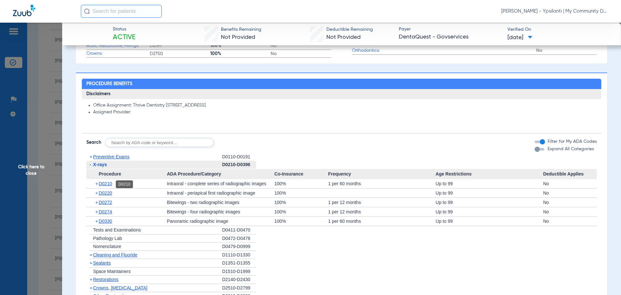
click at [106, 184] on span "D0210" at bounding box center [105, 183] width 13 height 5
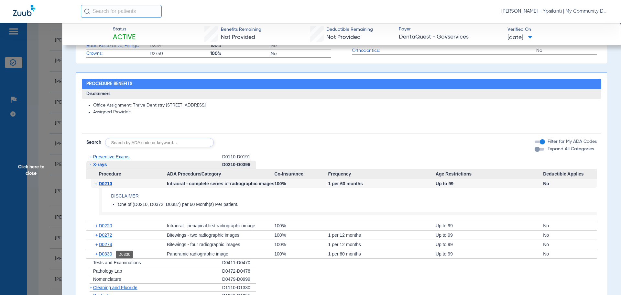
click at [111, 255] on span "D0330" at bounding box center [105, 253] width 13 height 5
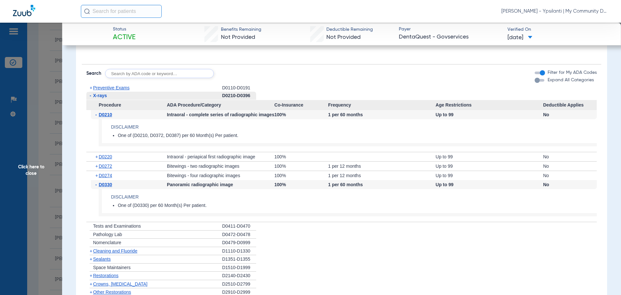
scroll to position [421, 0]
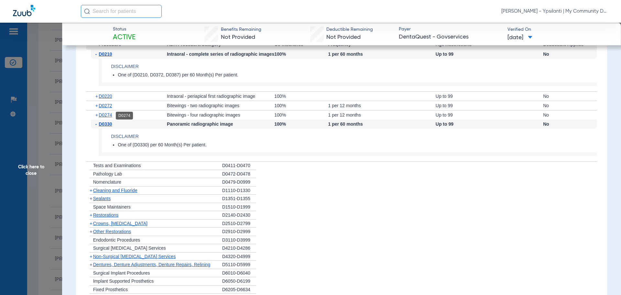
click at [105, 114] on span "D0274" at bounding box center [105, 114] width 13 height 5
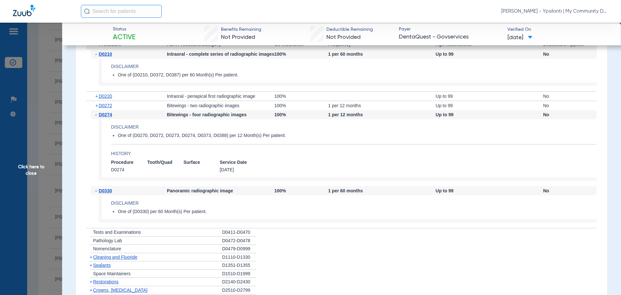
click at [505, 70] on h4 "Disclaimer" at bounding box center [354, 66] width 486 height 7
click at [34, 167] on span "Click here to close" at bounding box center [31, 170] width 62 height 295
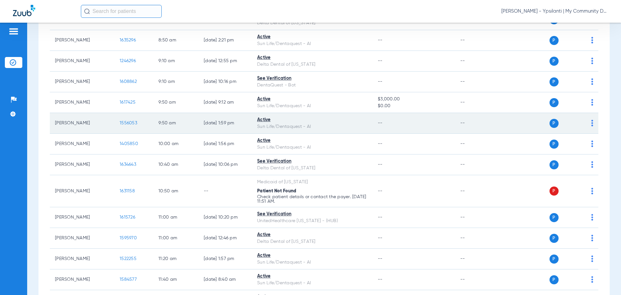
scroll to position [0, 0]
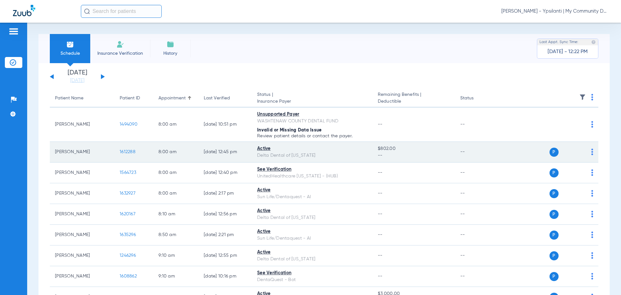
click at [124, 151] on span "1612288" at bounding box center [128, 151] width 16 height 5
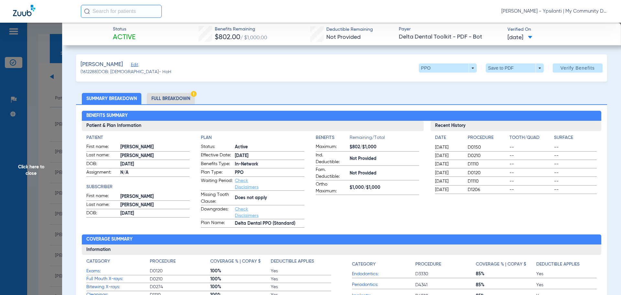
click at [34, 176] on span "Click here to close" at bounding box center [31, 170] width 62 height 295
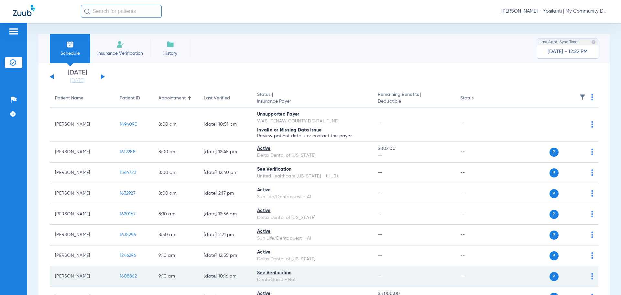
click at [129, 277] on span "1608862" at bounding box center [128, 276] width 17 height 5
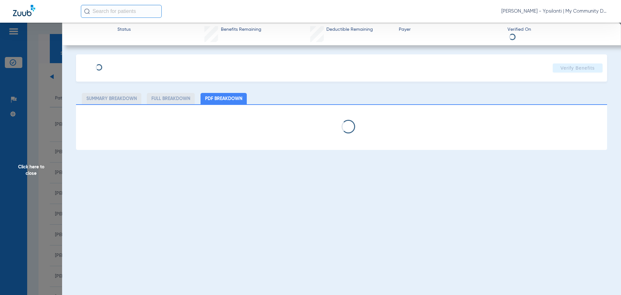
select select "page-width"
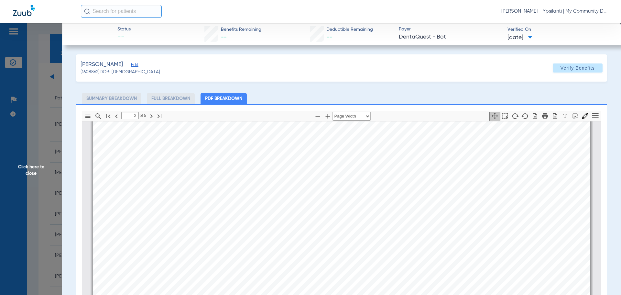
scroll to position [391, 0]
type input "3"
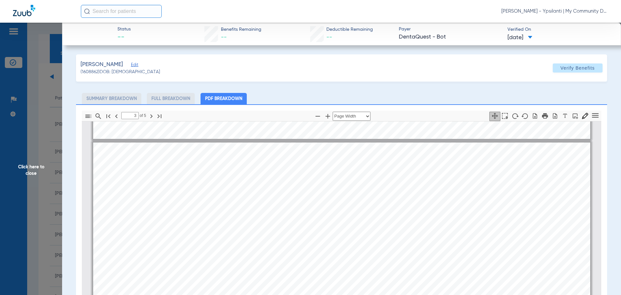
scroll to position [683, 0]
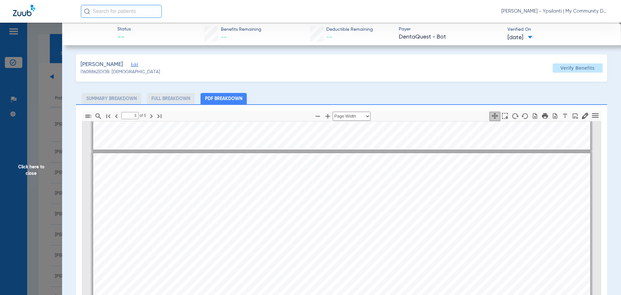
click at [36, 171] on span "Click here to close" at bounding box center [31, 170] width 62 height 295
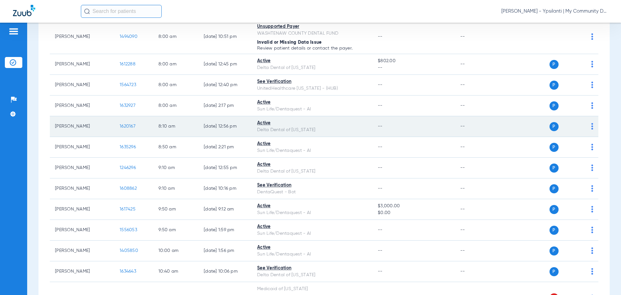
scroll to position [97, 0]
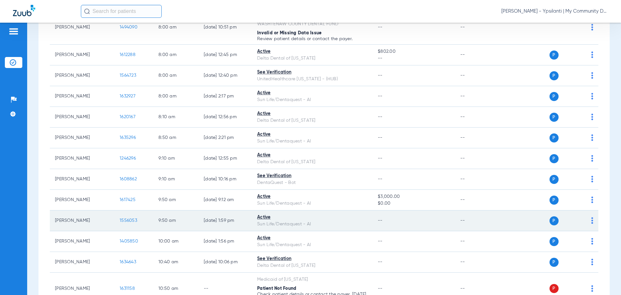
click at [127, 220] on span "1556053" at bounding box center [128, 220] width 17 height 5
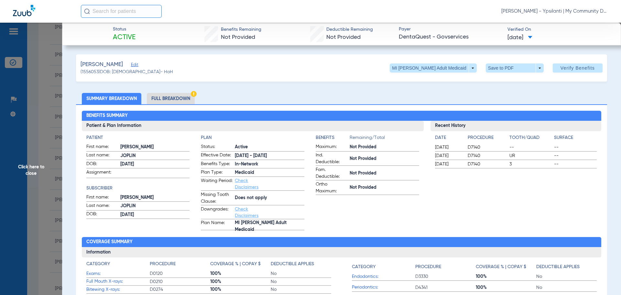
click at [482, 176] on div "Recent History Date Procedure Tooth/Quad Surface 05/15/2024 D7140 -- -- 05/15/2…" at bounding box center [516, 175] width 171 height 109
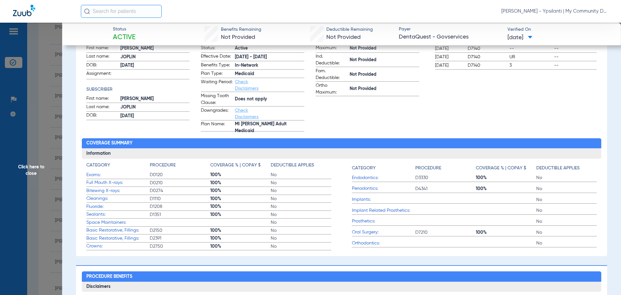
scroll to position [194, 0]
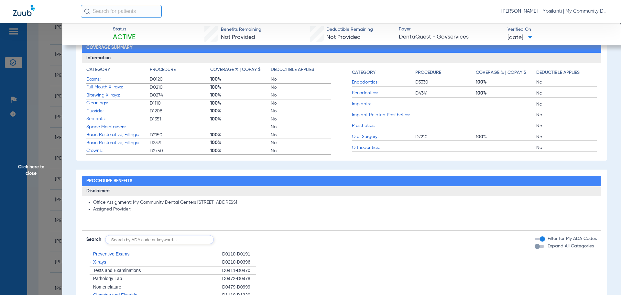
click at [105, 259] on span "X-rays" at bounding box center [99, 261] width 13 height 5
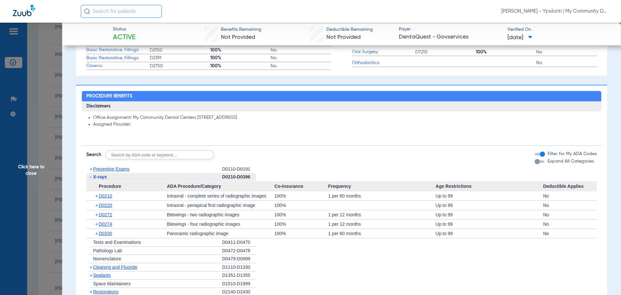
scroll to position [324, 0]
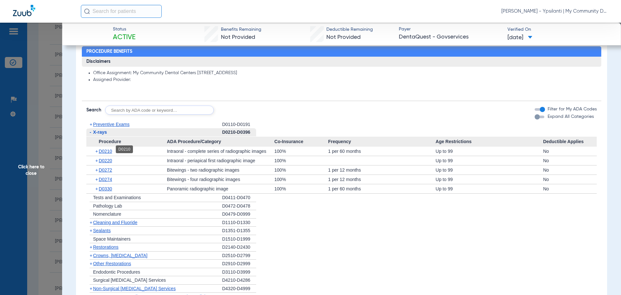
click at [105, 149] on span "D0210" at bounding box center [105, 151] width 13 height 5
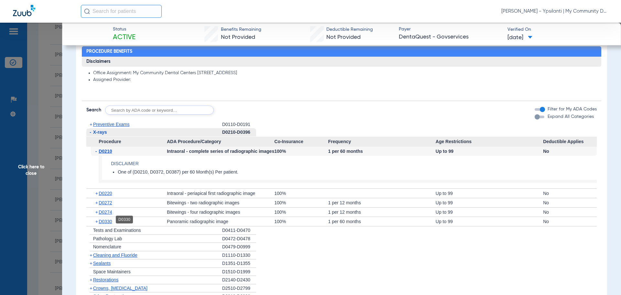
click at [106, 219] on span "D0330" at bounding box center [105, 221] width 13 height 5
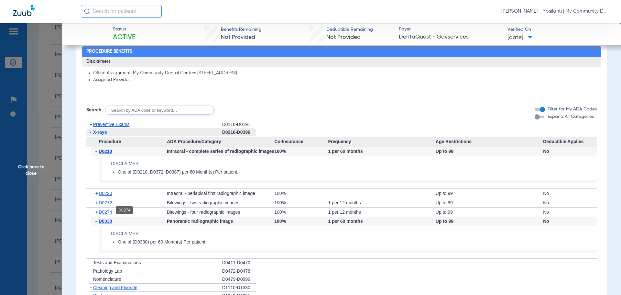
click at [108, 210] on span "D0274" at bounding box center [105, 211] width 13 height 5
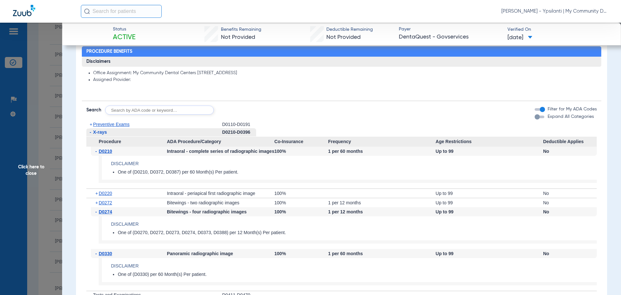
drag, startPoint x: 31, startPoint y: 171, endPoint x: 37, endPoint y: 168, distance: 6.5
click at [30, 171] on span "Click here to close" at bounding box center [31, 170] width 62 height 295
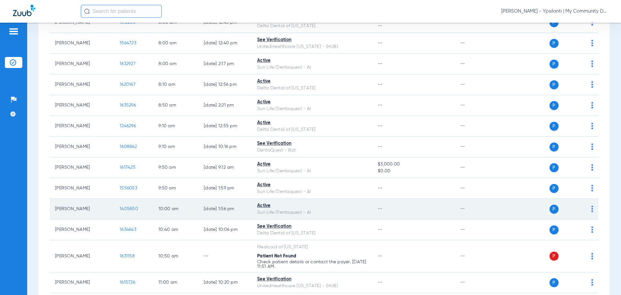
scroll to position [162, 0]
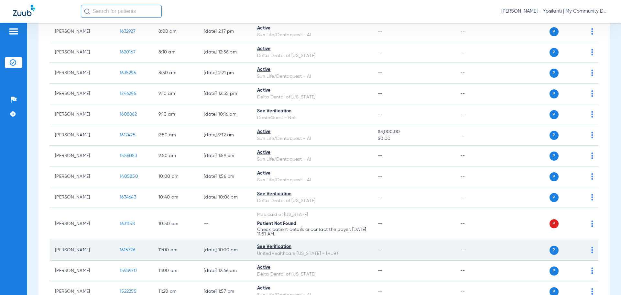
click at [130, 250] on span "1615726" at bounding box center [128, 250] width 16 height 5
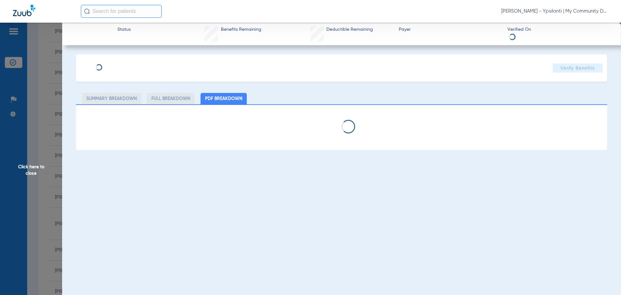
select select "page-width"
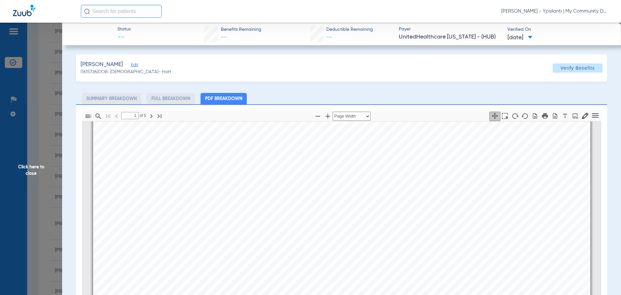
scroll to position [230, 0]
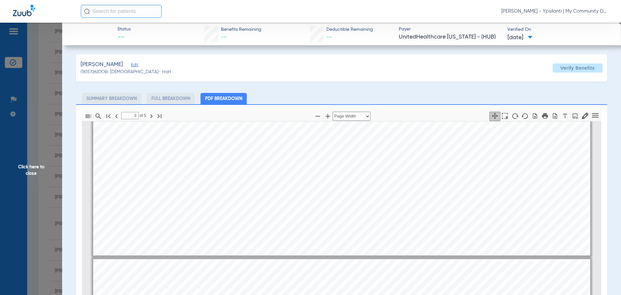
type input "4"
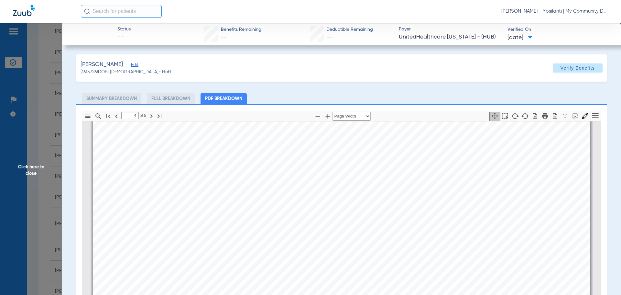
scroll to position [2203, 0]
drag, startPoint x: 39, startPoint y: 173, endPoint x: 56, endPoint y: 185, distance: 20.1
click at [39, 173] on span "Click here to close" at bounding box center [31, 170] width 62 height 295
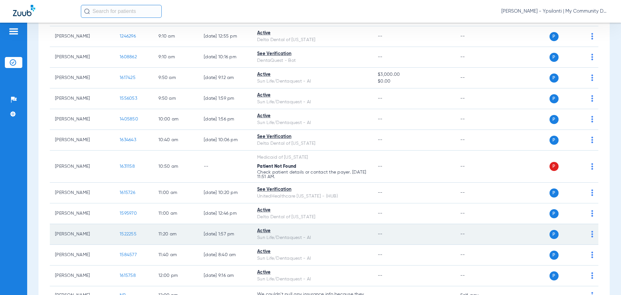
scroll to position [226, 0]
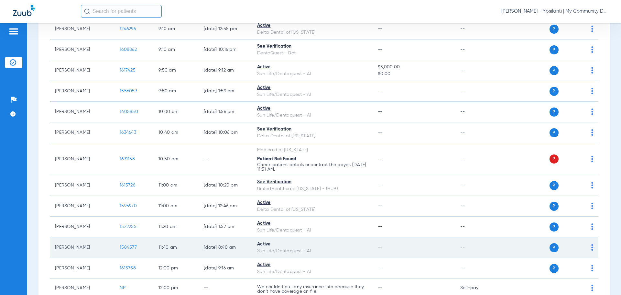
click at [121, 249] on span "1584577" at bounding box center [128, 247] width 17 height 5
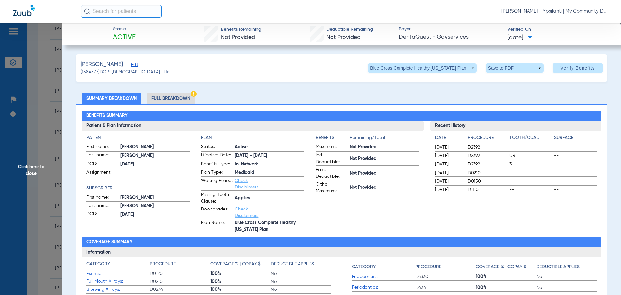
click at [25, 167] on span "Click here to close" at bounding box center [31, 170] width 62 height 295
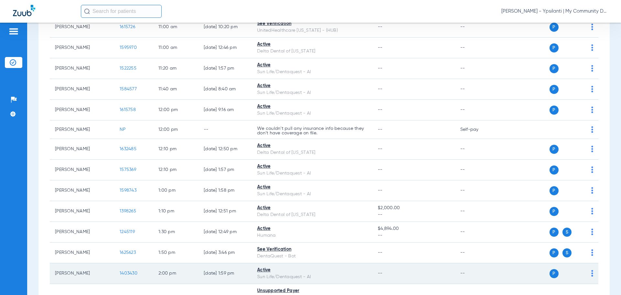
scroll to position [388, 0]
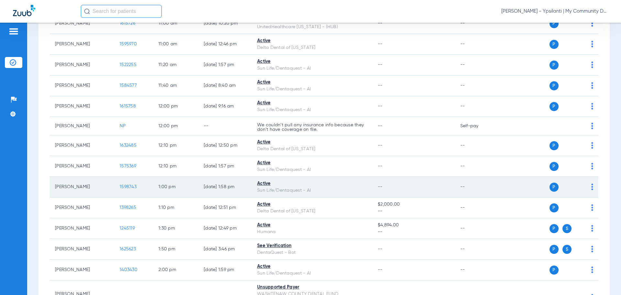
click at [126, 184] on span "1598743" at bounding box center [128, 186] width 17 height 5
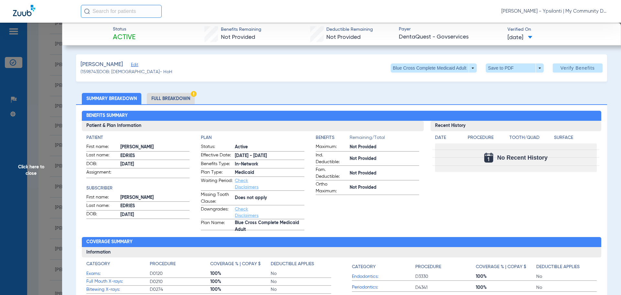
click at [469, 196] on div "Recent History Date Procedure Tooth/Quad Surface No Recent History" at bounding box center [516, 175] width 171 height 109
click at [27, 172] on span "Click here to close" at bounding box center [31, 170] width 62 height 295
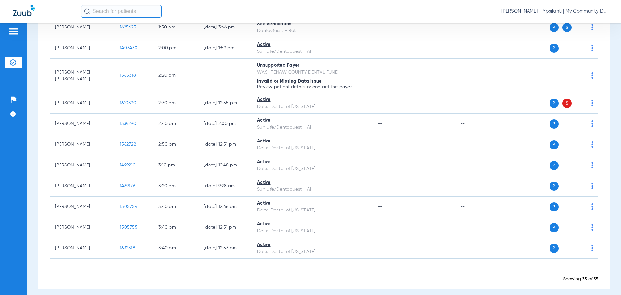
scroll to position [615, 0]
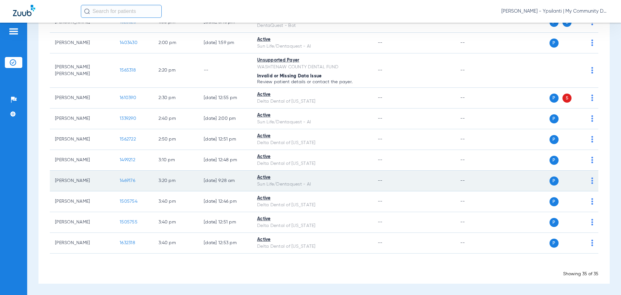
click at [126, 181] on span "1469176" at bounding box center [128, 180] width 16 height 5
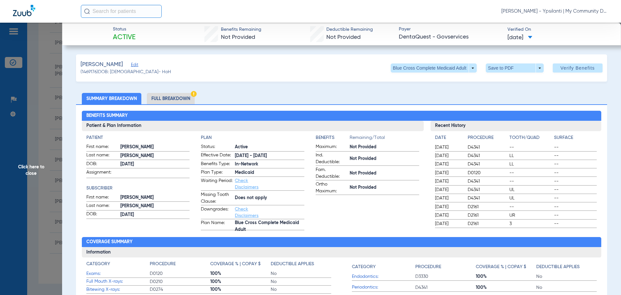
click at [34, 166] on span "Click here to close" at bounding box center [31, 170] width 62 height 295
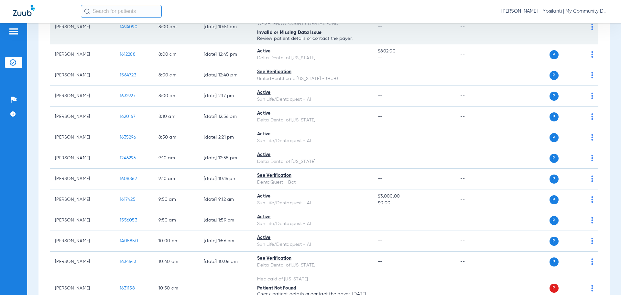
scroll to position [0, 0]
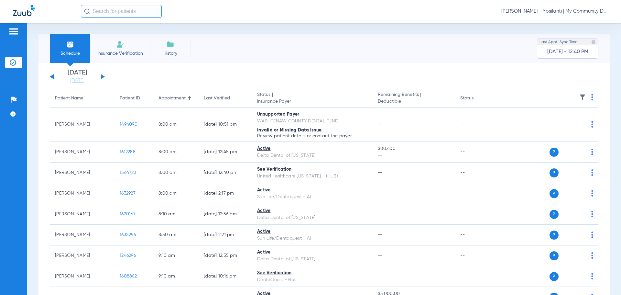
click at [102, 77] on button at bounding box center [103, 76] width 4 height 5
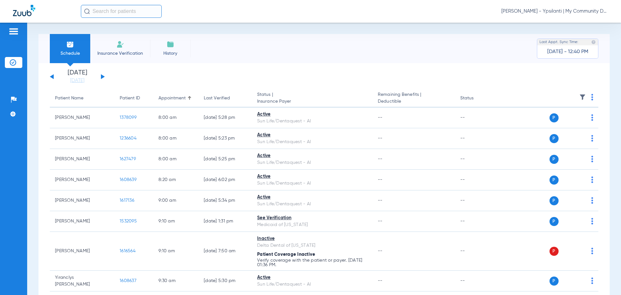
click at [591, 97] on img at bounding box center [592, 97] width 2 height 6
click at [562, 125] on span "Verify All" at bounding box center [563, 122] width 40 height 5
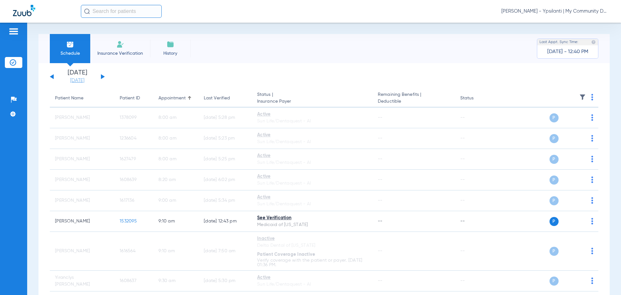
click at [85, 83] on link "[DATE]" at bounding box center [77, 80] width 39 height 6
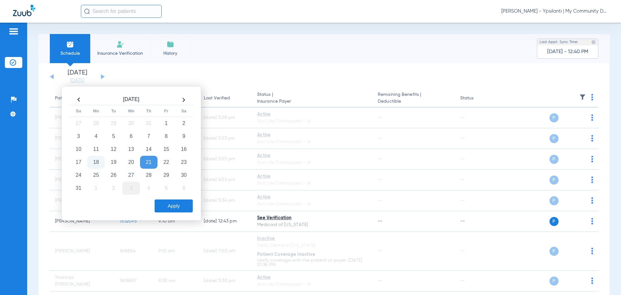
drag, startPoint x: 114, startPoint y: 179, endPoint x: 136, endPoint y: 187, distance: 23.0
click at [115, 179] on td "26" at bounding box center [113, 175] width 17 height 13
click at [166, 200] on button "Apply" at bounding box center [174, 205] width 38 height 13
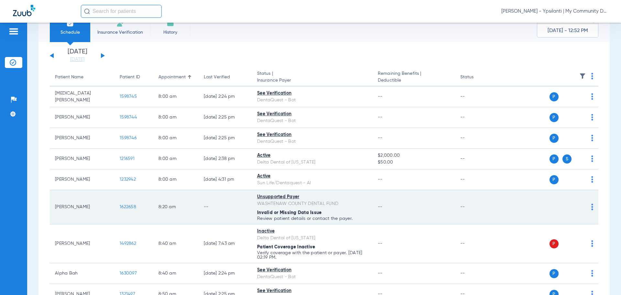
scroll to position [32, 0]
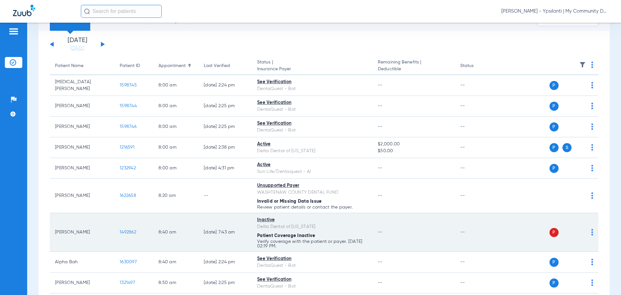
click at [591, 232] on img at bounding box center [592, 232] width 2 height 6
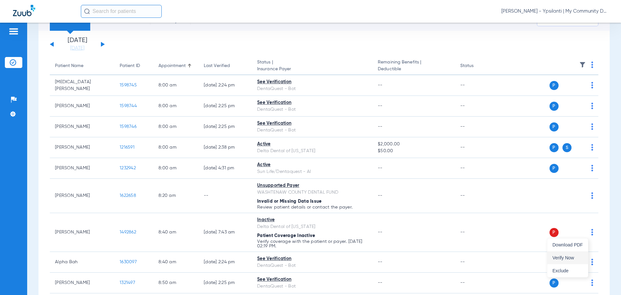
click at [571, 255] on span "Verify Now" at bounding box center [568, 257] width 30 height 5
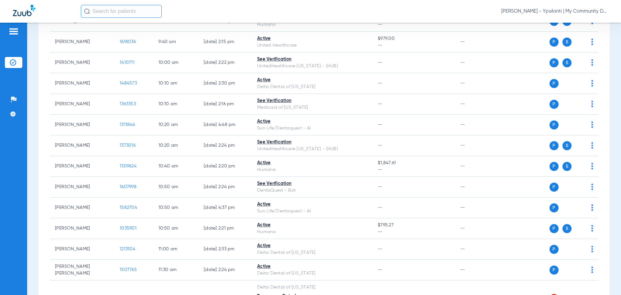
scroll to position [453, 0]
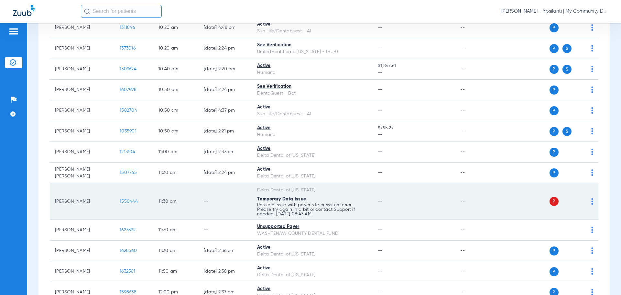
click at [591, 202] on img at bounding box center [592, 201] width 2 height 6
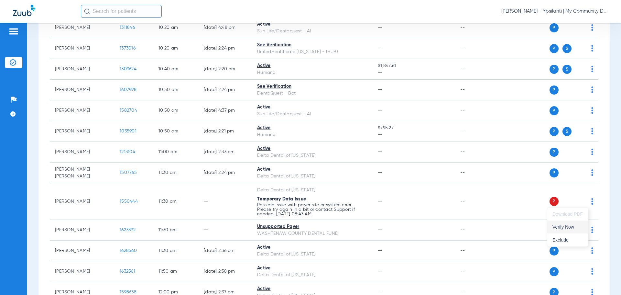
click at [578, 223] on button "Verify Now" at bounding box center [567, 226] width 41 height 13
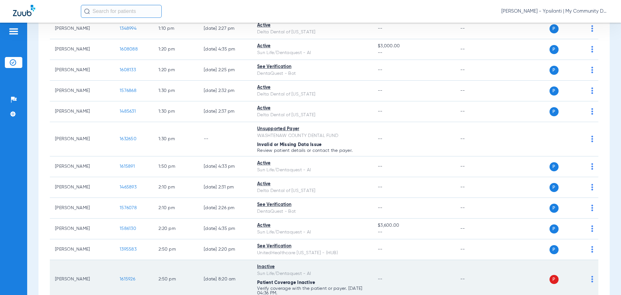
scroll to position [809, 0]
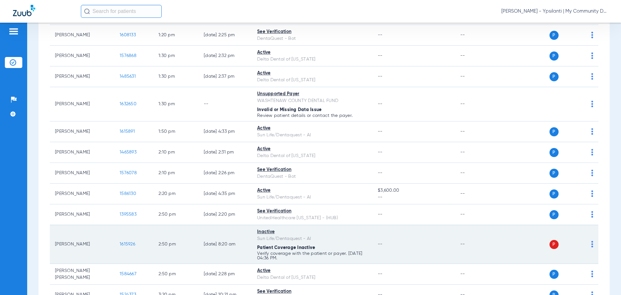
click at [590, 244] on td "P S" at bounding box center [549, 244] width 100 height 39
click at [591, 244] on img at bounding box center [592, 244] width 2 height 6
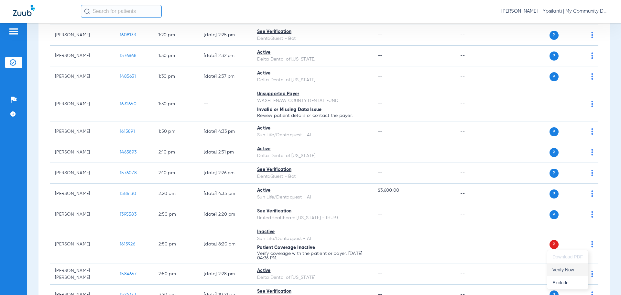
click at [580, 268] on span "Verify Now" at bounding box center [568, 269] width 30 height 5
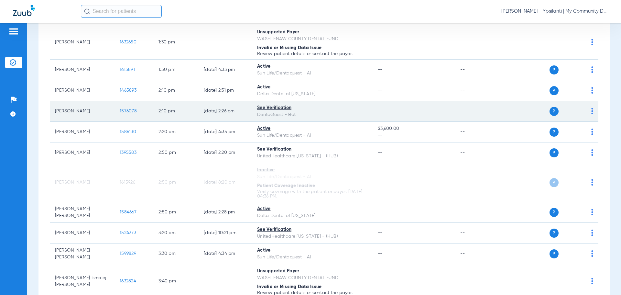
scroll to position [936, 0]
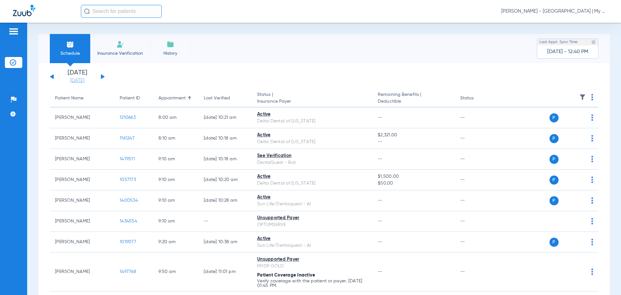
click at [68, 81] on link "[DATE]" at bounding box center [77, 80] width 39 height 6
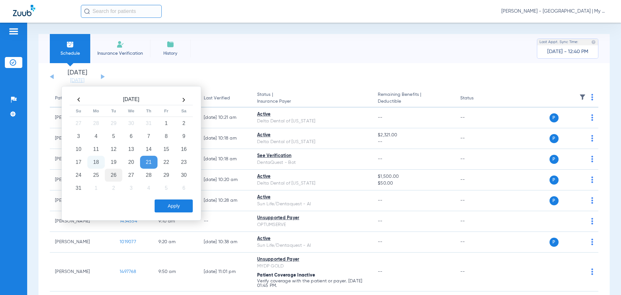
click at [110, 174] on td "26" at bounding box center [113, 175] width 17 height 13
click at [175, 203] on button "Apply" at bounding box center [174, 205] width 38 height 13
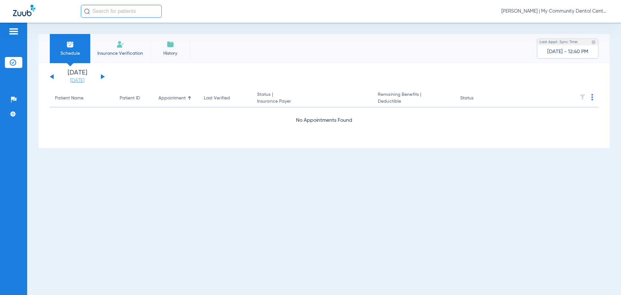
click at [71, 79] on link "[DATE]" at bounding box center [77, 80] width 39 height 6
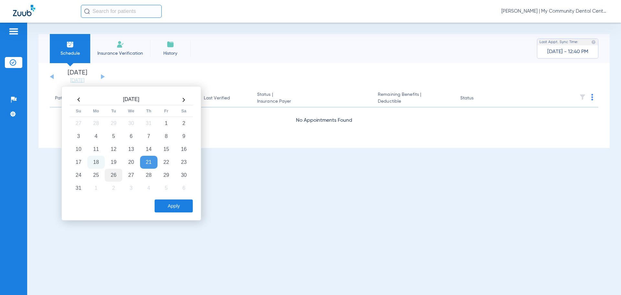
click at [116, 175] on td "26" at bounding box center [113, 175] width 17 height 13
click at [175, 205] on button "Apply" at bounding box center [174, 205] width 38 height 13
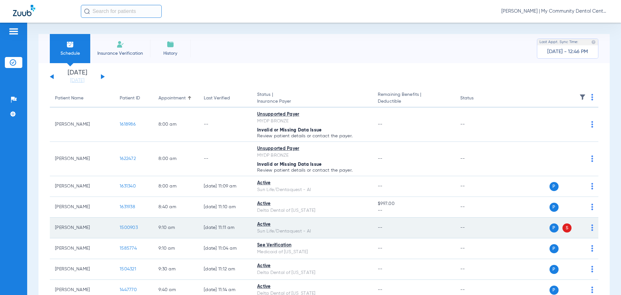
click at [591, 228] on img at bounding box center [592, 227] width 2 height 6
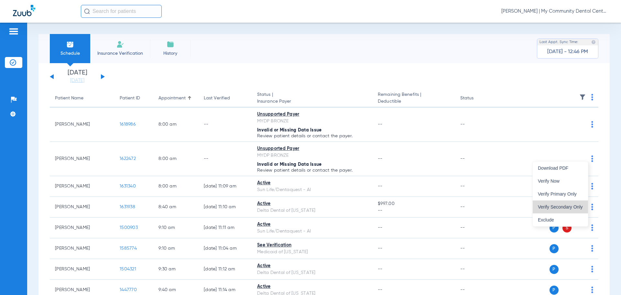
click at [576, 207] on span "Verify Secondary Only" at bounding box center [560, 206] width 45 height 5
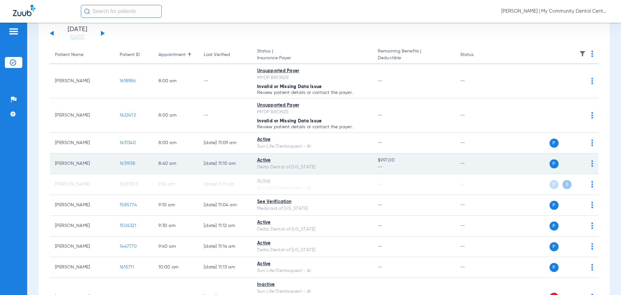
scroll to position [97, 0]
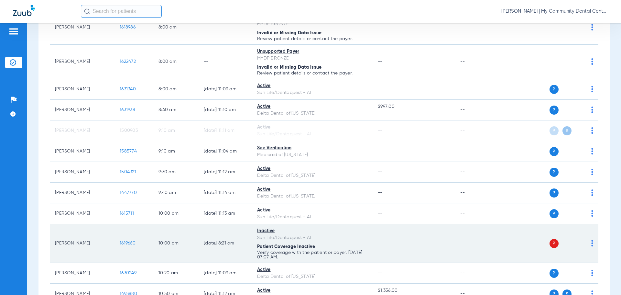
click at [591, 244] on img at bounding box center [592, 243] width 2 height 6
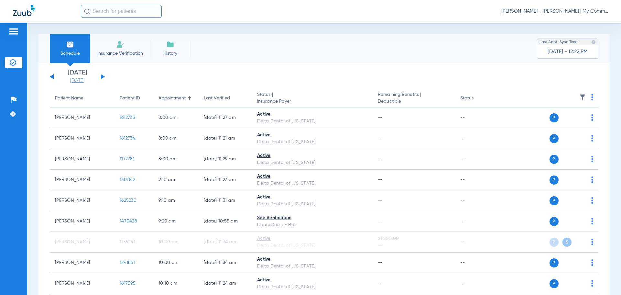
click at [78, 81] on link "[DATE]" at bounding box center [77, 80] width 39 height 6
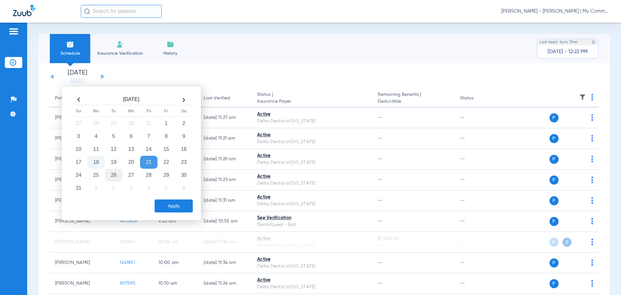
click at [117, 175] on td "26" at bounding box center [113, 175] width 17 height 13
click at [192, 206] on button "Apply" at bounding box center [174, 205] width 38 height 13
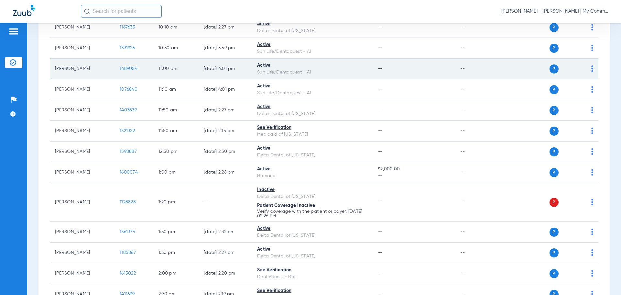
scroll to position [194, 0]
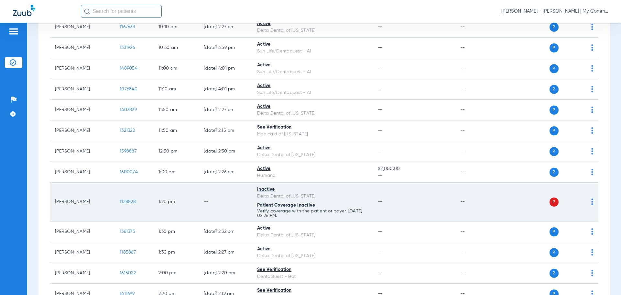
click at [591, 201] on img at bounding box center [592, 201] width 2 height 6
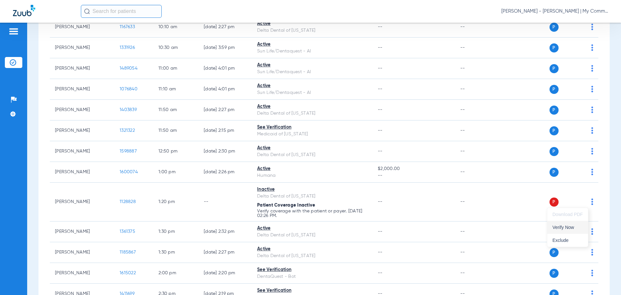
click at [566, 226] on span "Verify Now" at bounding box center [568, 227] width 30 height 5
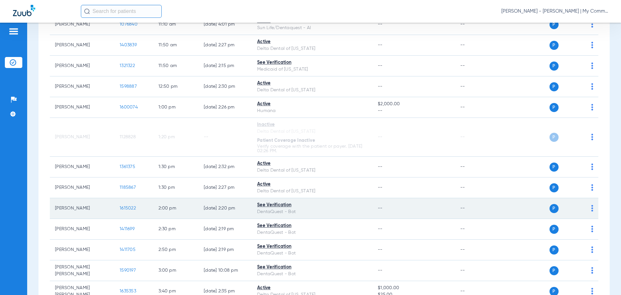
scroll to position [367, 0]
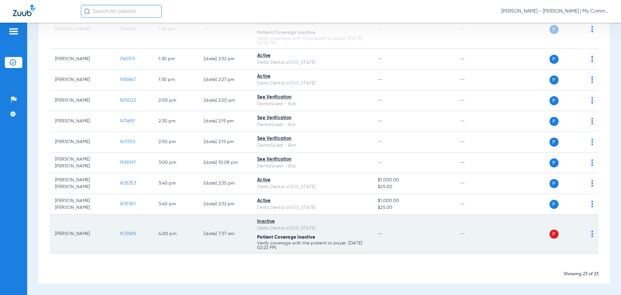
click at [591, 236] on img at bounding box center [592, 233] width 2 height 6
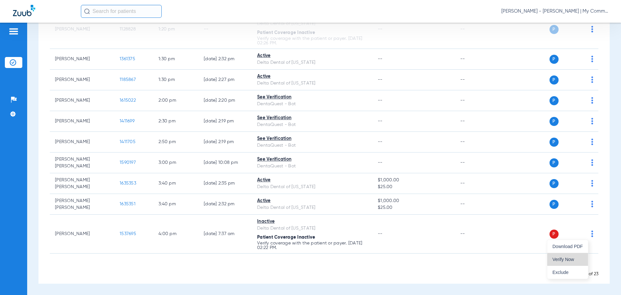
click at [579, 254] on button "Verify Now" at bounding box center [567, 259] width 41 height 13
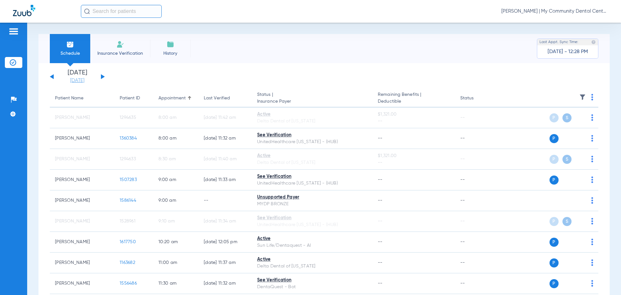
click at [70, 82] on link "[DATE]" at bounding box center [77, 80] width 39 height 6
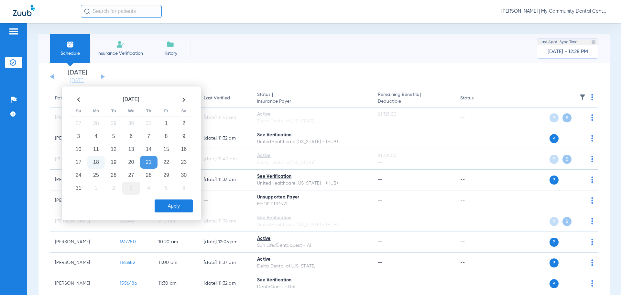
drag, startPoint x: 114, startPoint y: 176, endPoint x: 133, endPoint y: 186, distance: 21.4
click at [114, 176] on td "26" at bounding box center [113, 175] width 17 height 13
click at [161, 201] on button "Apply" at bounding box center [174, 205] width 38 height 13
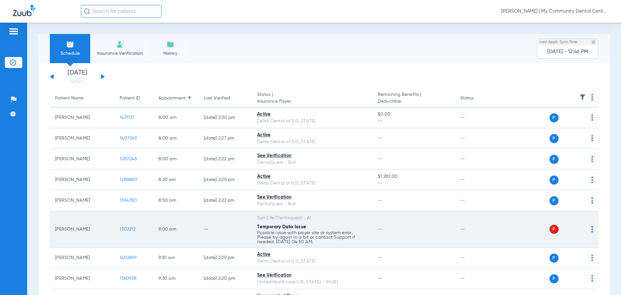
click at [591, 227] on img at bounding box center [592, 229] width 2 height 6
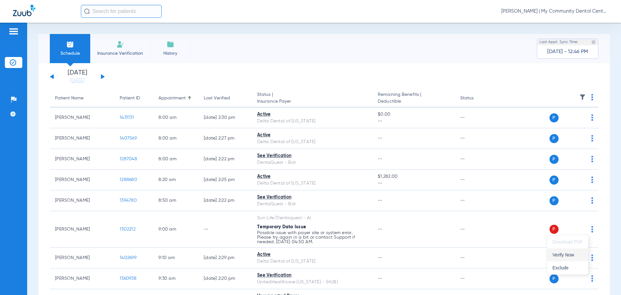
click at [564, 255] on span "Verify Now" at bounding box center [568, 254] width 30 height 5
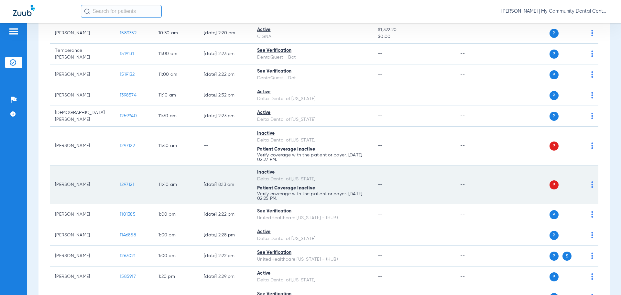
scroll to position [324, 0]
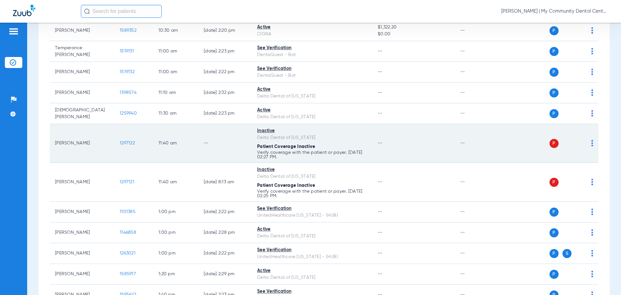
click at [591, 144] on img at bounding box center [592, 143] width 2 height 6
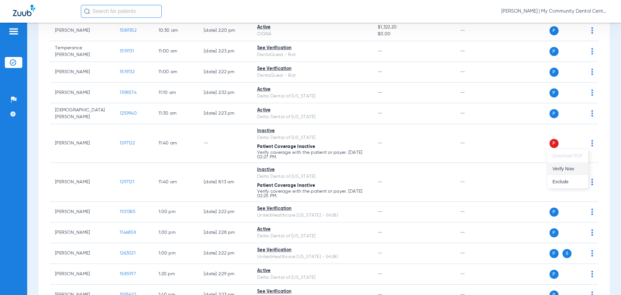
click at [572, 170] on span "Verify Now" at bounding box center [568, 168] width 30 height 5
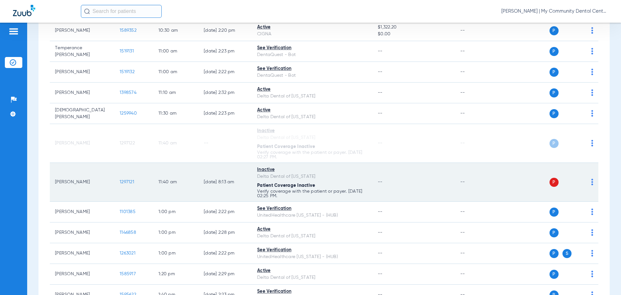
click at [591, 183] on img at bounding box center [592, 182] width 2 height 6
click at [571, 204] on button "Verify Now" at bounding box center [567, 207] width 41 height 13
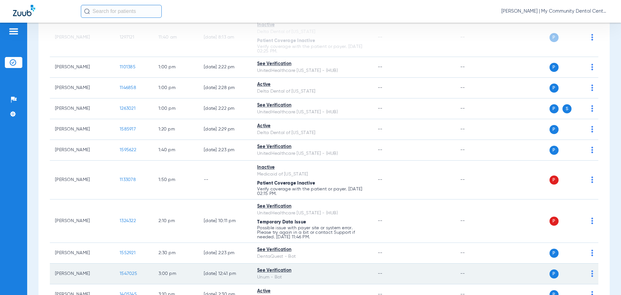
scroll to position [550, 0]
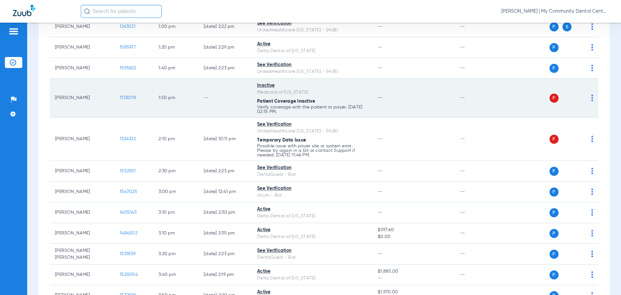
click at [589, 98] on td "P S" at bounding box center [549, 98] width 100 height 39
click at [586, 99] on div "P S" at bounding box center [546, 98] width 95 height 9
click at [591, 99] on img at bounding box center [592, 97] width 2 height 6
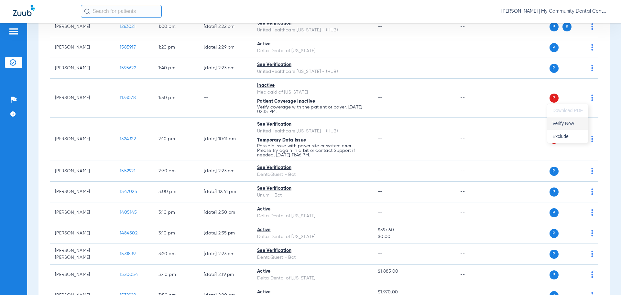
click at [581, 120] on button "Verify Now" at bounding box center [567, 123] width 41 height 13
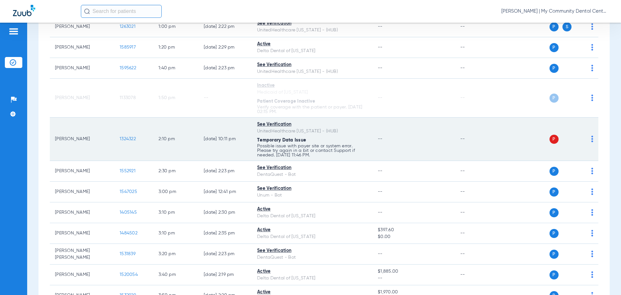
click at [591, 142] on img at bounding box center [592, 139] width 2 height 6
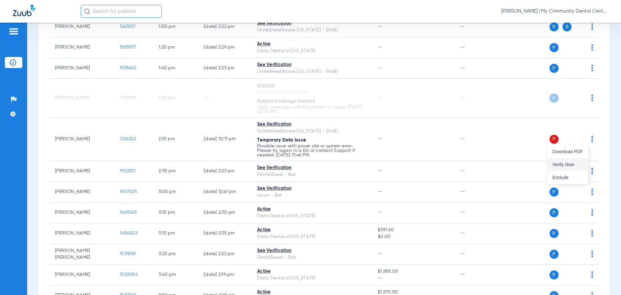
click at [573, 161] on button "Verify Now" at bounding box center [567, 164] width 41 height 13
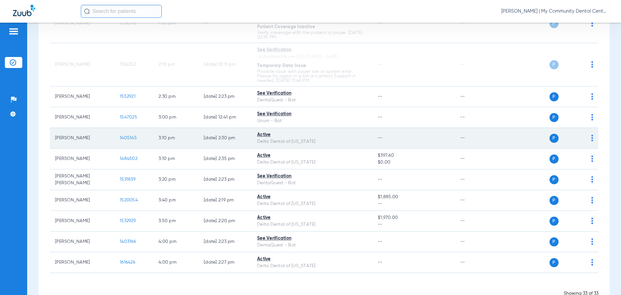
scroll to position [644, 0]
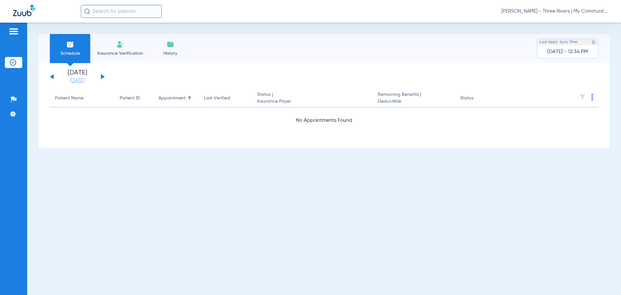
click at [81, 80] on link "[DATE]" at bounding box center [77, 80] width 39 height 6
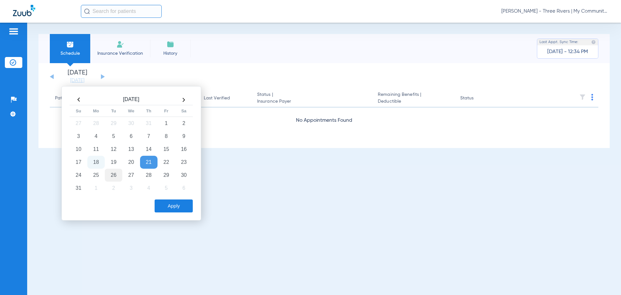
click at [116, 178] on td "26" at bounding box center [113, 175] width 17 height 13
click at [179, 204] on button "Apply" at bounding box center [174, 205] width 38 height 13
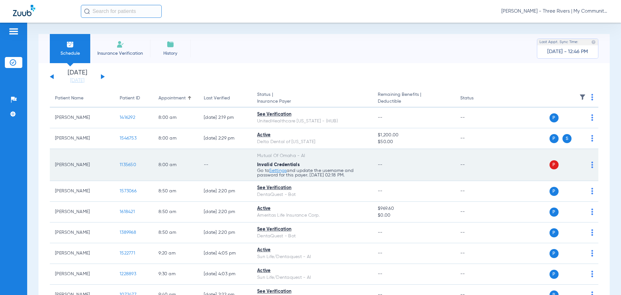
click at [591, 163] on img at bounding box center [592, 164] width 2 height 6
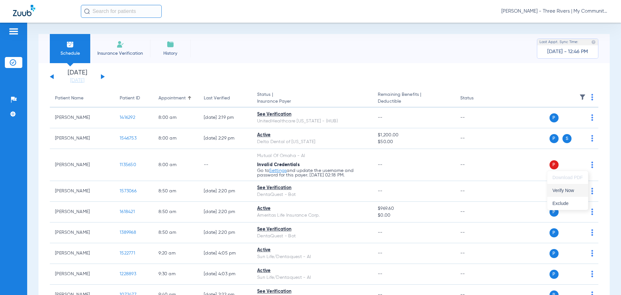
click at [559, 192] on span "Verify Now" at bounding box center [568, 190] width 30 height 5
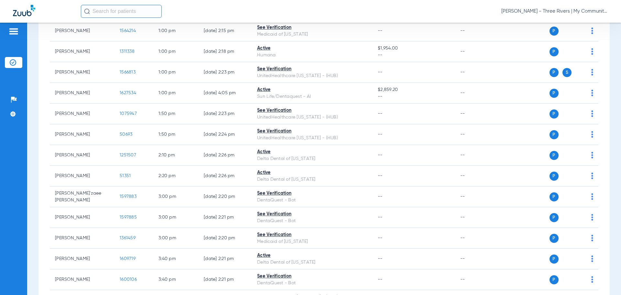
scroll to position [582, 0]
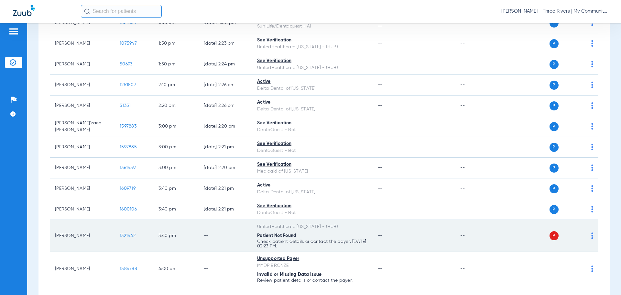
drag, startPoint x: 588, startPoint y: 234, endPoint x: 584, endPoint y: 237, distance: 4.4
click at [591, 234] on img at bounding box center [592, 235] width 2 height 6
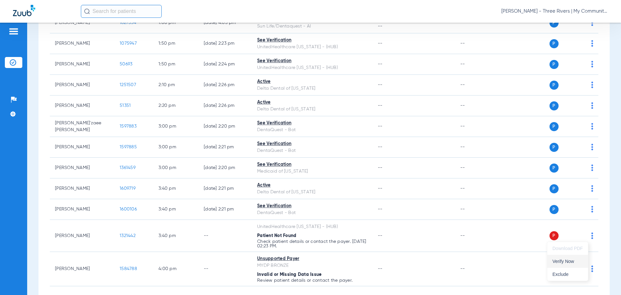
click at [570, 259] on span "Verify Now" at bounding box center [568, 261] width 30 height 5
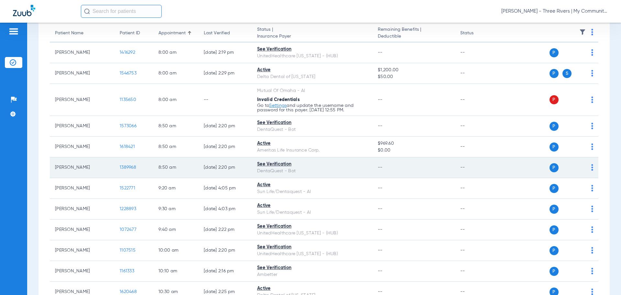
scroll to position [0, 0]
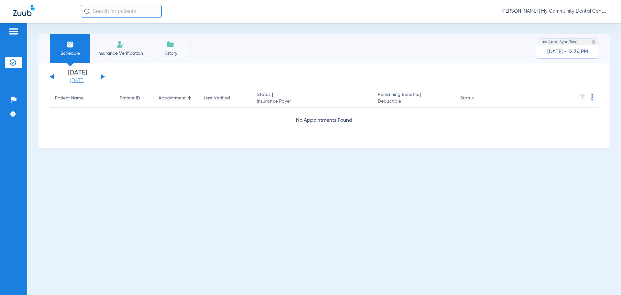
click at [68, 79] on link "[DATE]" at bounding box center [77, 80] width 39 height 6
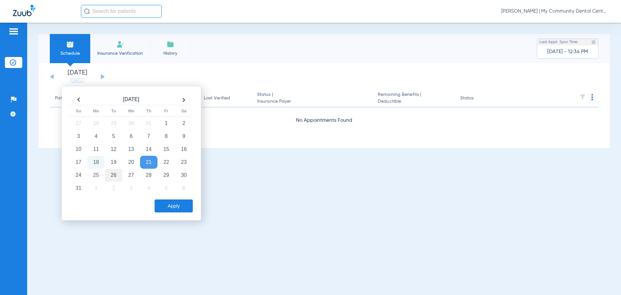
click at [114, 176] on td "26" at bounding box center [113, 175] width 17 height 13
click at [166, 200] on div "Apply" at bounding box center [130, 204] width 125 height 16
drag, startPoint x: 166, startPoint y: 202, endPoint x: 167, endPoint y: 183, distance: 19.4
click at [167, 202] on button "Apply" at bounding box center [174, 205] width 38 height 13
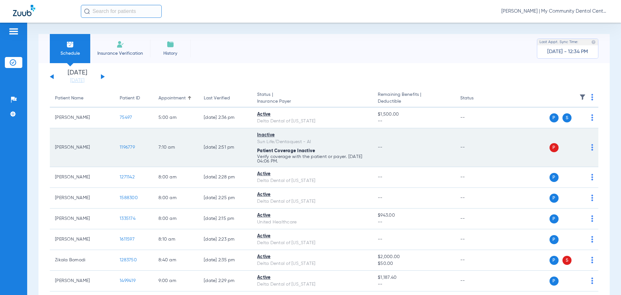
click at [586, 148] on div "P S" at bounding box center [546, 147] width 95 height 9
click at [591, 147] on img at bounding box center [592, 147] width 2 height 6
drag, startPoint x: 577, startPoint y: 171, endPoint x: 574, endPoint y: 164, distance: 6.8
click at [577, 171] on span "Verify Now" at bounding box center [568, 173] width 30 height 5
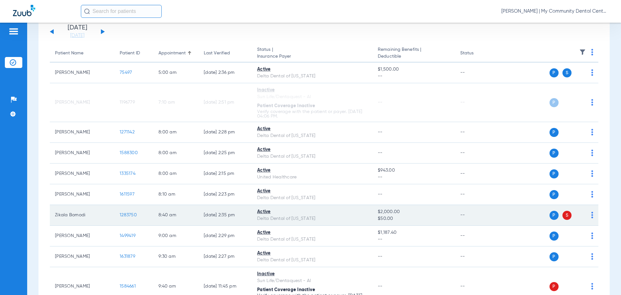
scroll to position [162, 0]
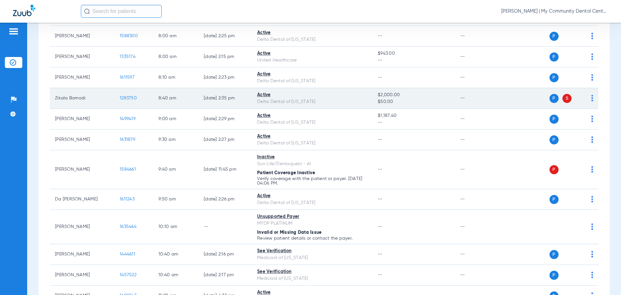
click at [591, 99] on img at bounding box center [592, 98] width 2 height 6
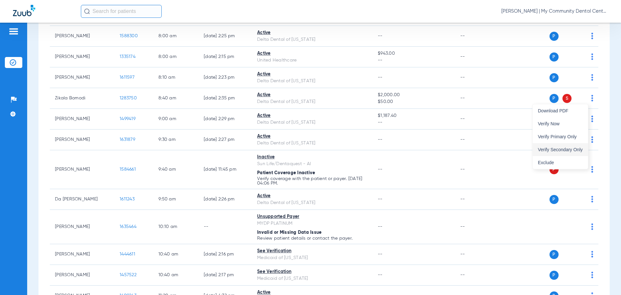
click at [572, 145] on button "Verify Secondary Only" at bounding box center [560, 149] width 55 height 13
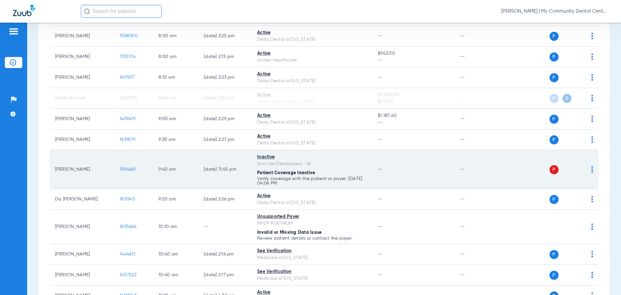
click at [591, 169] on img at bounding box center [592, 169] width 2 height 6
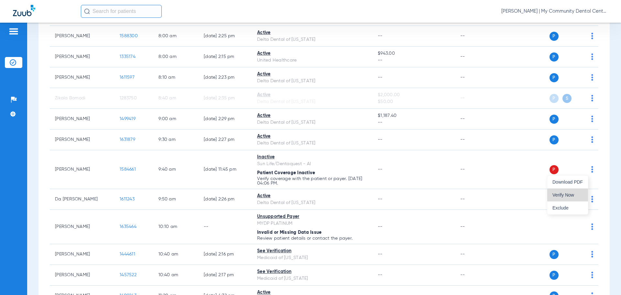
click at [569, 196] on span "Verify Now" at bounding box center [568, 195] width 30 height 5
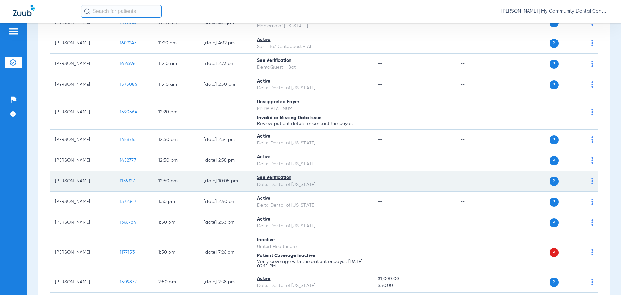
scroll to position [453, 0]
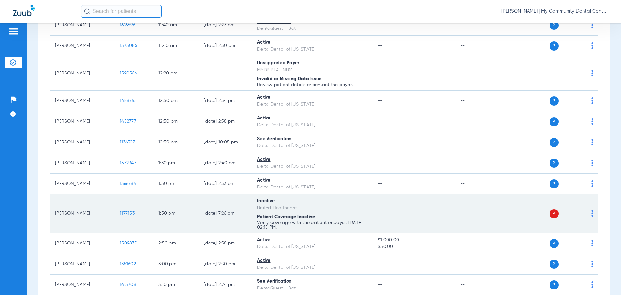
click at [586, 213] on div "P S" at bounding box center [546, 213] width 95 height 9
click at [591, 212] on img at bounding box center [592, 213] width 2 height 6
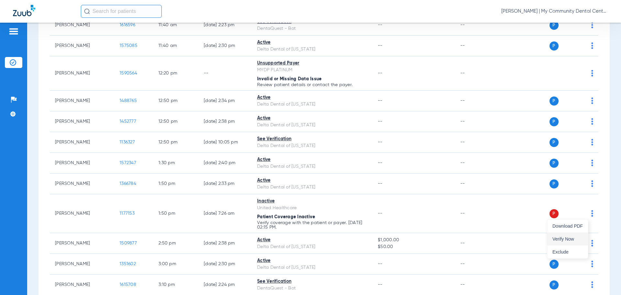
click at [561, 238] on span "Verify Now" at bounding box center [568, 239] width 30 height 5
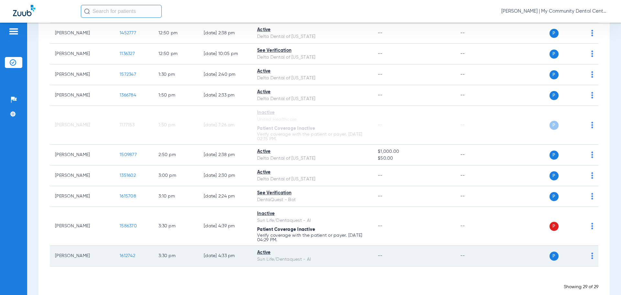
scroll to position [554, 0]
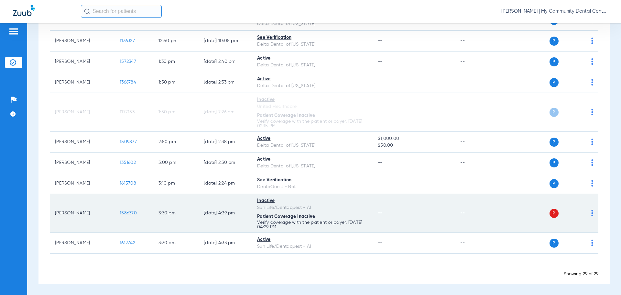
click at [584, 214] on div "P S" at bounding box center [546, 213] width 95 height 9
click at [591, 212] on img at bounding box center [592, 213] width 2 height 6
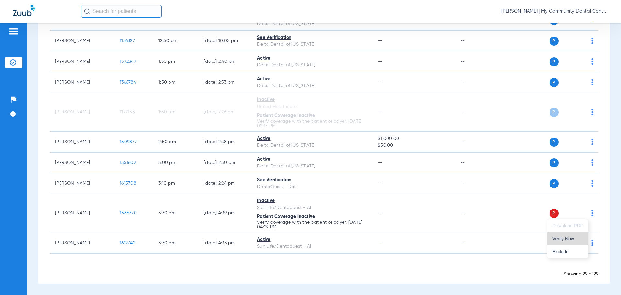
click at [578, 236] on span "Verify Now" at bounding box center [568, 238] width 30 height 5
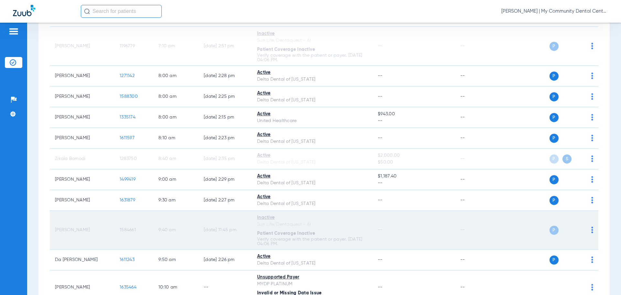
scroll to position [0, 0]
